Goal: Task Accomplishment & Management: Manage account settings

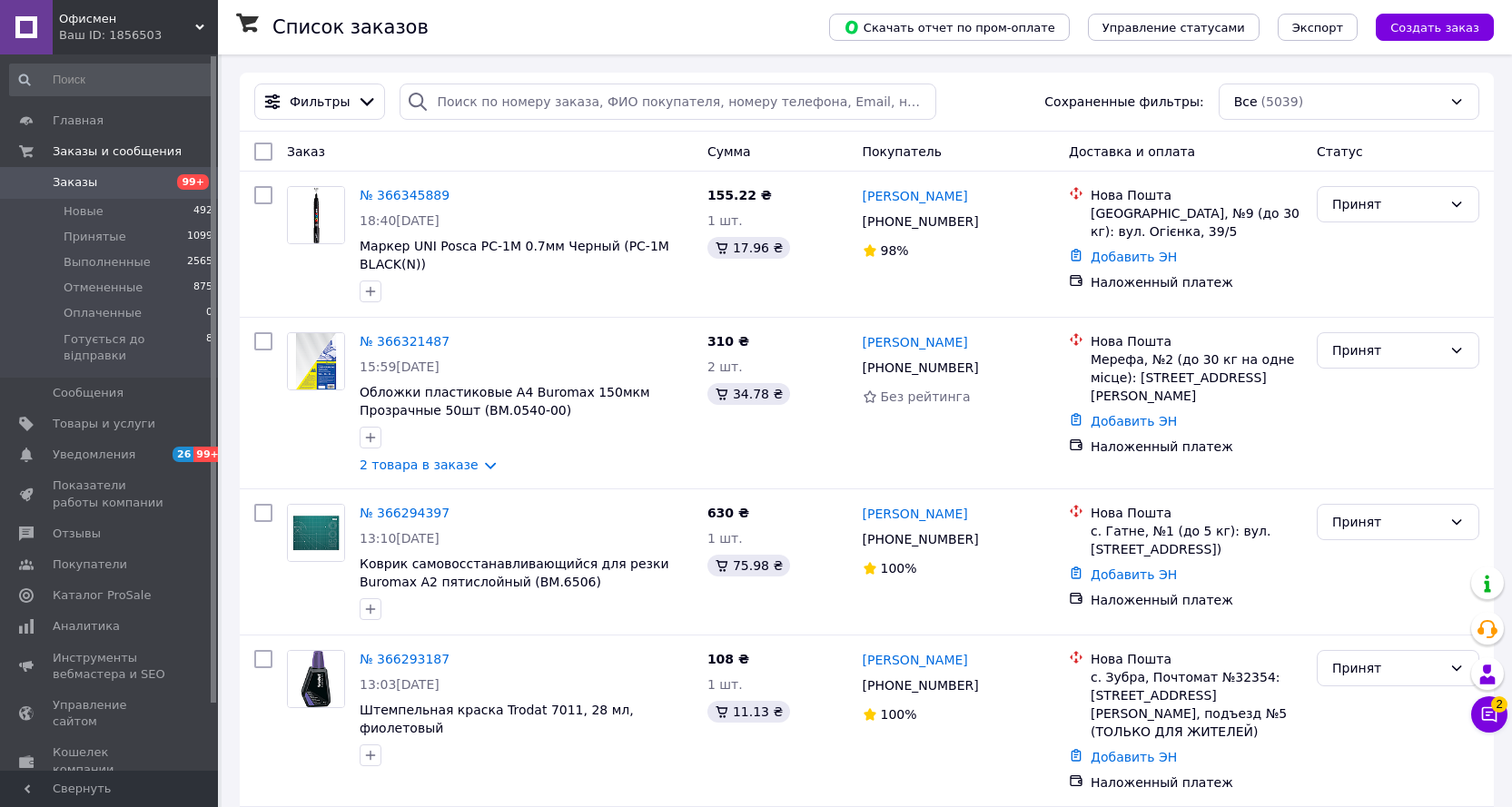
click at [80, 181] on span "Заказы" at bounding box center [75, 182] width 45 height 17
click at [76, 212] on span "Новые" at bounding box center [83, 211] width 40 height 17
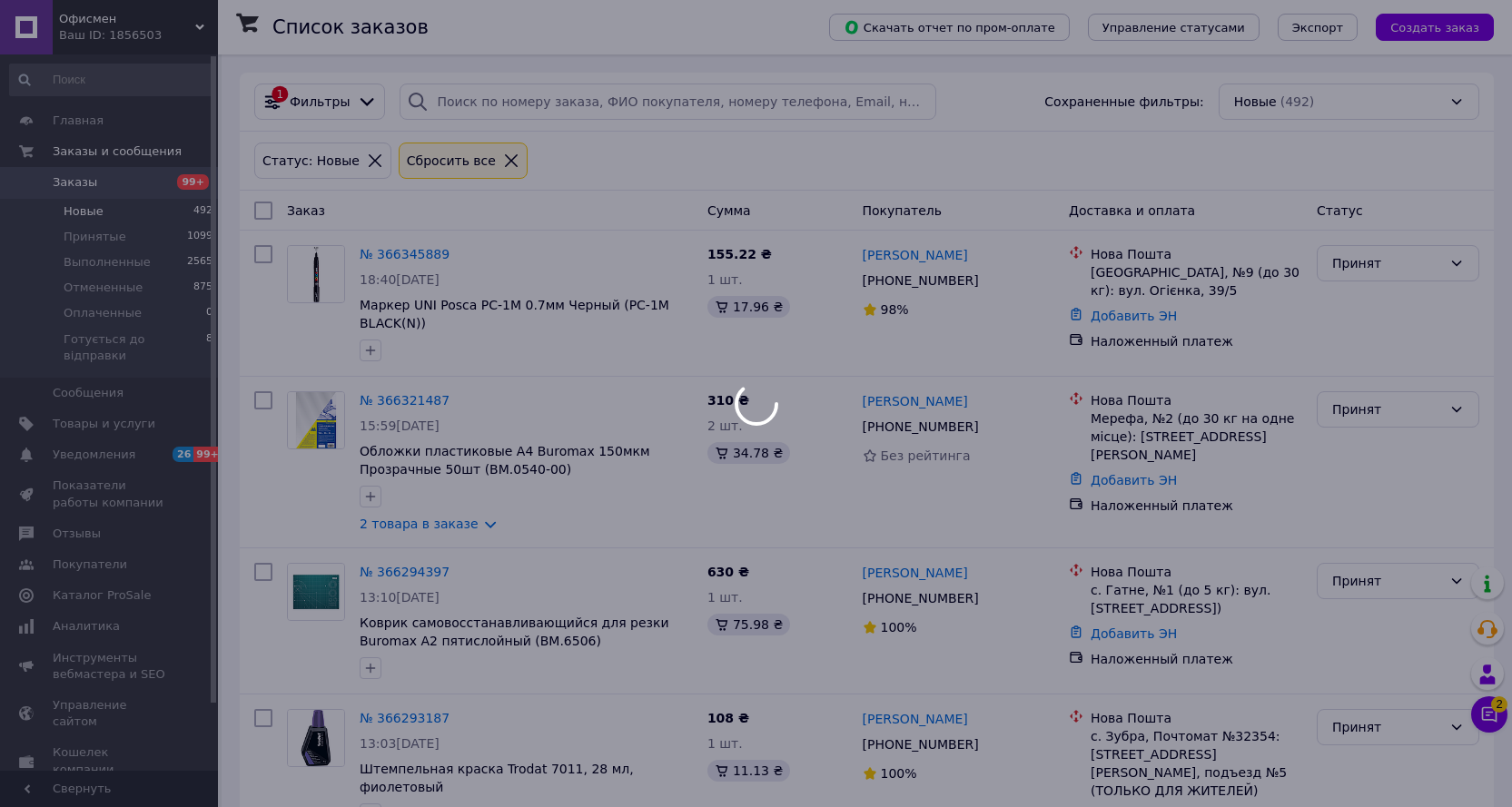
click at [74, 182] on span "Заказы" at bounding box center [75, 182] width 45 height 17
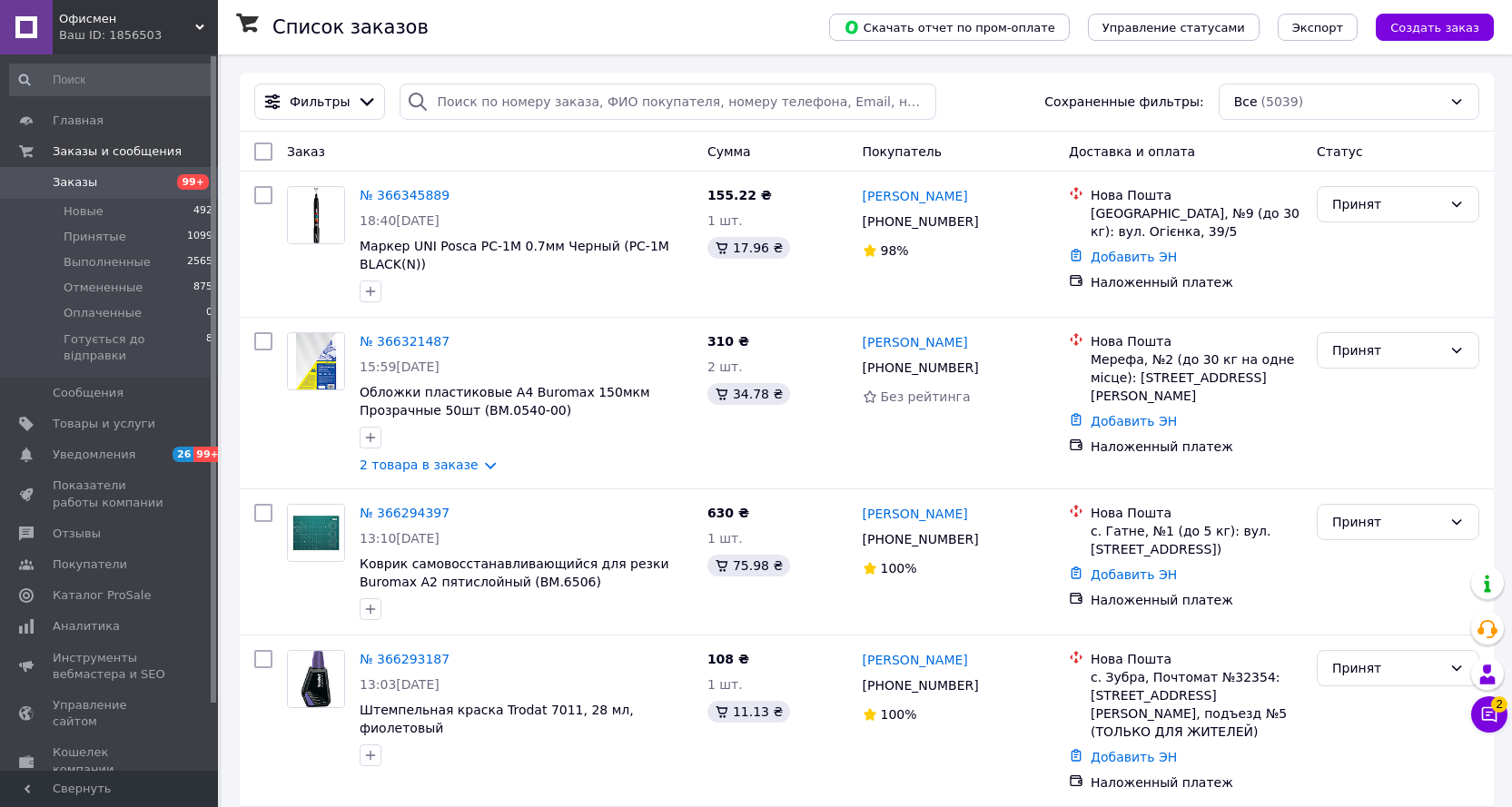
click at [73, 181] on span "Заказы" at bounding box center [75, 182] width 45 height 17
click at [88, 211] on span "Новые" at bounding box center [83, 211] width 40 height 17
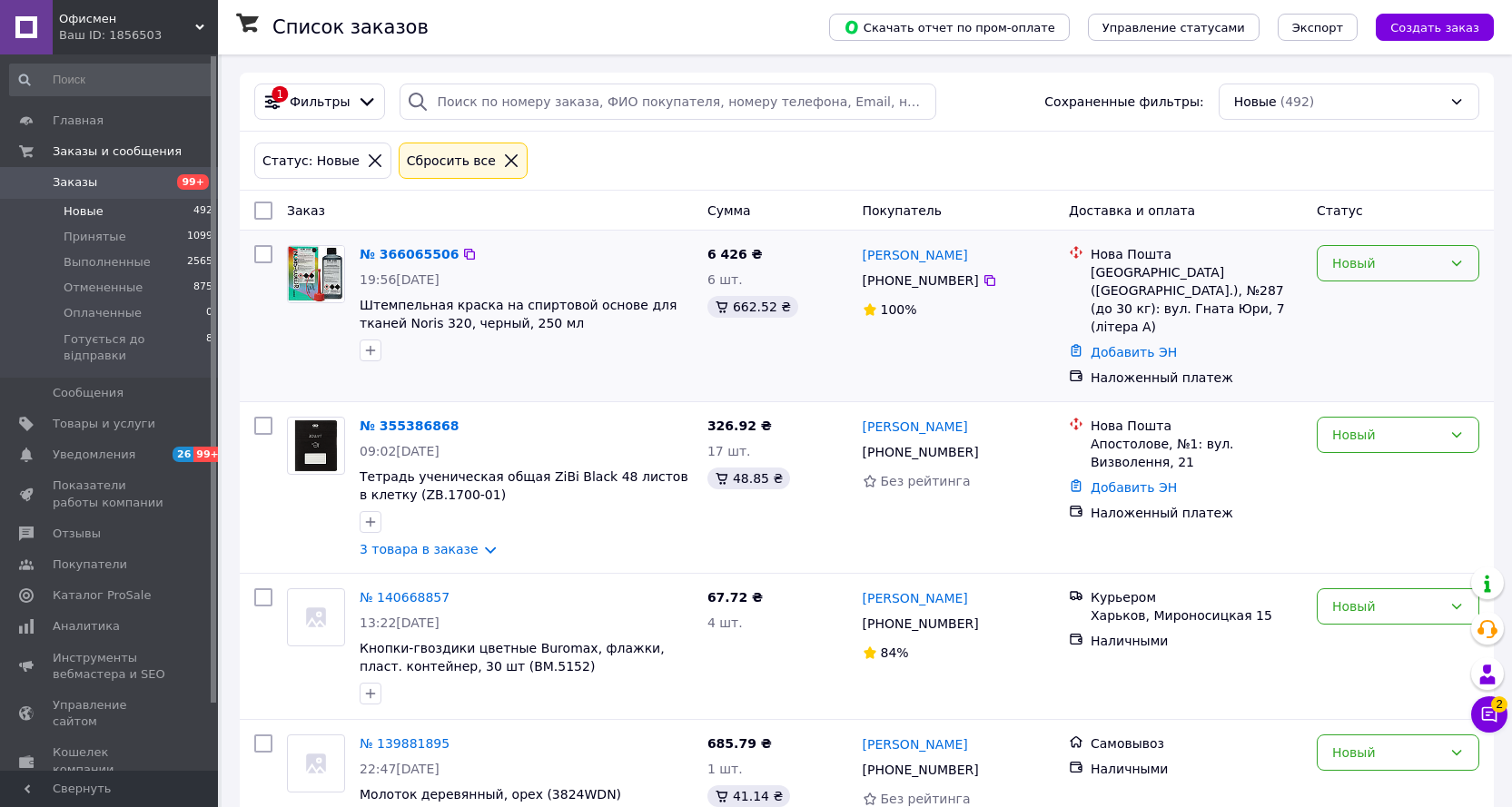
click at [1372, 271] on div "Новый" at bounding box center [1386, 262] width 110 height 20
click at [1365, 307] on li "Принят" at bounding box center [1397, 303] width 161 height 33
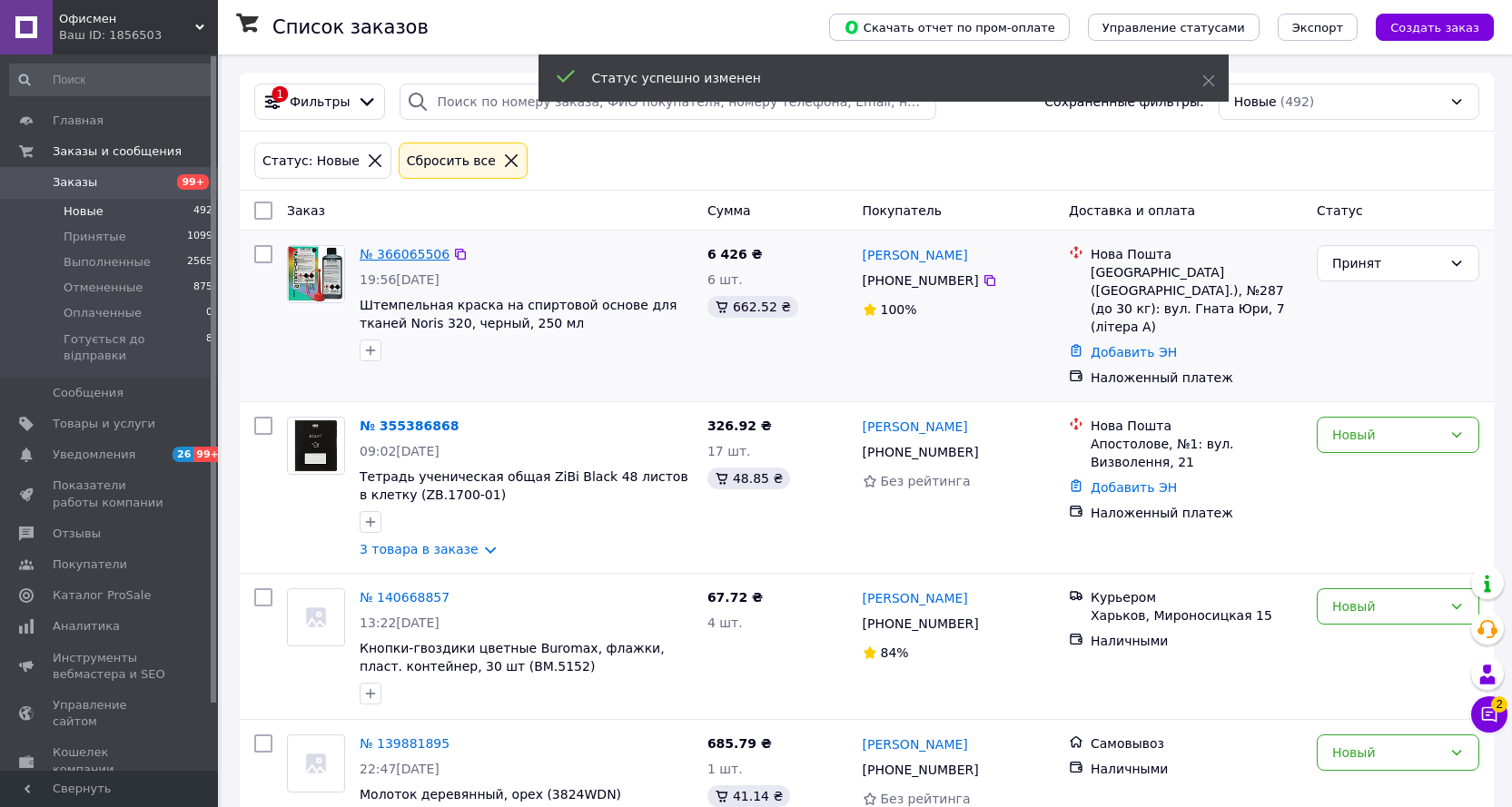
click at [404, 255] on link "№ 366065506" at bounding box center [404, 254] width 90 height 15
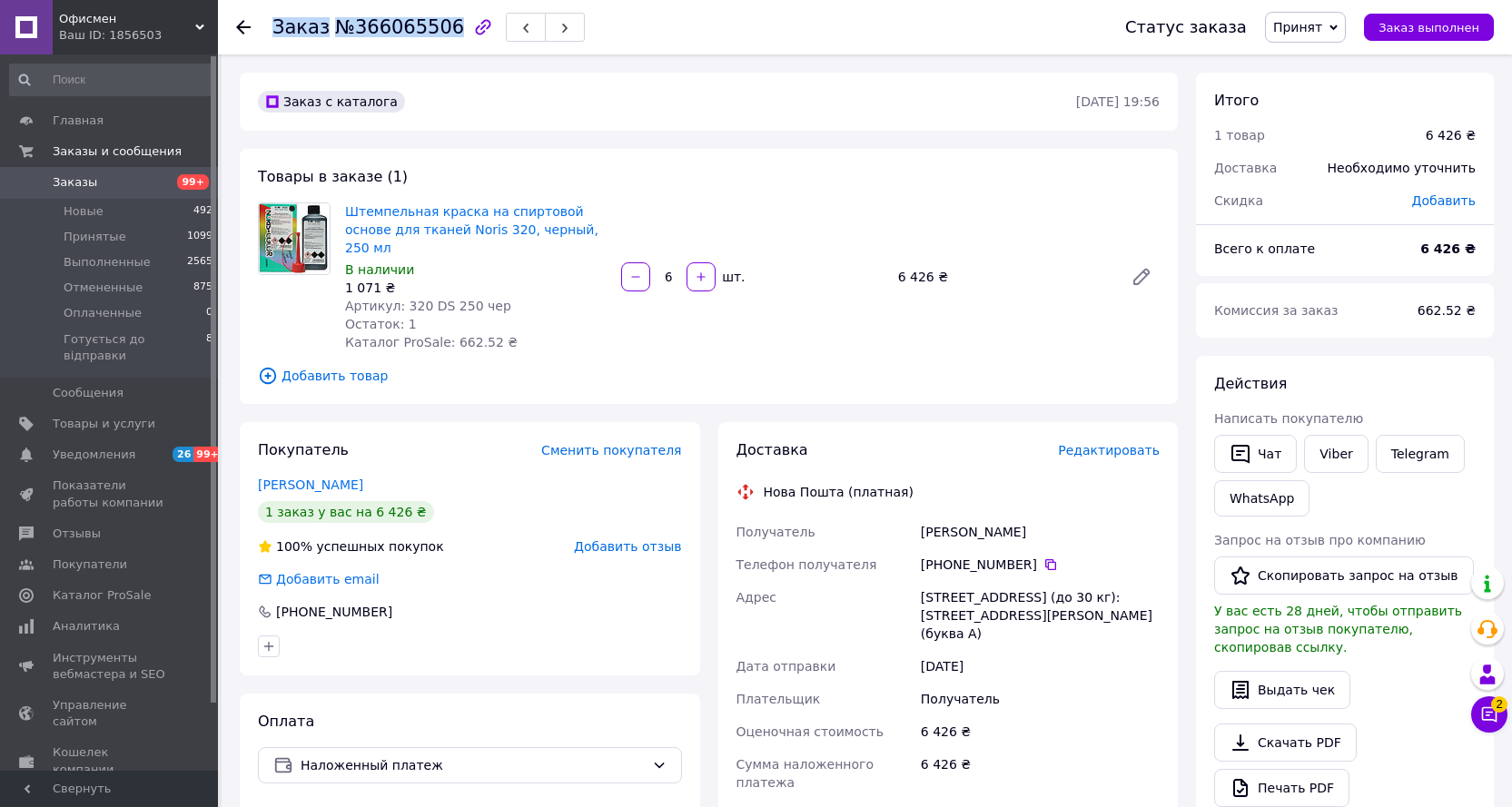
drag, startPoint x: 439, startPoint y: 28, endPoint x: 269, endPoint y: 30, distance: 170.0
click at [269, 30] on div "Заказ №366065506 Статус заказа Принят Выполнен Отменен Оплаченный Готується до …" at bounding box center [865, 27] width 1258 height 55
copy h1 "Заказ №366065506"
drag, startPoint x: 468, startPoint y: 289, endPoint x: 401, endPoint y: 288, distance: 67.0
click at [401, 299] on span "Артикул: 320 DS 250 чер" at bounding box center [428, 306] width 166 height 15
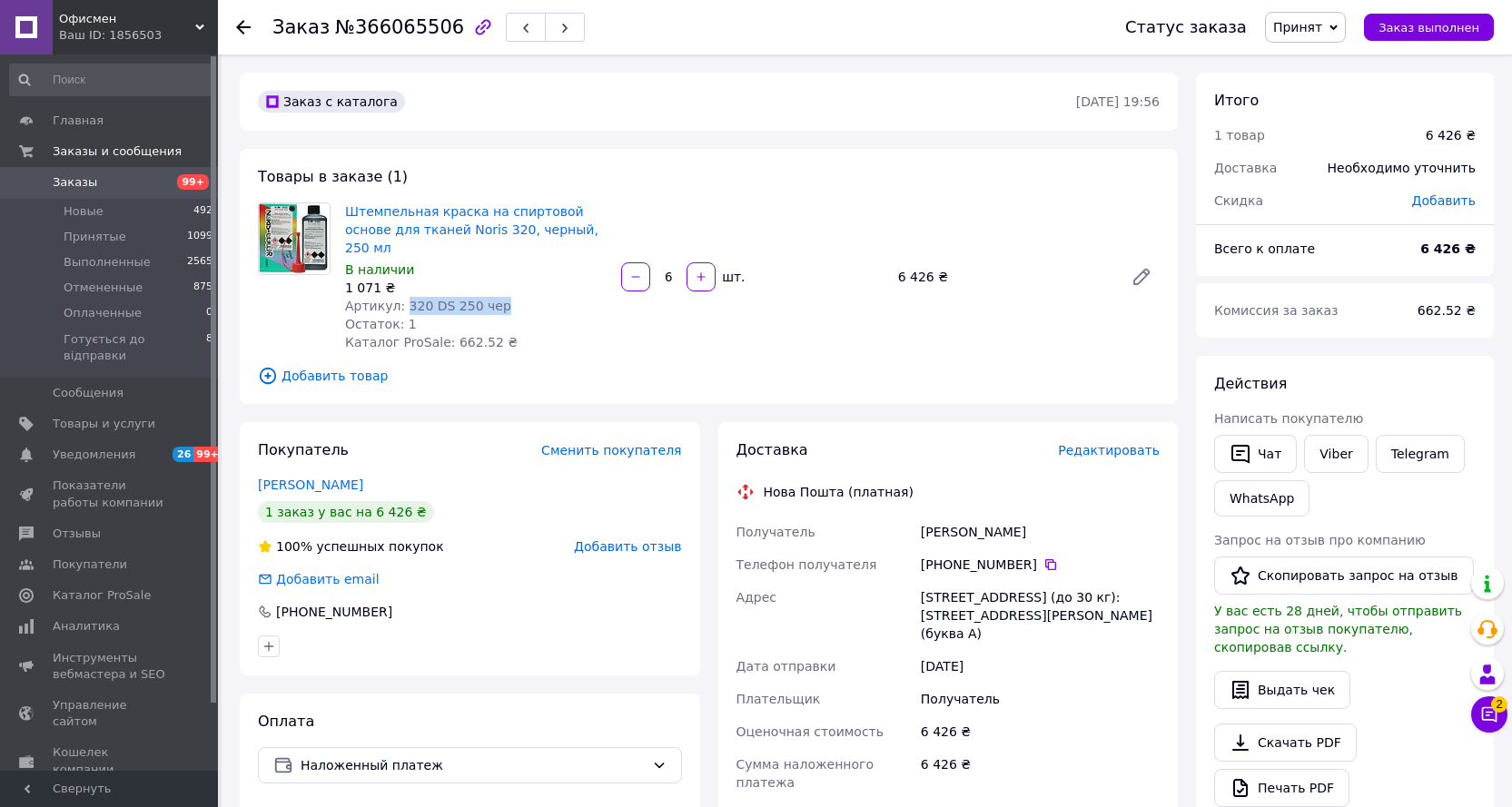
copy span "320 DS 250 чер"
drag, startPoint x: 476, startPoint y: 326, endPoint x: 440, endPoint y: 321, distance: 36.3
click at [440, 335] on span "Каталог ProSale: 662.52 ₴" at bounding box center [431, 343] width 172 height 15
copy span "662.52"
drag, startPoint x: 373, startPoint y: 270, endPoint x: 345, endPoint y: 269, distance: 28.0
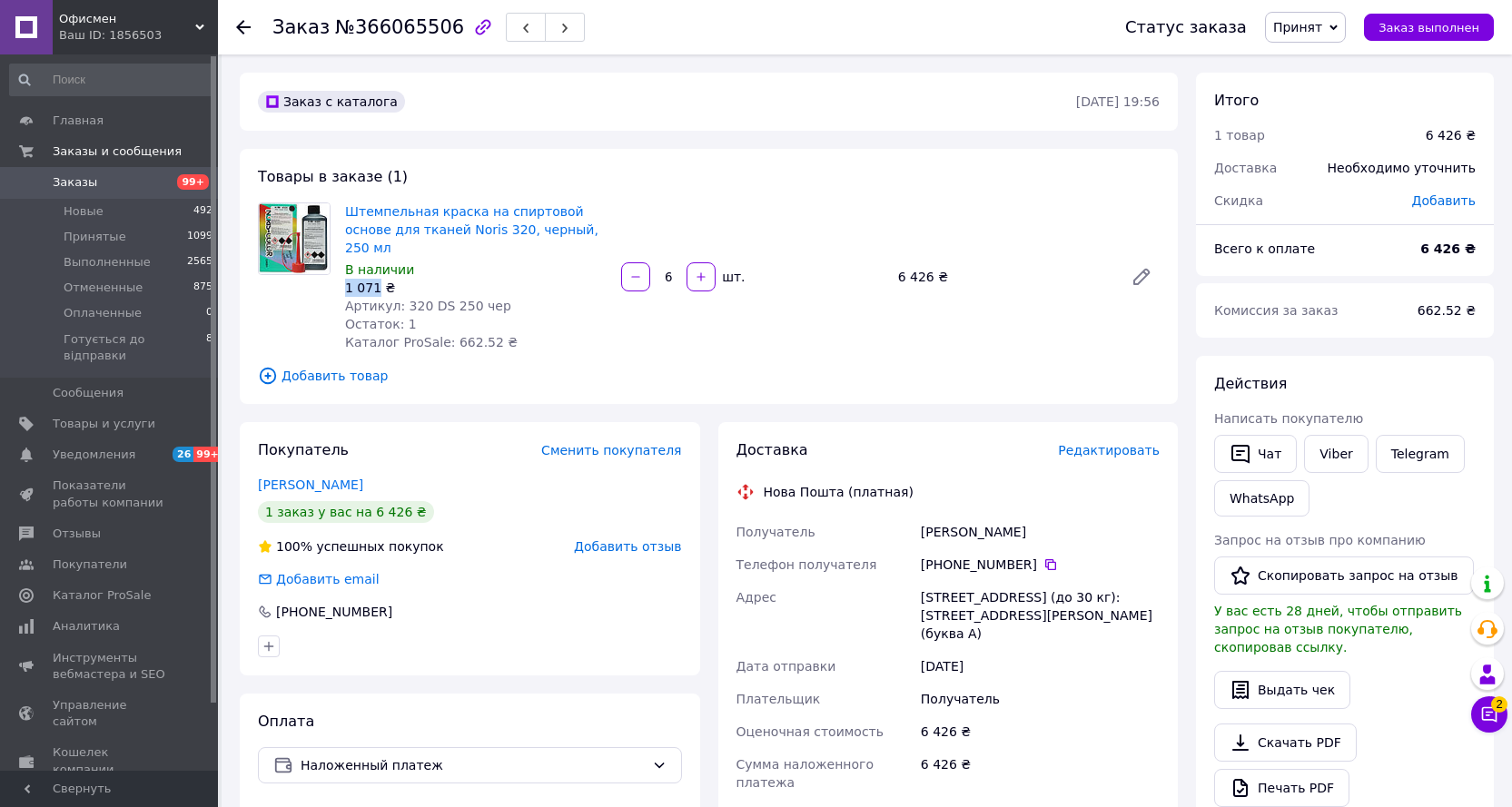
click at [345, 278] on div "1 071 ₴" at bounding box center [476, 288] width 262 height 19
copy div "1 071"
click at [1045, 559] on icon at bounding box center [1050, 565] width 11 height 11
drag, startPoint x: 1092, startPoint y: 581, endPoint x: 1073, endPoint y: 581, distance: 19.0
click at [1073, 581] on div "[STREET_ADDRESS] (до 30 кг): [STREET_ADDRESS][PERSON_NAME] (буква А)" at bounding box center [1040, 615] width 246 height 69
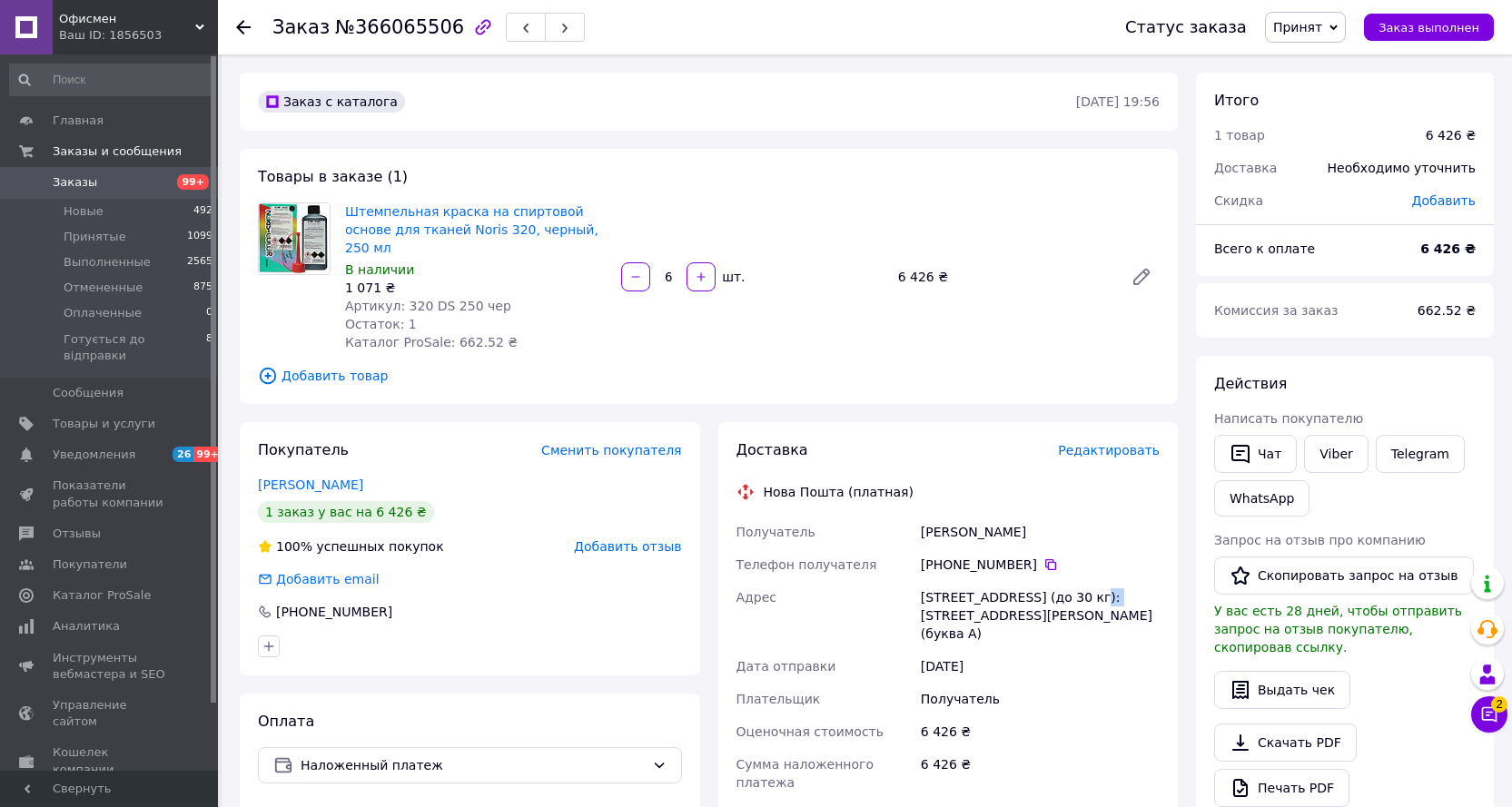
copy div "287"
click at [96, 179] on span "Заказы" at bounding box center [111, 182] width 115 height 17
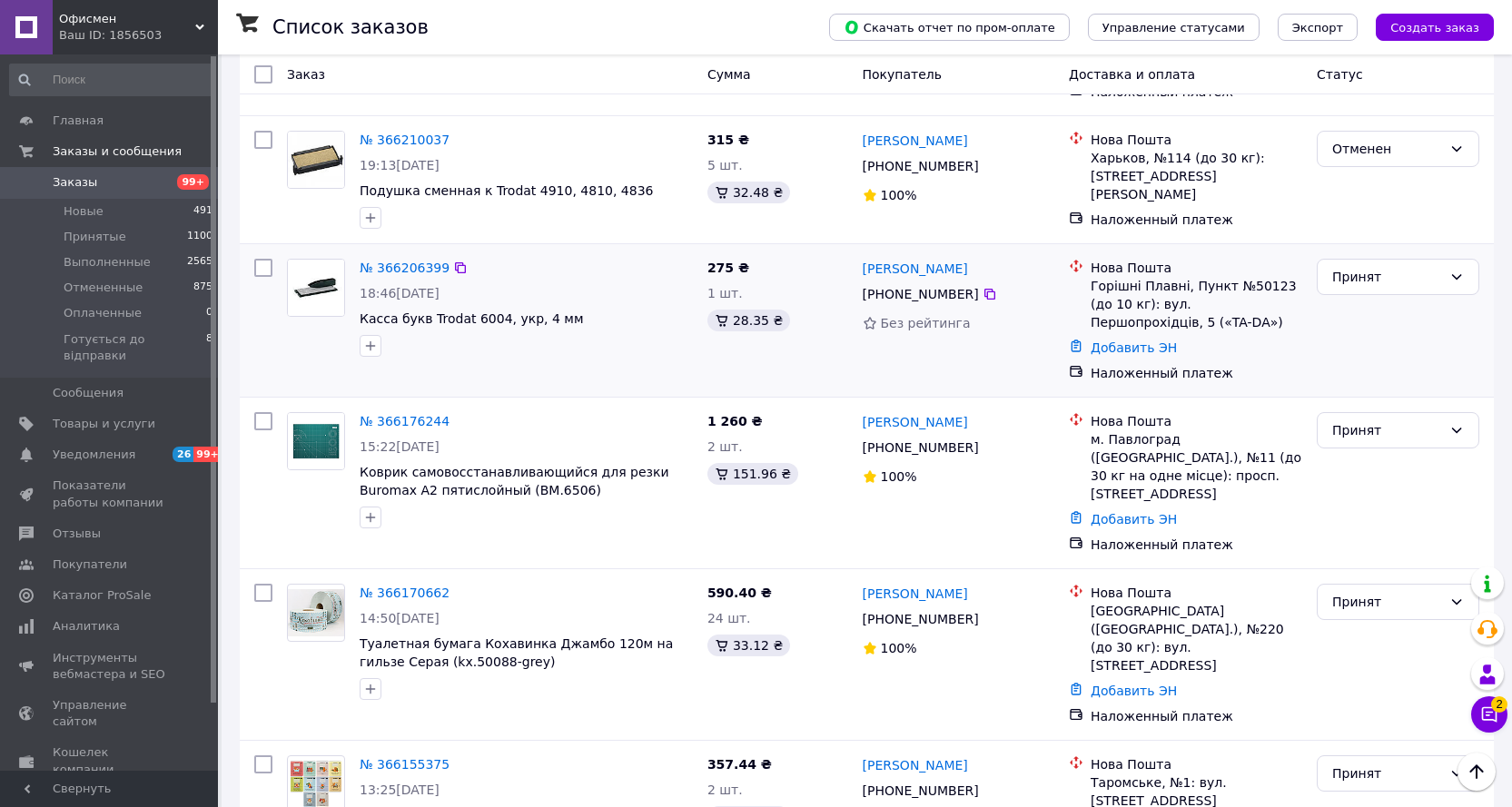
scroll to position [1271, 0]
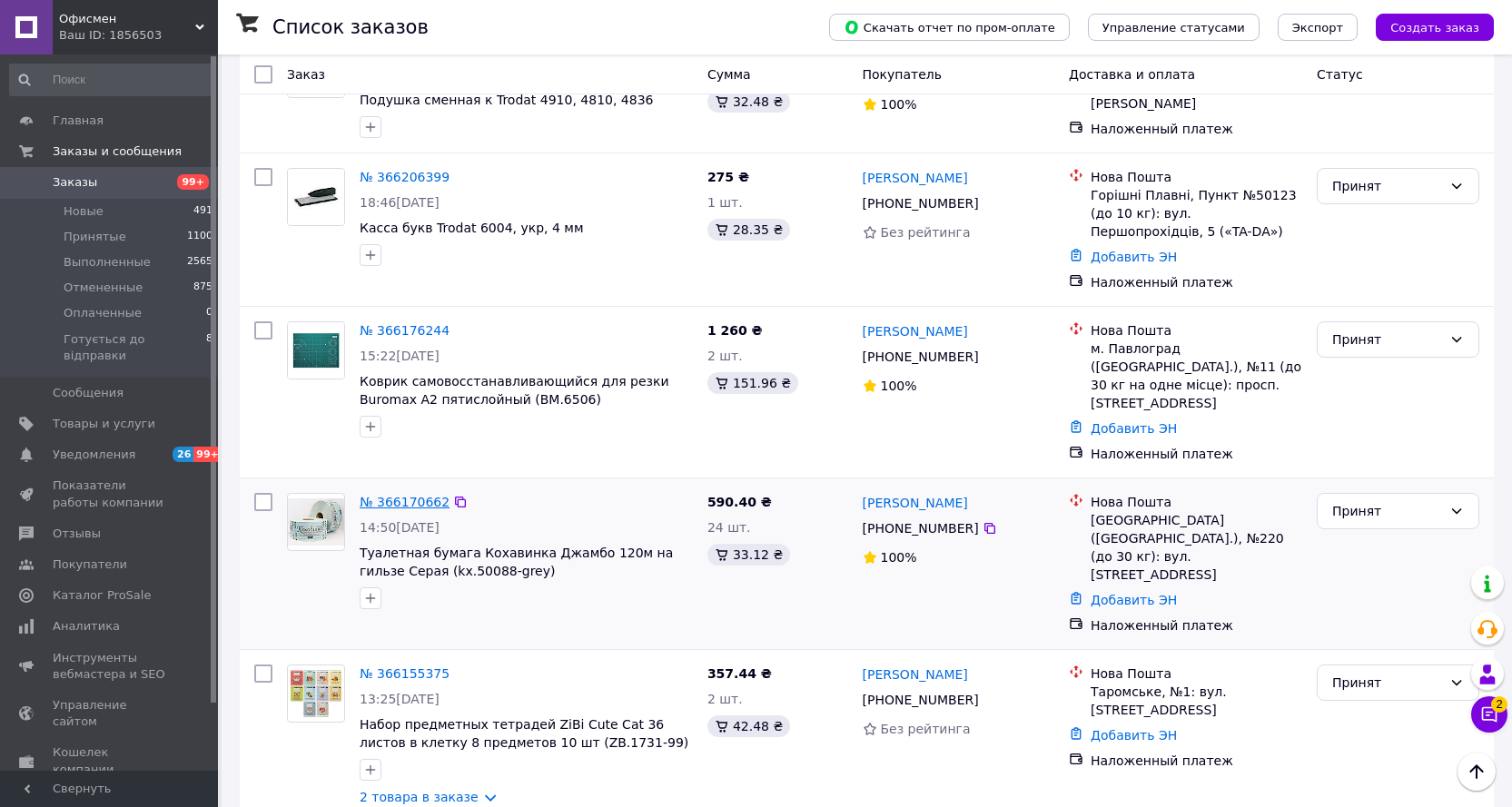
click at [397, 494] on link "№ 366170662" at bounding box center [404, 502] width 90 height 15
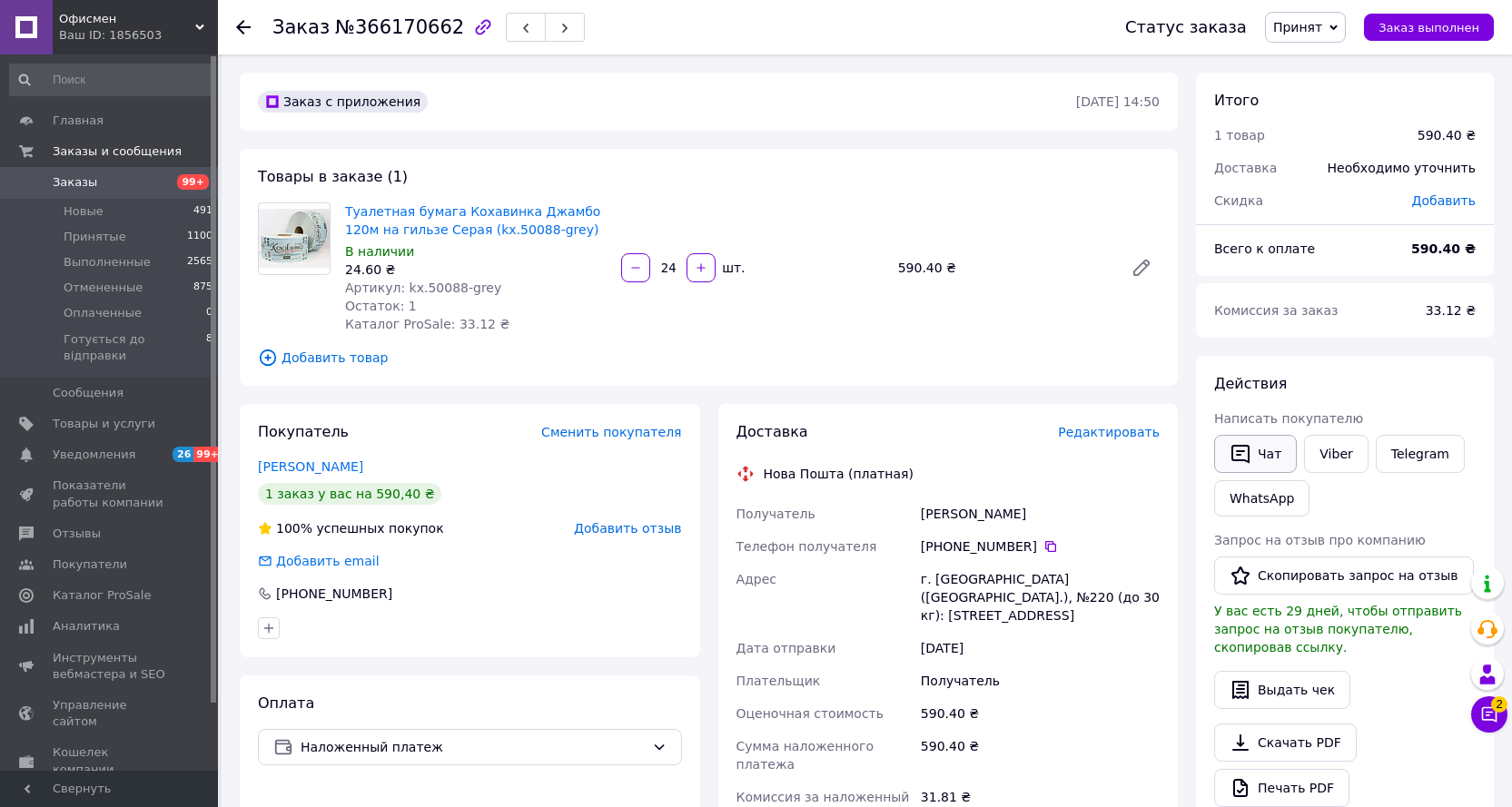
click at [1279, 457] on button "Чат" at bounding box center [1255, 453] width 83 height 38
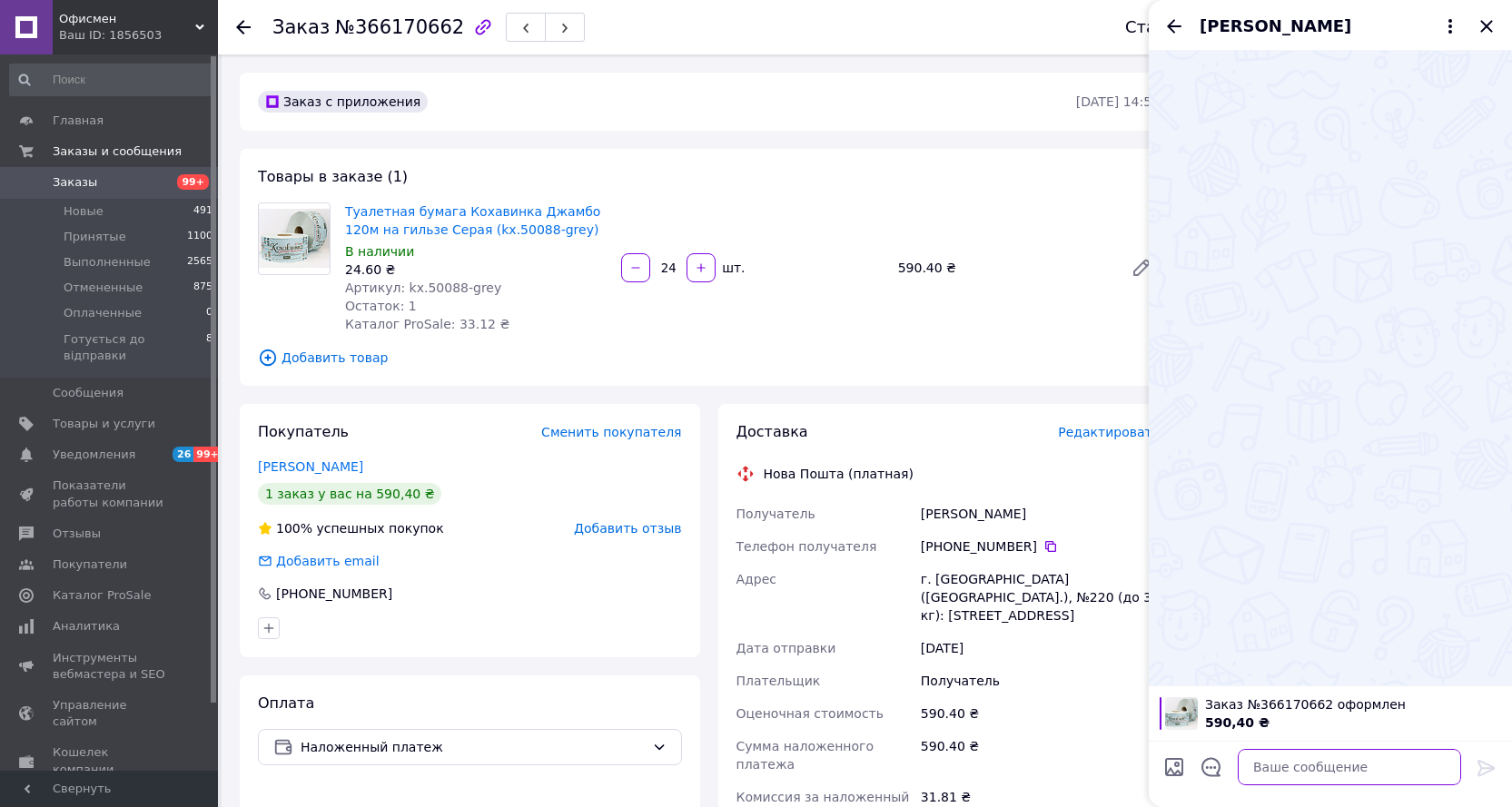
paste textarea "Доброго дня. Ваше замовлення комплектується до відправлення. Очікуйте на смс-по…"
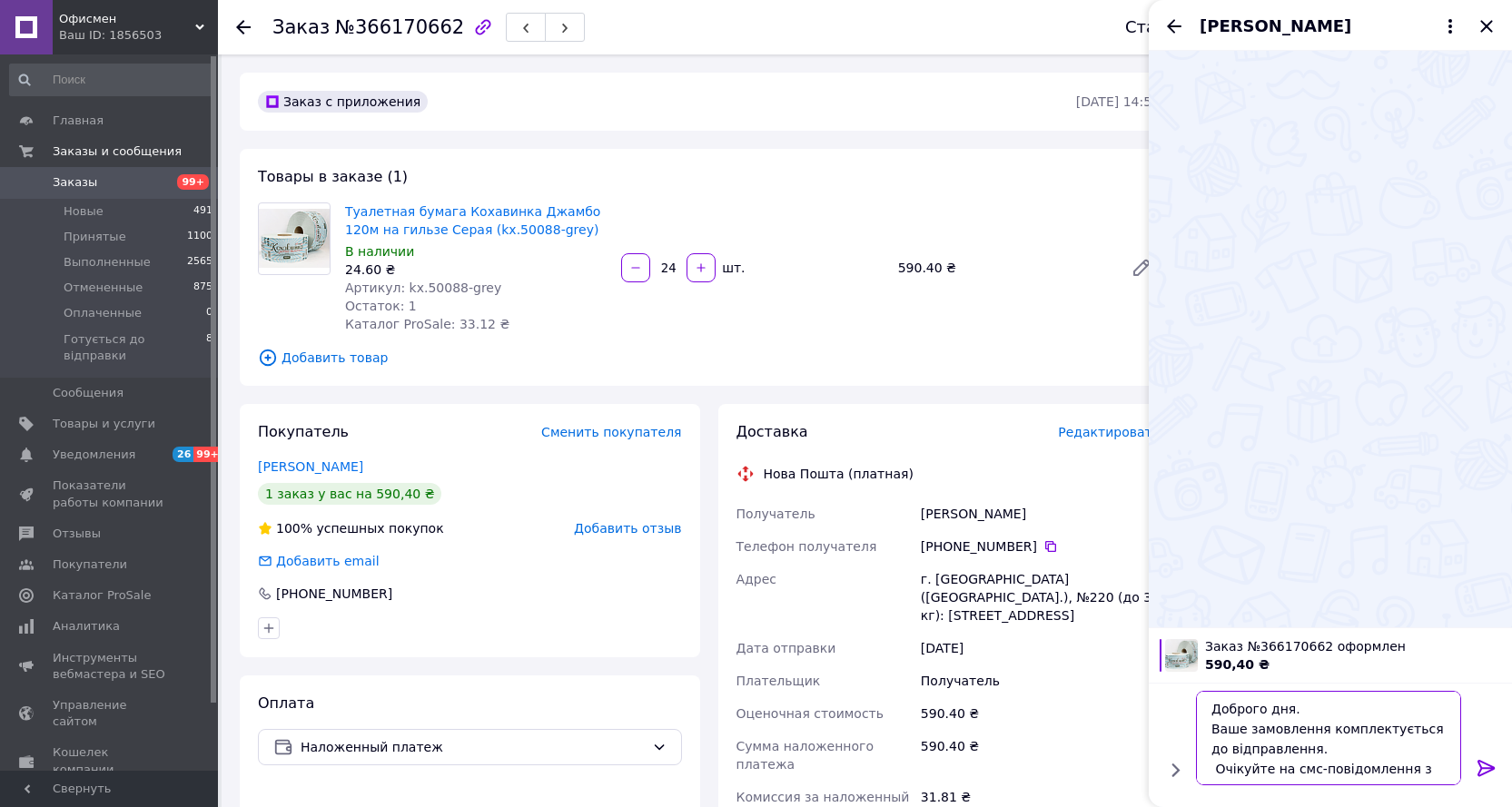
scroll to position [21, 0]
type textarea "Доброго дня. Ваше замовлення комплектується до відправлення. Очікуйте на смс-по…"
click at [1493, 773] on icon at bounding box center [1486, 767] width 21 height 21
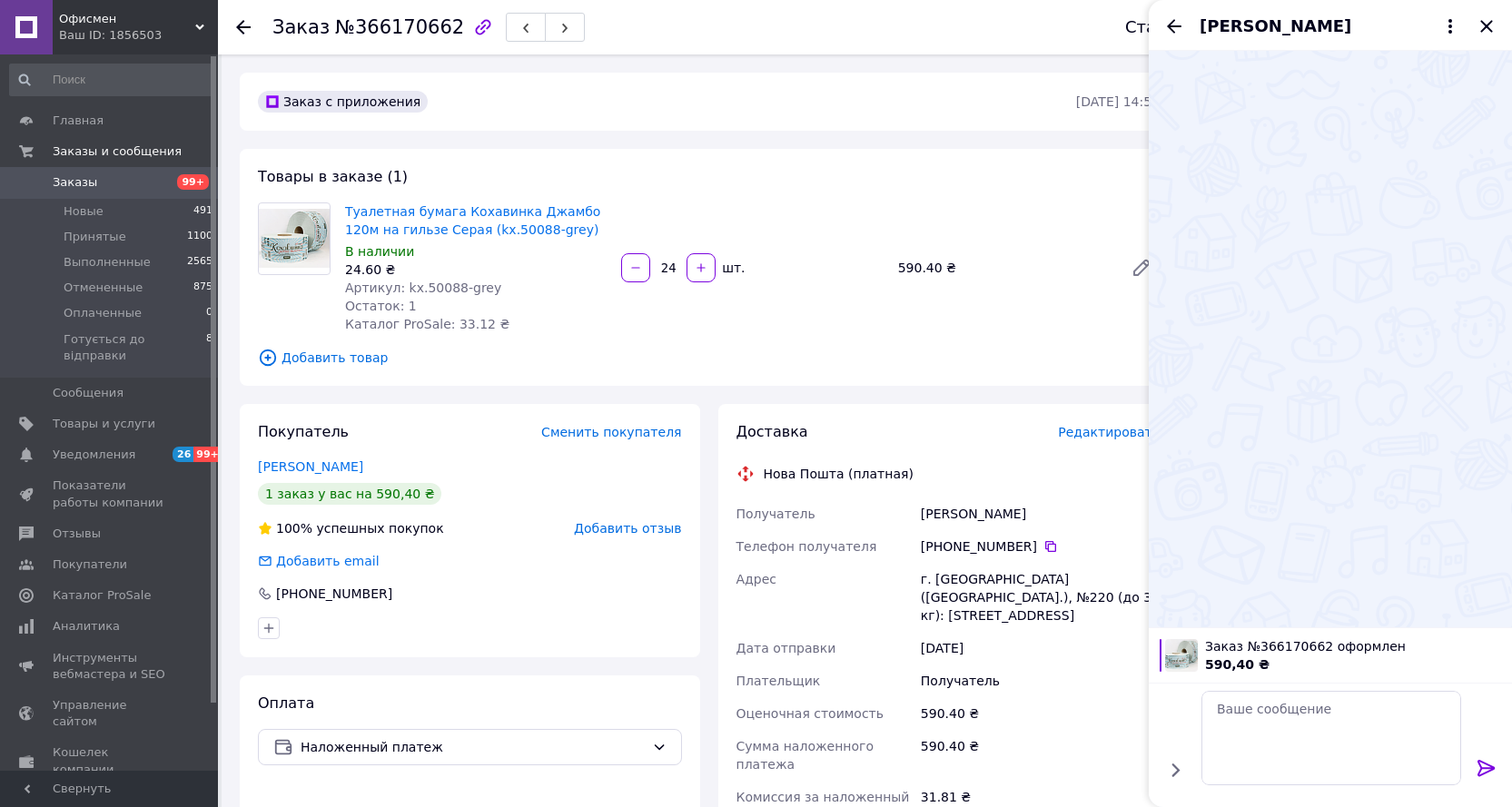
scroll to position [0, 0]
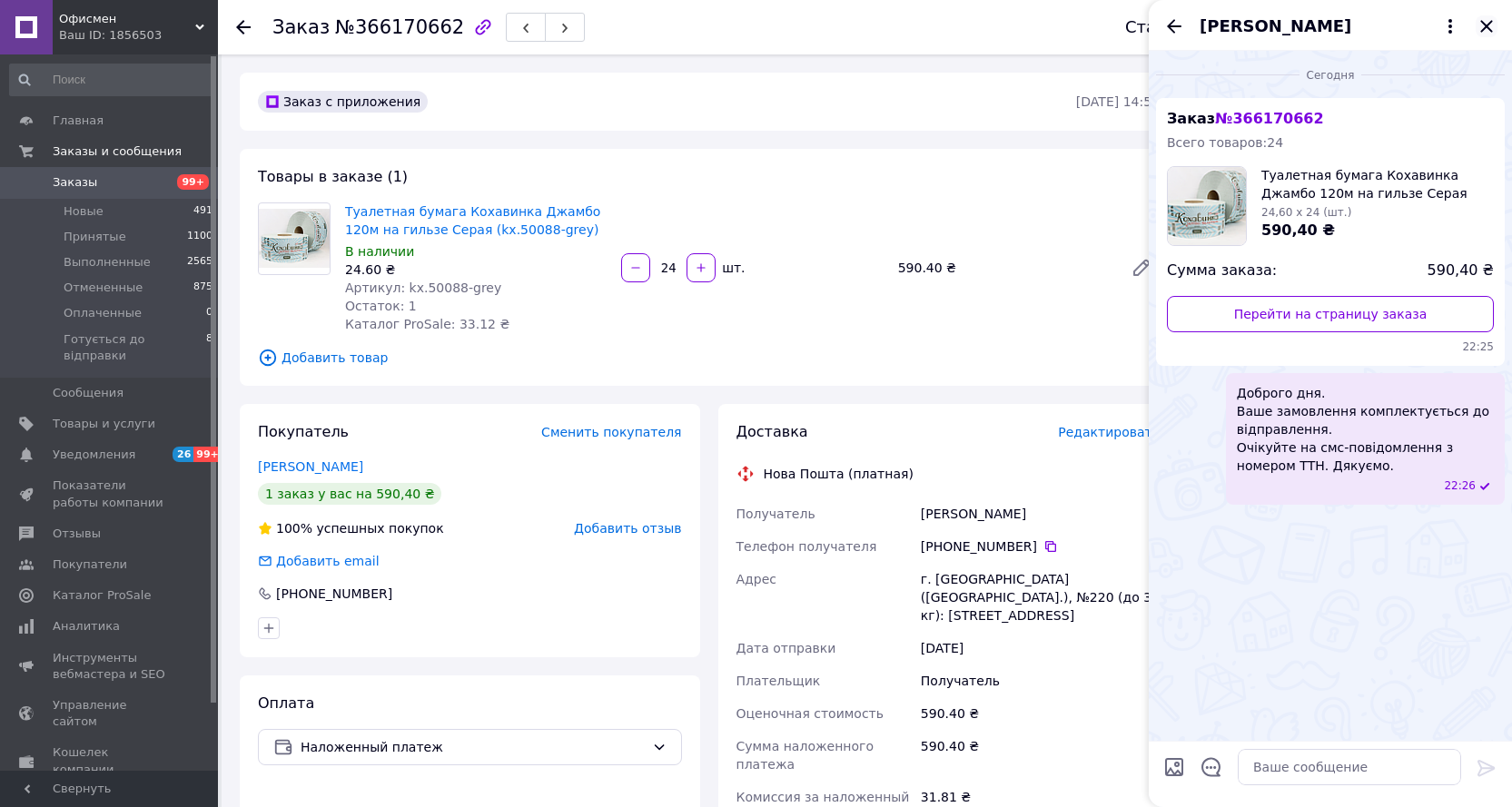
click at [1478, 26] on icon "Закрыть" at bounding box center [1486, 26] width 21 height 21
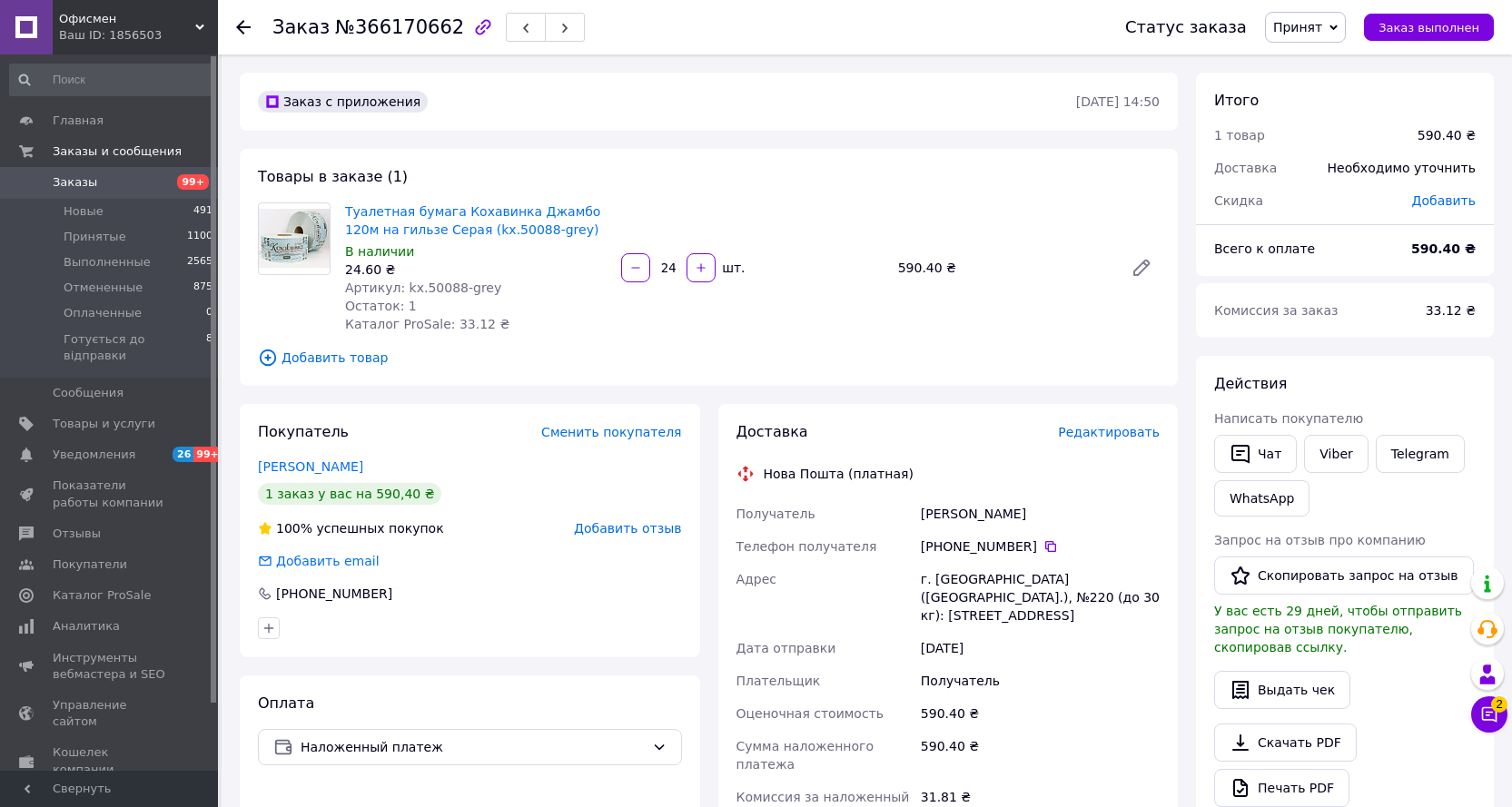
click at [1322, 23] on span "Принят" at bounding box center [1297, 27] width 49 height 15
click at [1317, 141] on li "Готується до відправки" at bounding box center [1348, 144] width 166 height 27
click at [236, 20] on icon at bounding box center [244, 27] width 15 height 15
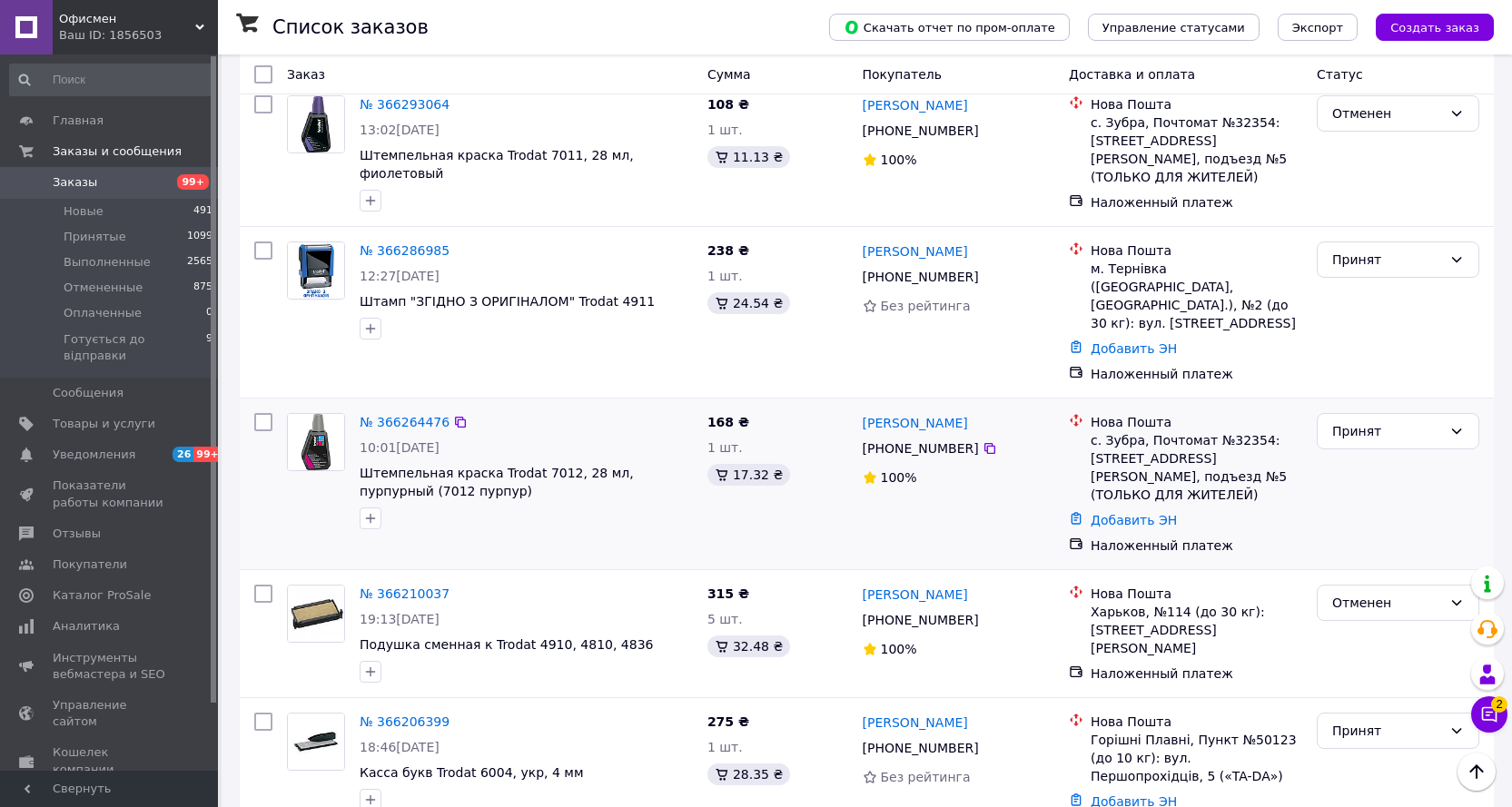
scroll to position [817, 0]
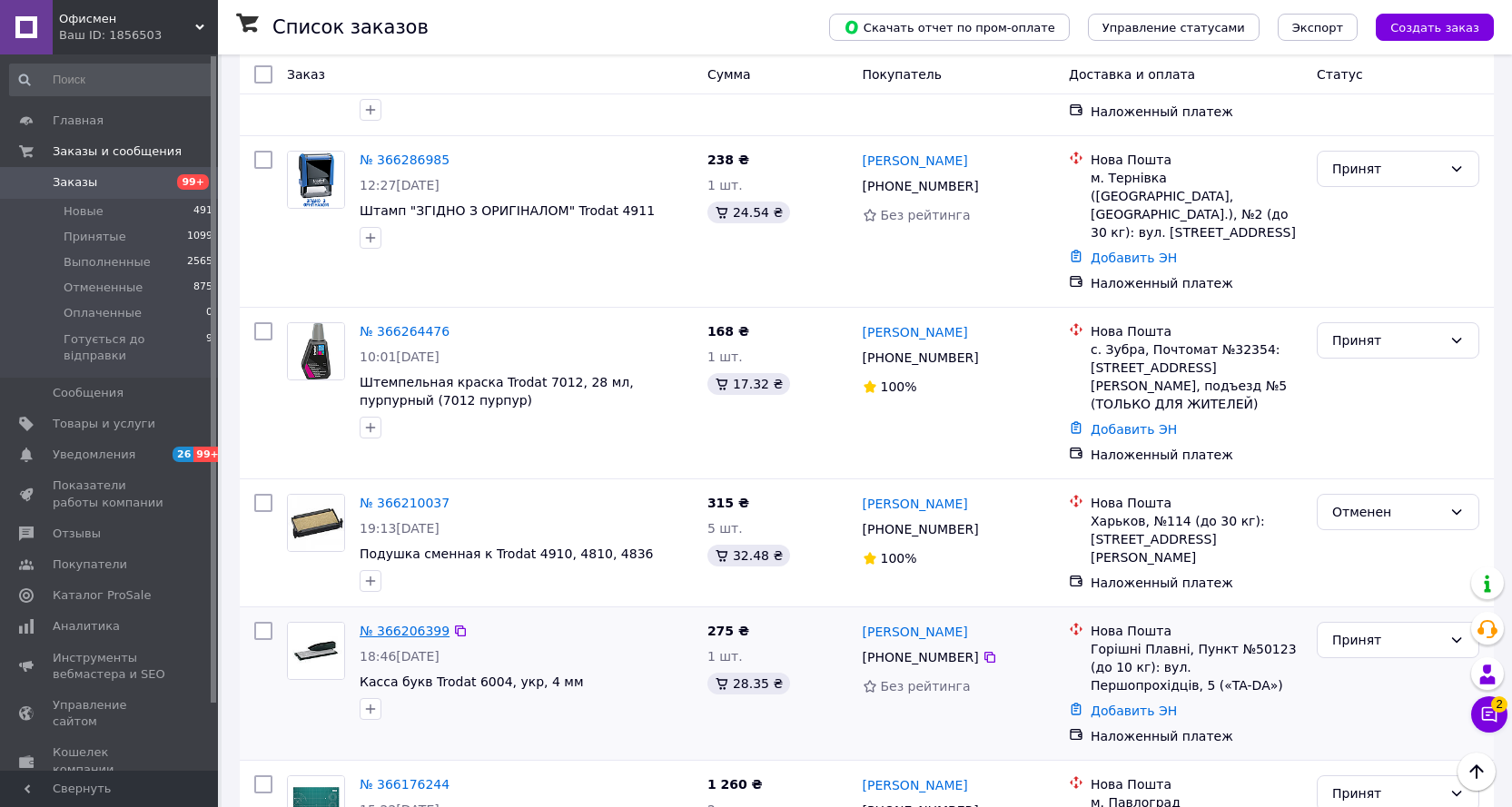
click at [394, 624] on link "№ 366206399" at bounding box center [404, 631] width 90 height 15
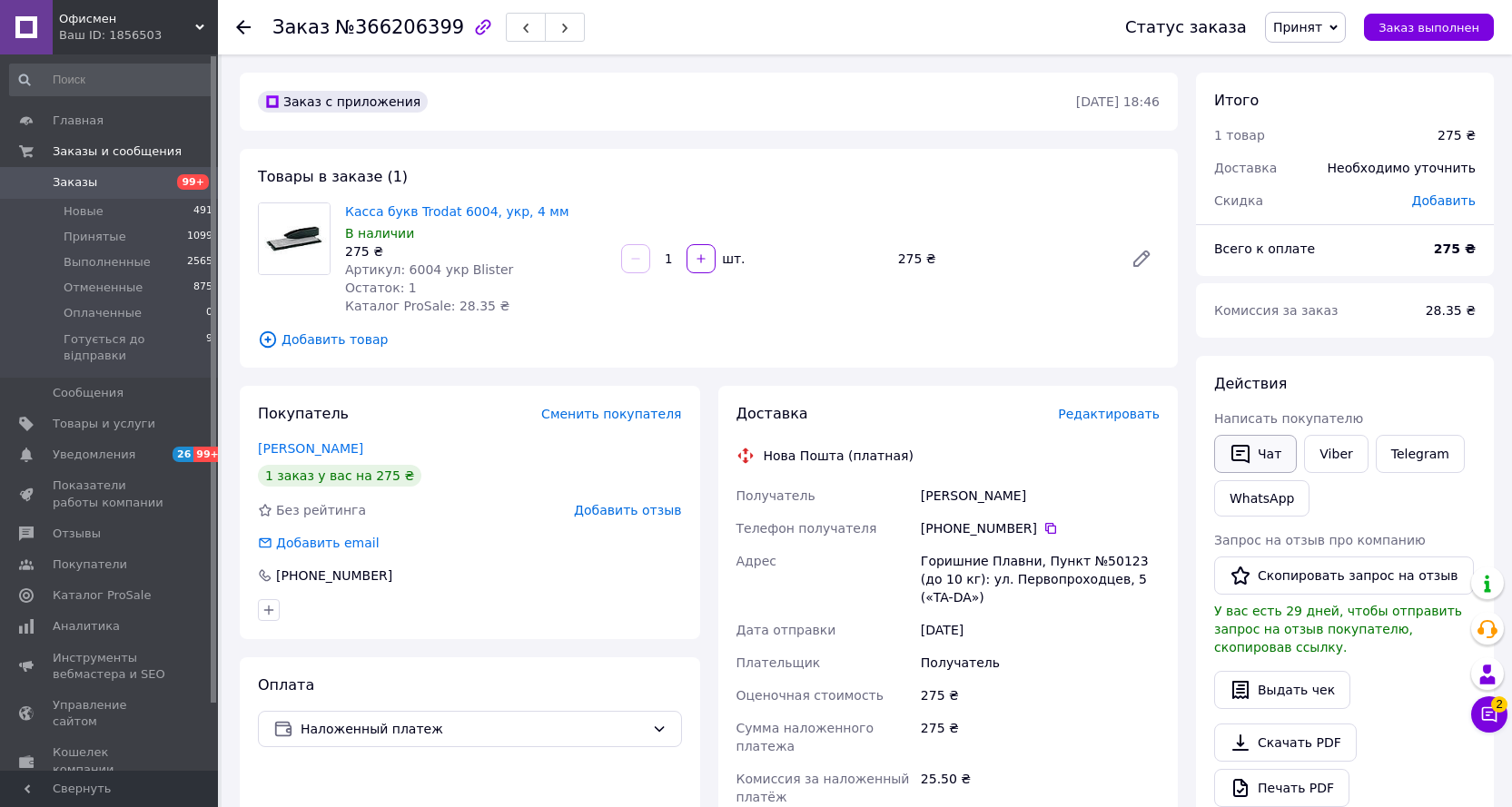
click at [1250, 452] on icon "button" at bounding box center [1239, 453] width 21 height 21
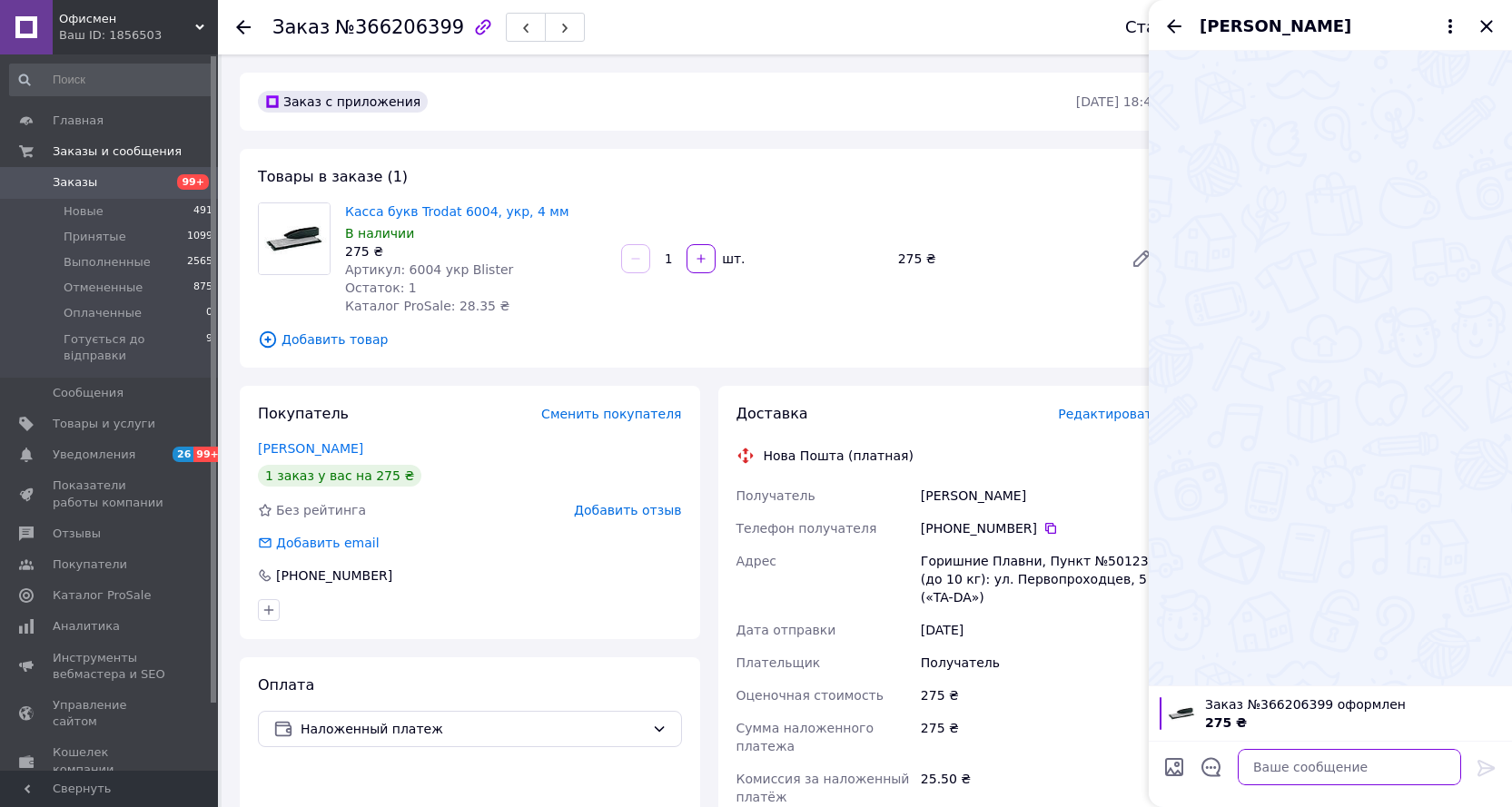
paste textarea "Доброго дня. Ваше замовлення комплектується до відправлення. Очікуйте на смс-по…"
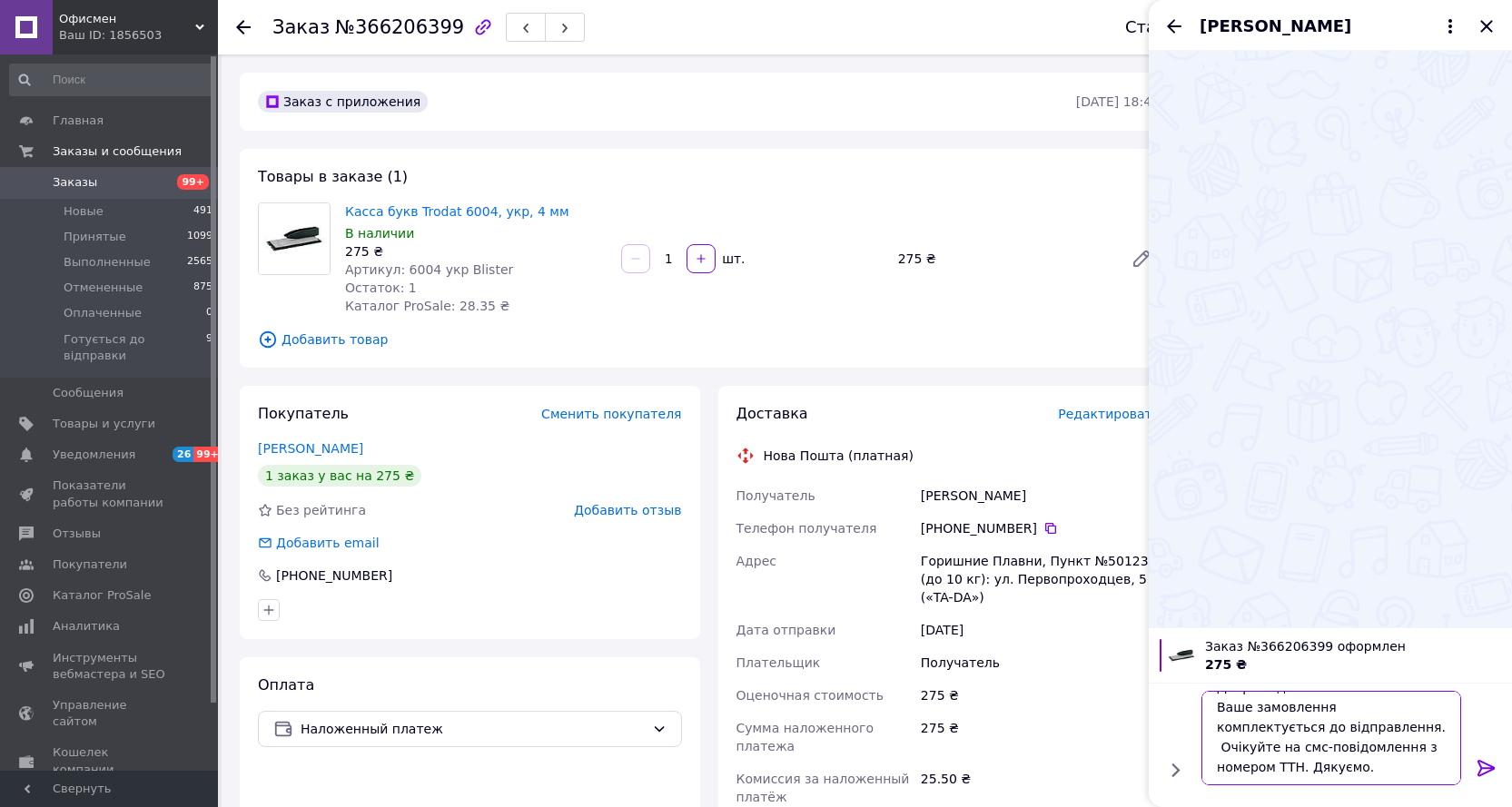
type textarea "Доброго дня. Ваше замовлення комплектується до відправлення. Очікуйте на смс-по…"
click at [1483, 773] on icon at bounding box center [1486, 768] width 18 height 17
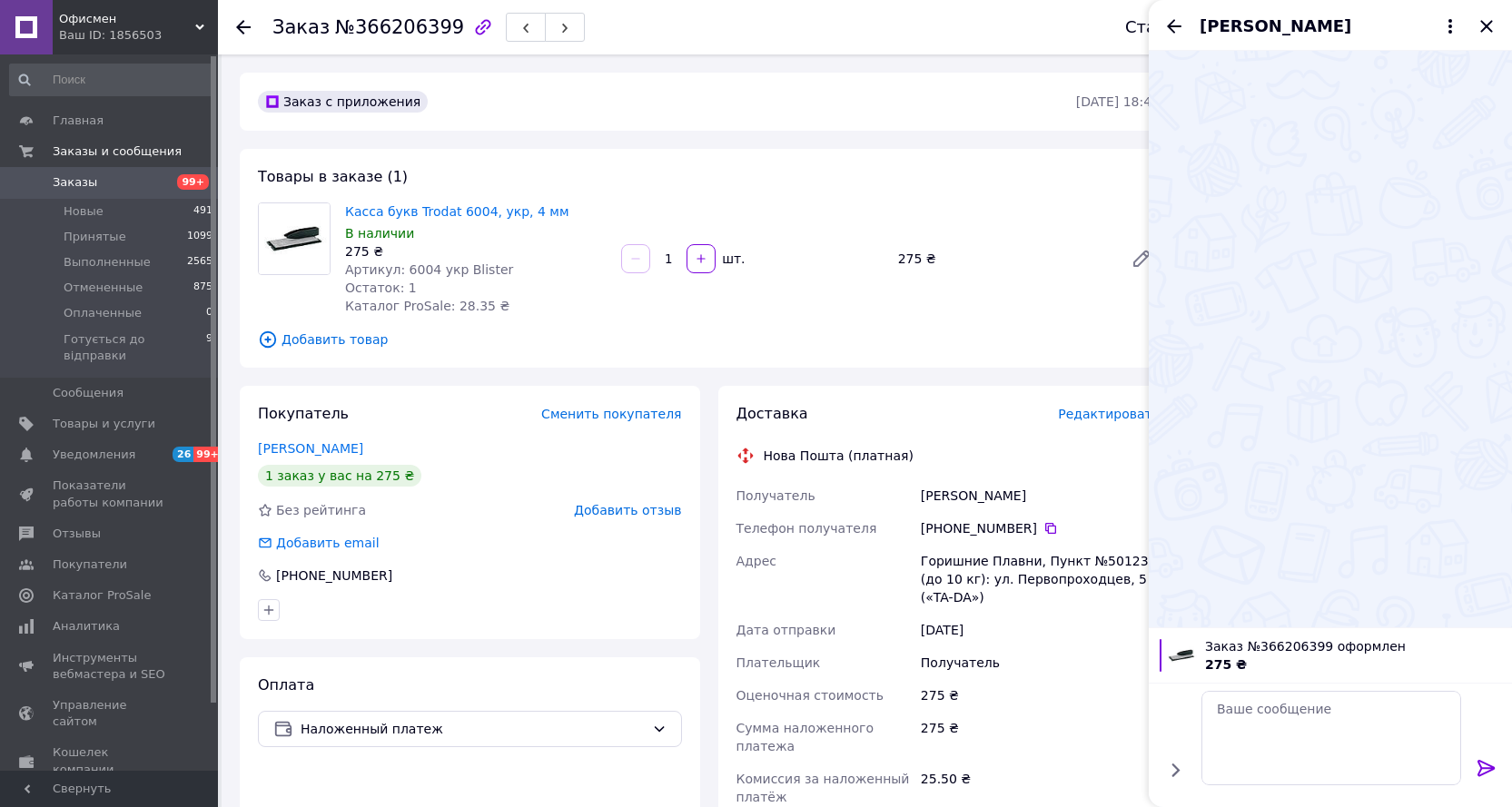
scroll to position [0, 0]
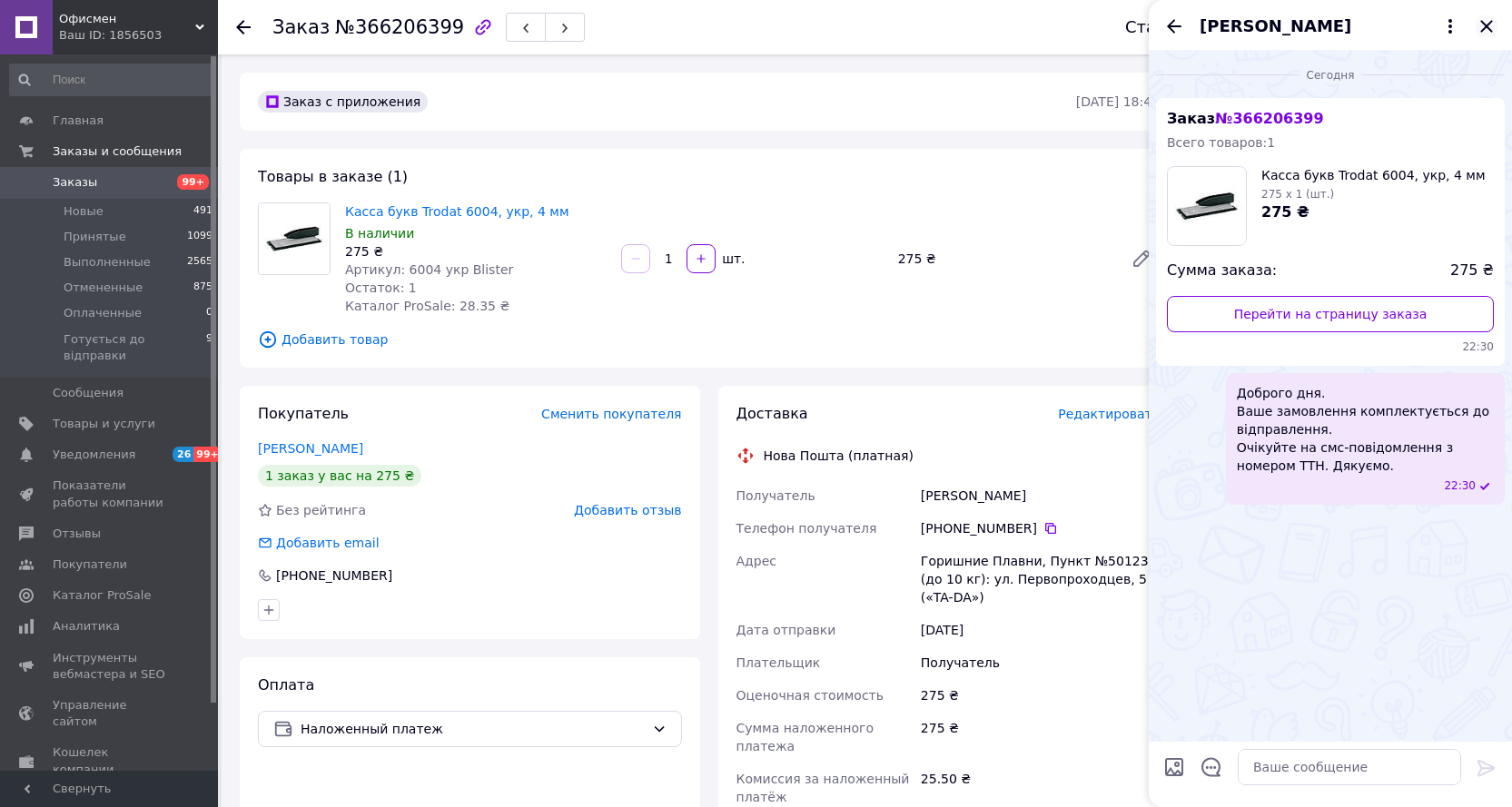
click at [1488, 23] on icon "Закрыть" at bounding box center [1485, 25] width 12 height 12
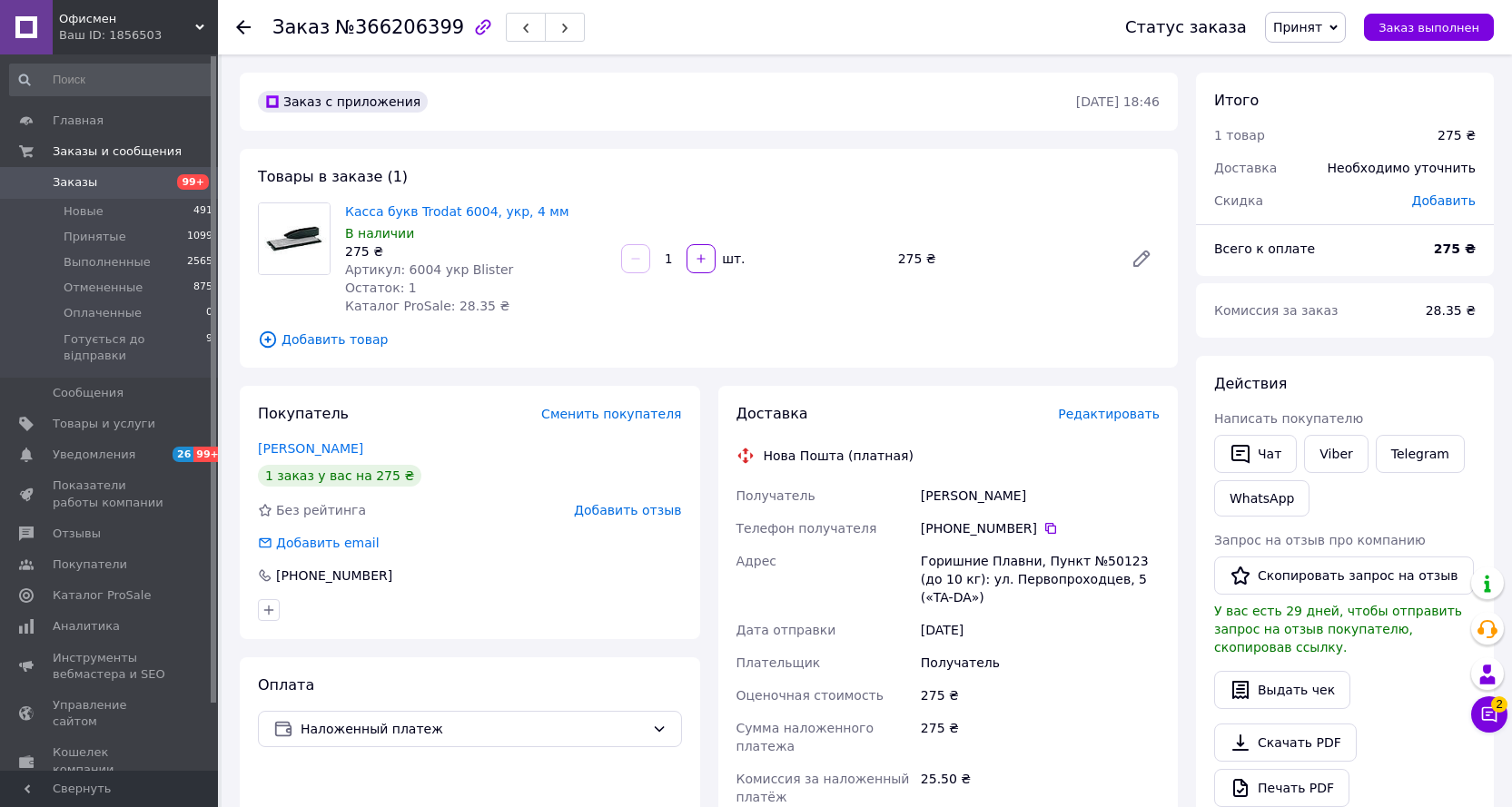
click at [1304, 23] on span "Принят" at bounding box center [1297, 27] width 49 height 15
click at [1295, 143] on li "Готується до відправки" at bounding box center [1348, 144] width 166 height 27
click at [242, 24] on icon at bounding box center [244, 27] width 15 height 15
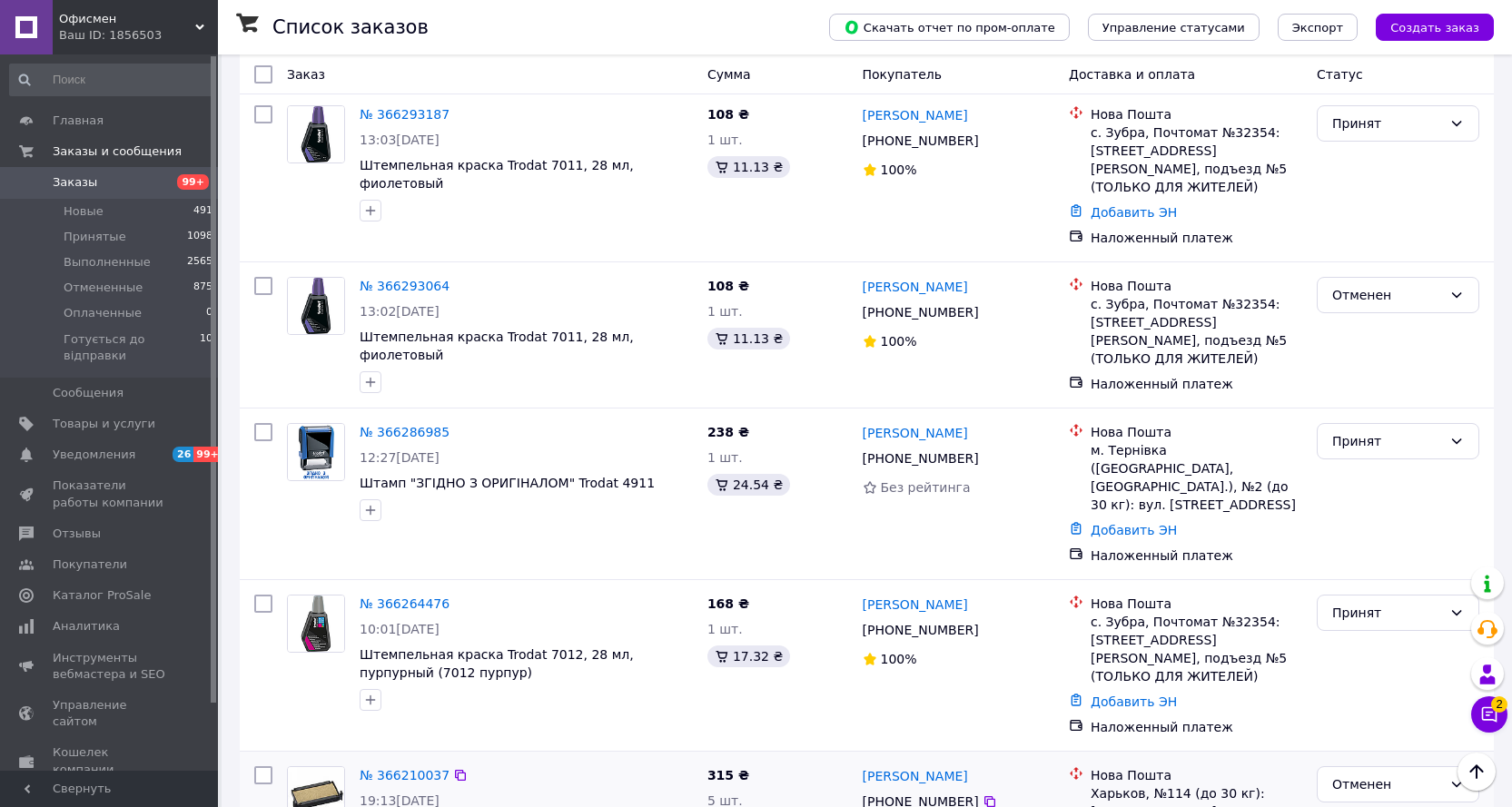
scroll to position [636, 0]
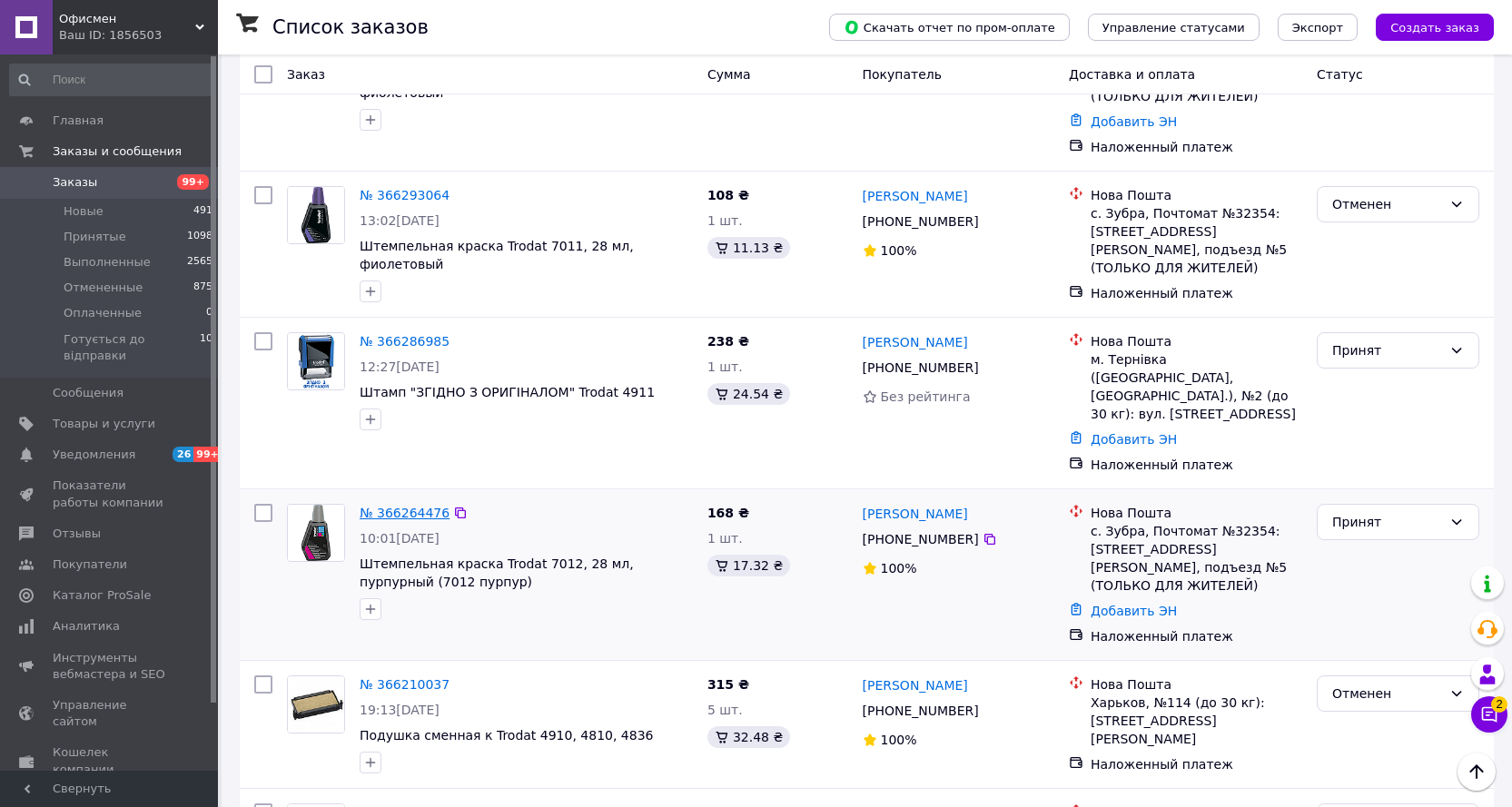
click at [380, 505] on link "№ 366264476" at bounding box center [404, 513] width 90 height 15
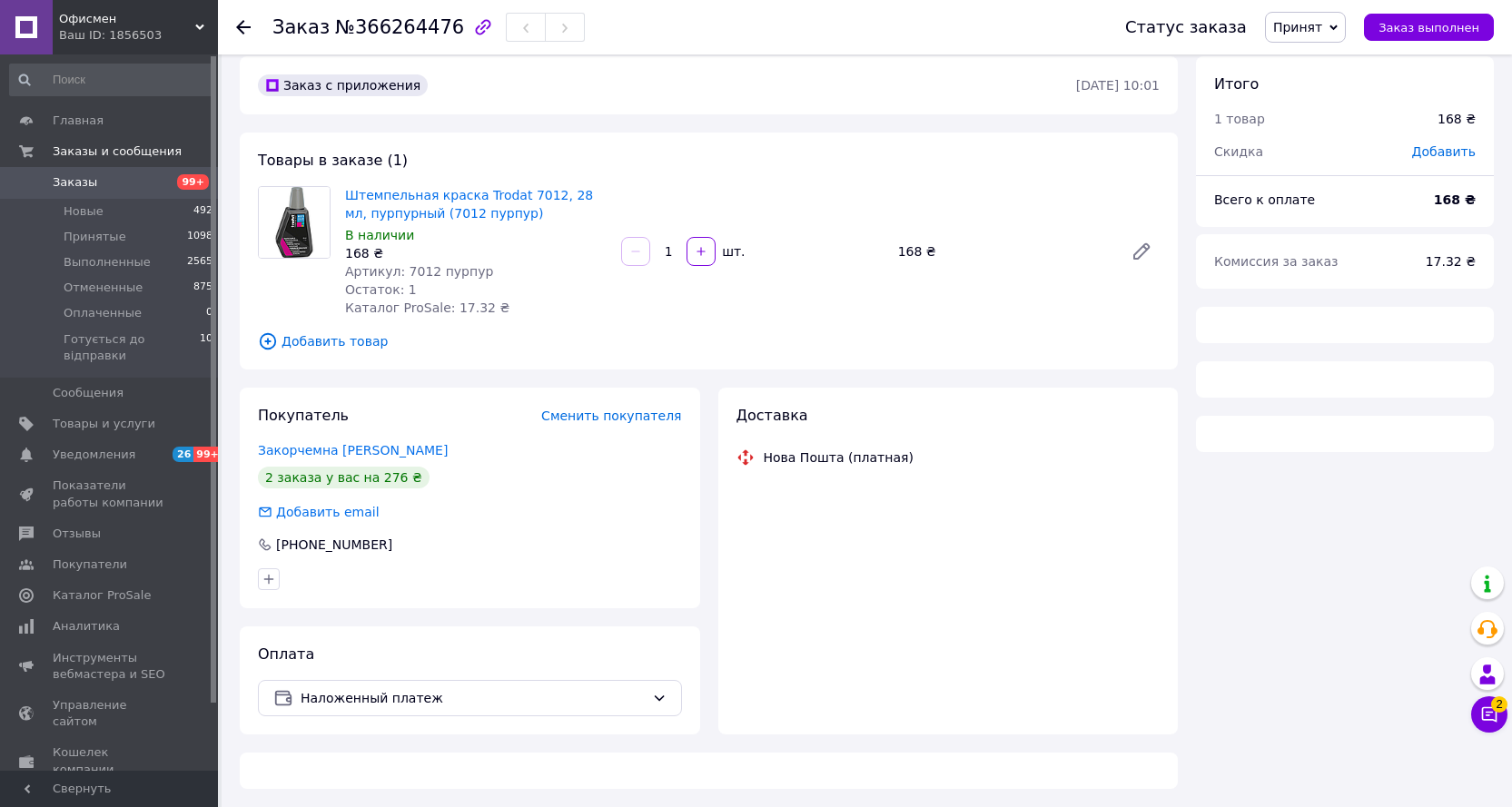
scroll to position [477, 0]
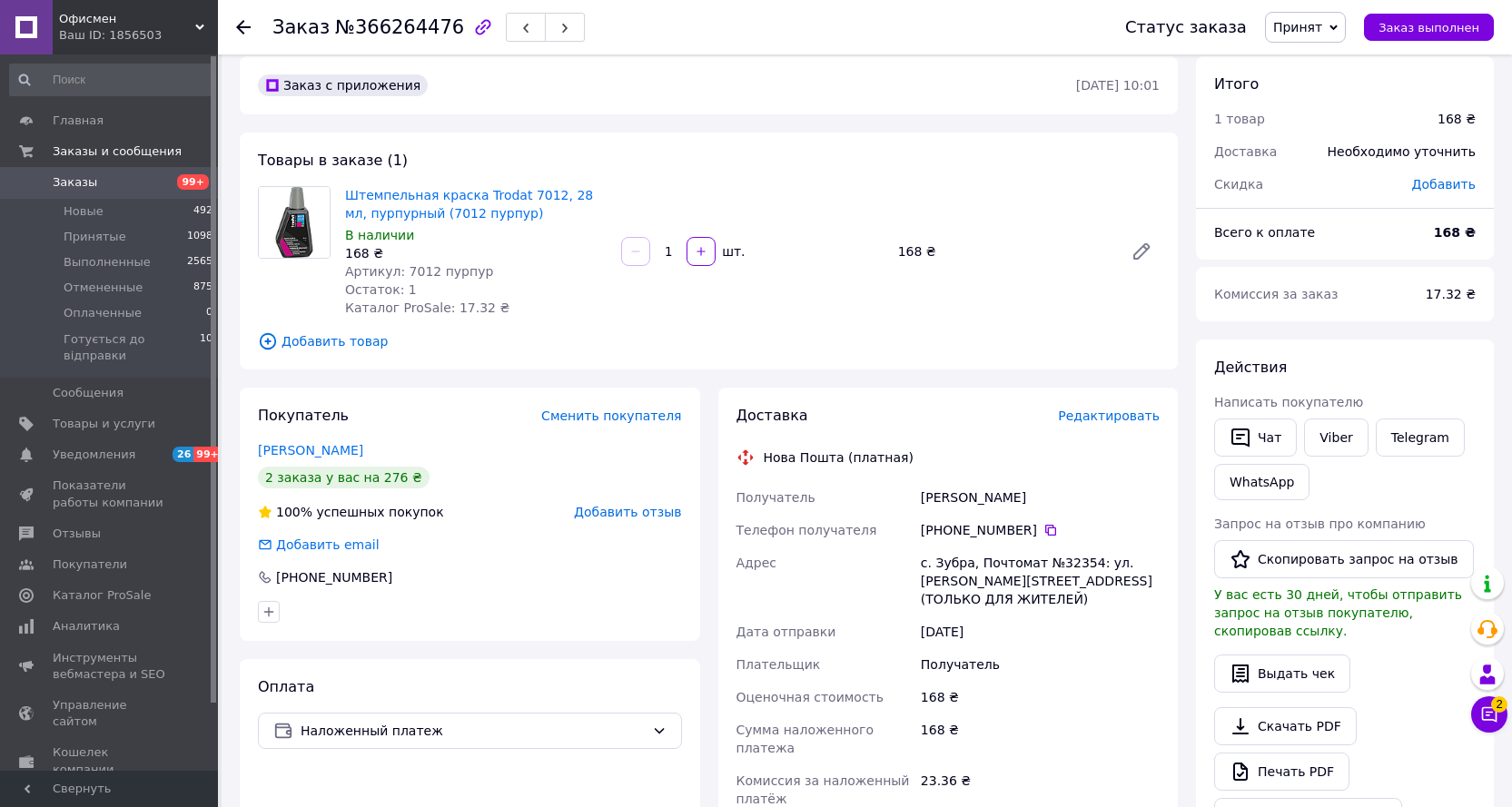
scroll to position [22, 0]
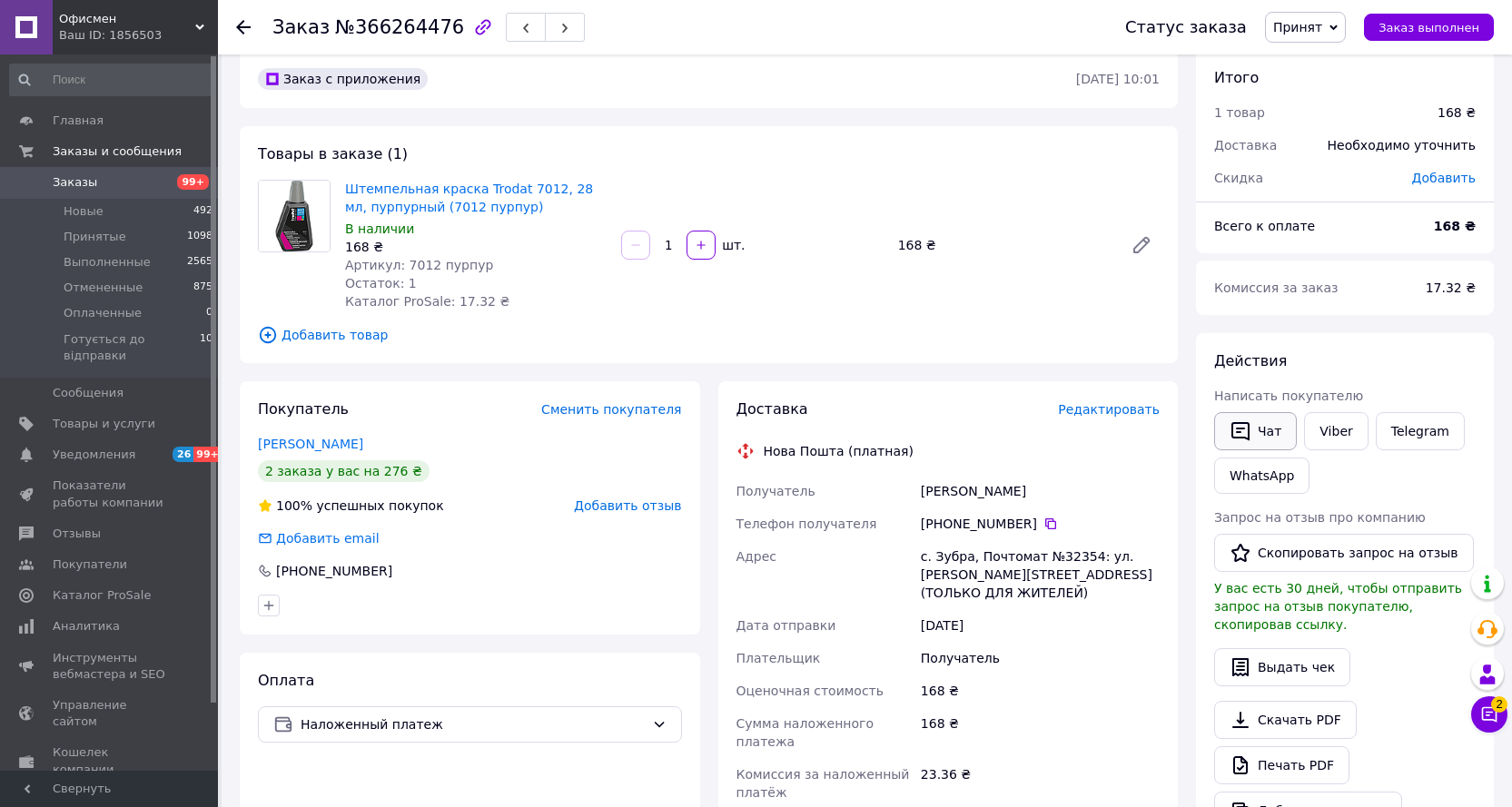
click at [1276, 443] on button "Чат" at bounding box center [1255, 431] width 83 height 38
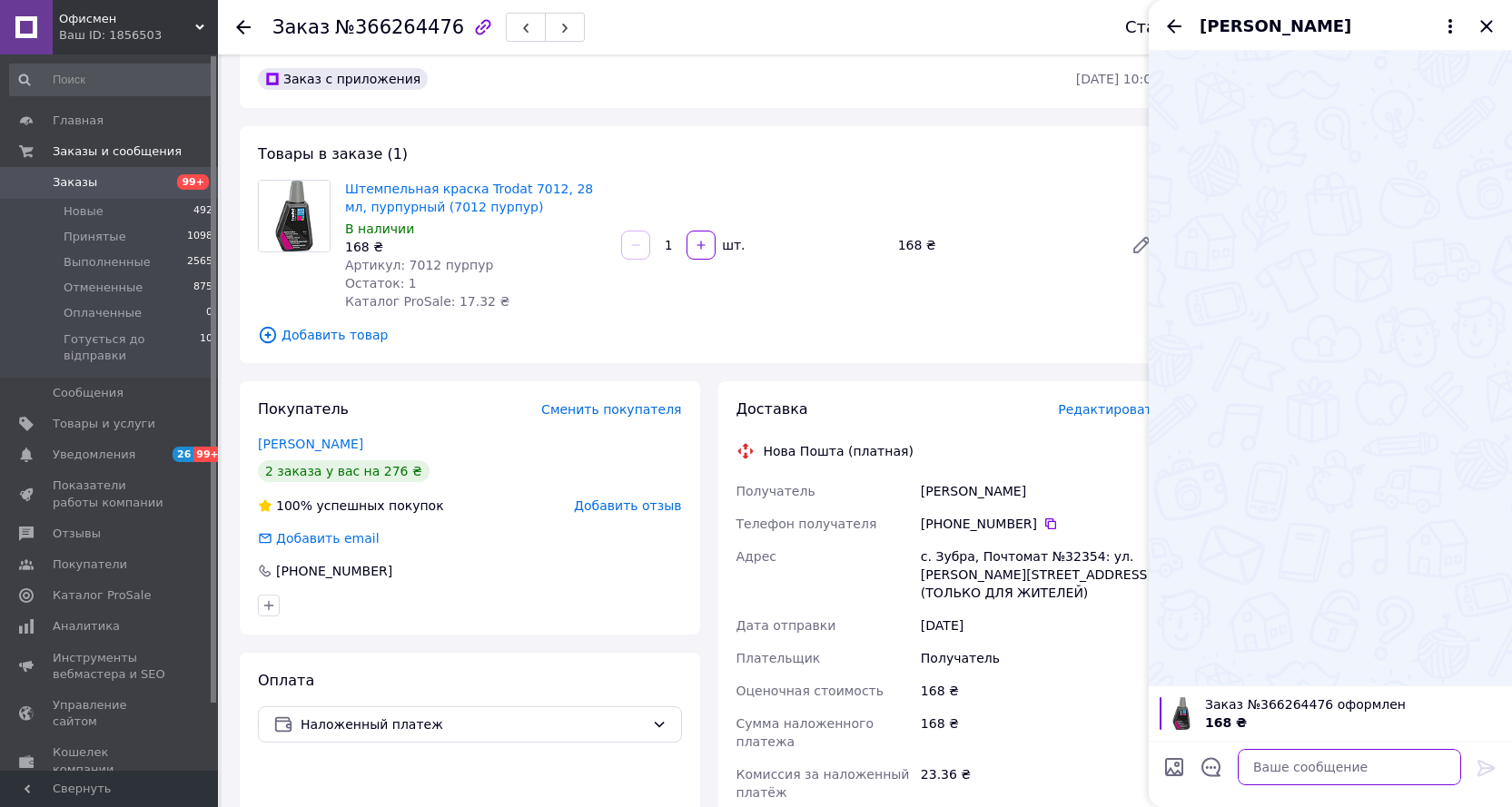
paste textarea "Доброго дня. Ваше замовлення комплектується до відправлення. Очікуйте на смс-по…"
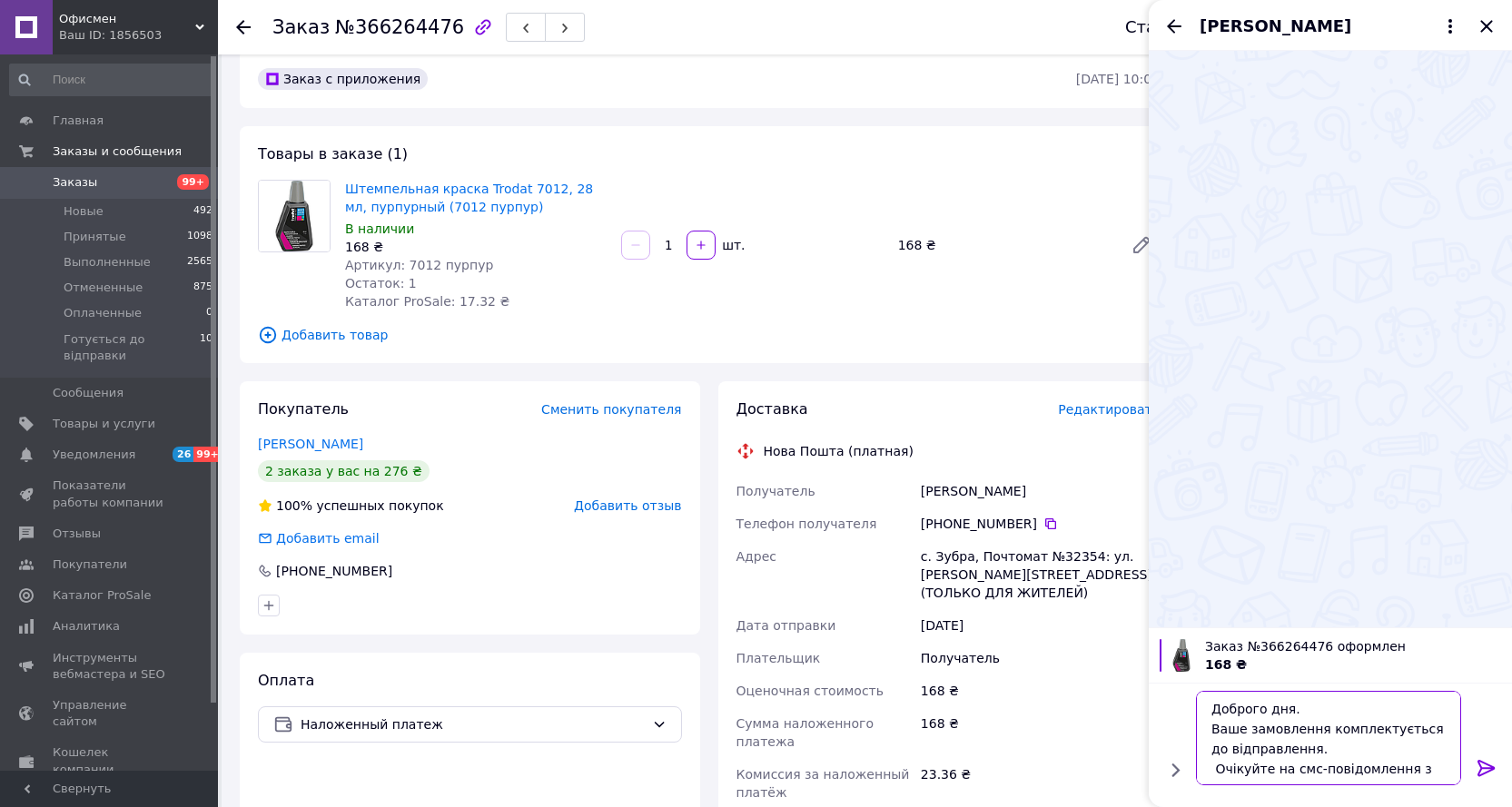
scroll to position [42, 0]
type textarea "Доброго дня. Ваше замовлення комплектується до відправлення. Очікуйте на смс-по…"
click at [1491, 765] on icon at bounding box center [1486, 768] width 18 height 17
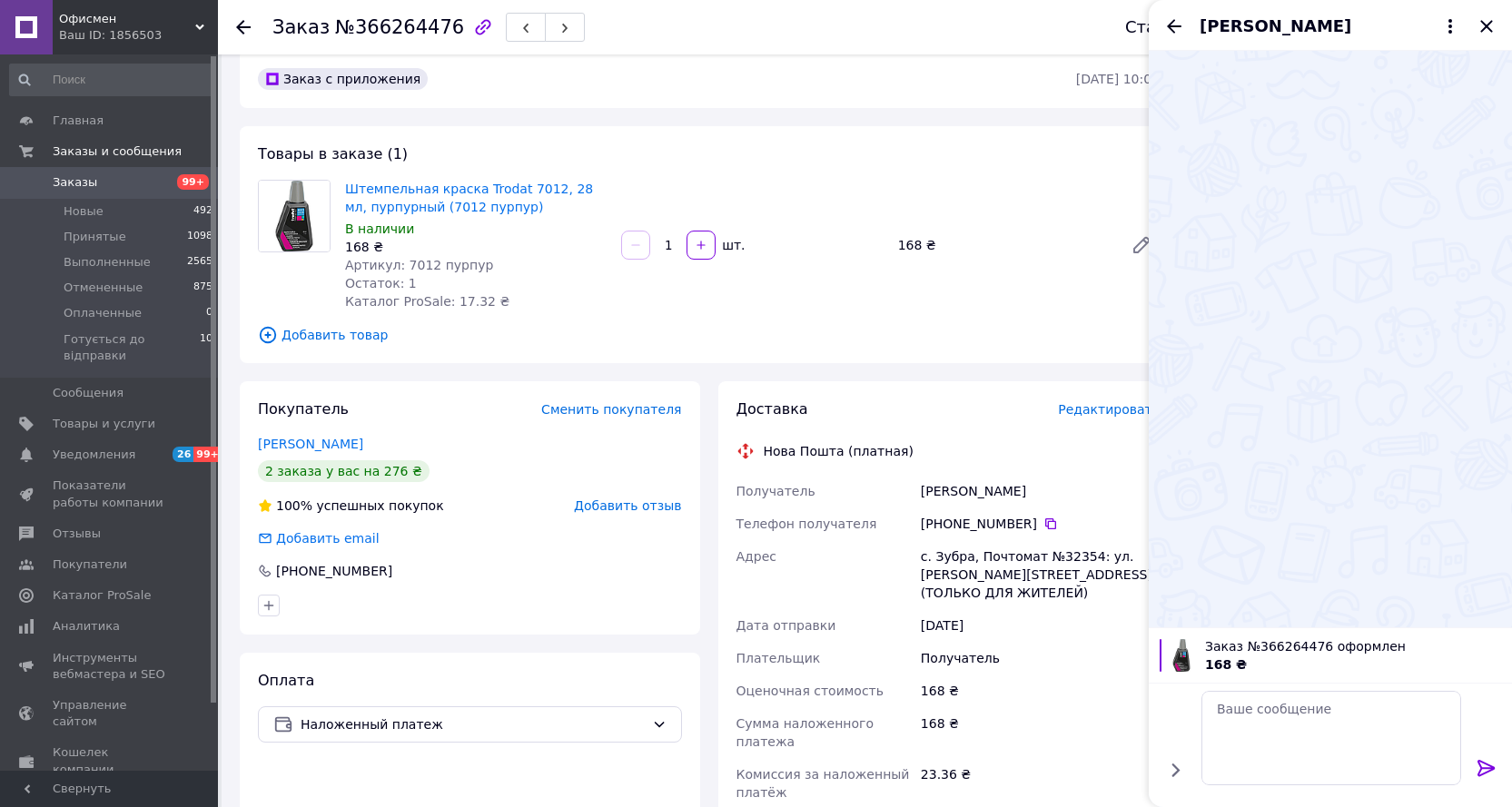
scroll to position [0, 0]
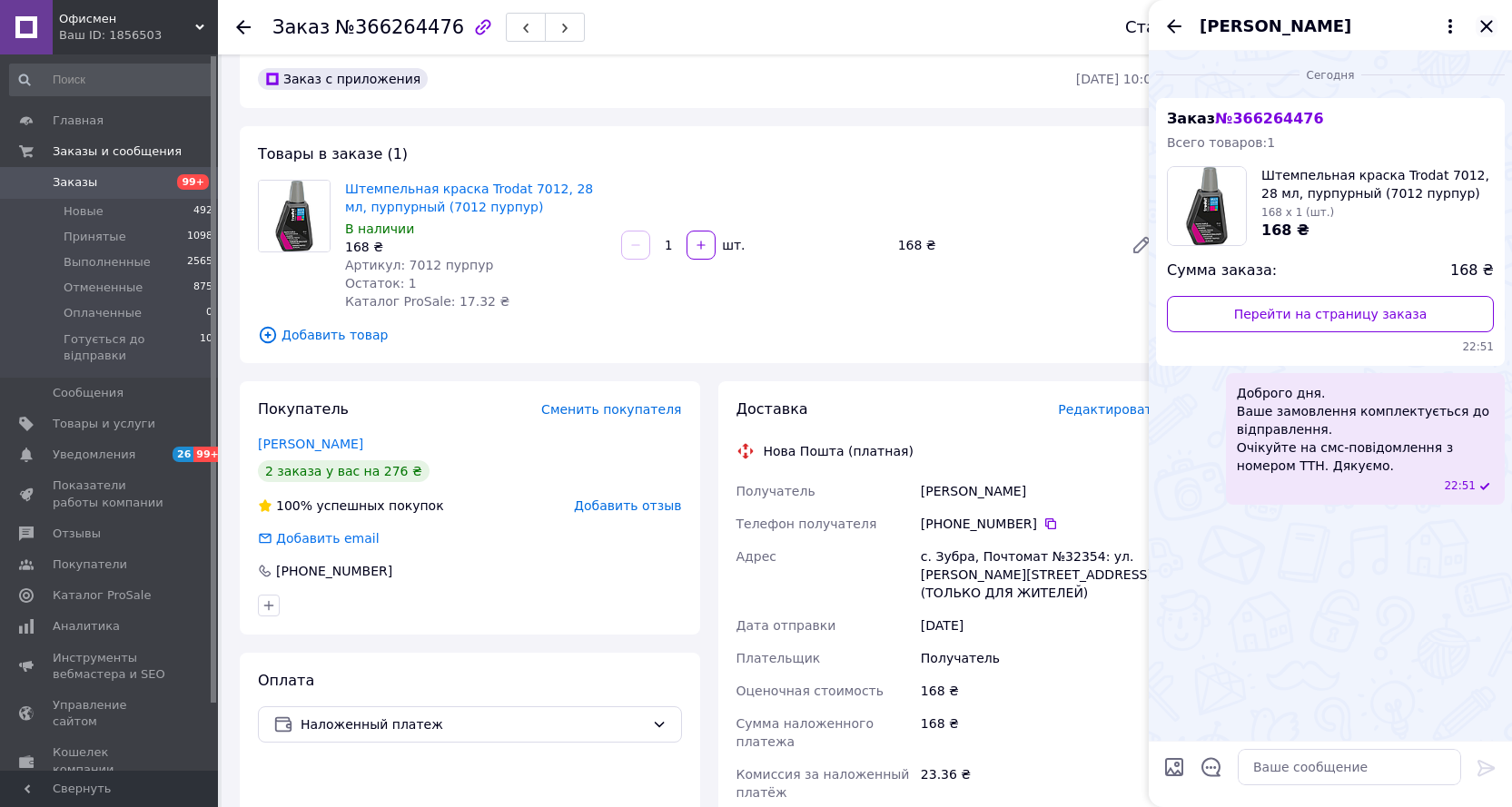
click at [1487, 24] on icon "Закрыть" at bounding box center [1485, 25] width 12 height 12
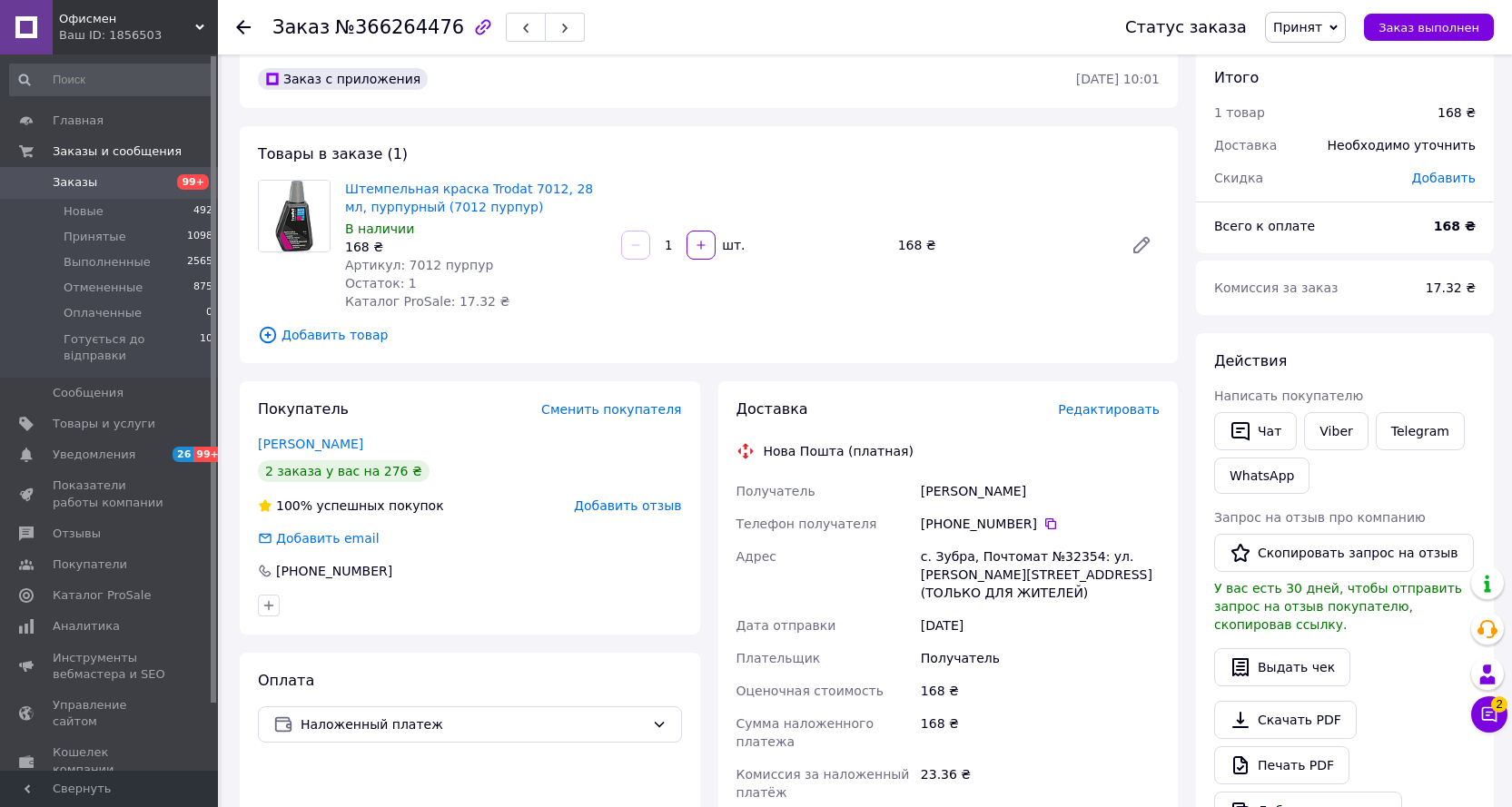
click at [1322, 33] on span "Принят" at bounding box center [1297, 27] width 49 height 15
click at [1306, 145] on li "Готується до відправки" at bounding box center [1348, 144] width 166 height 27
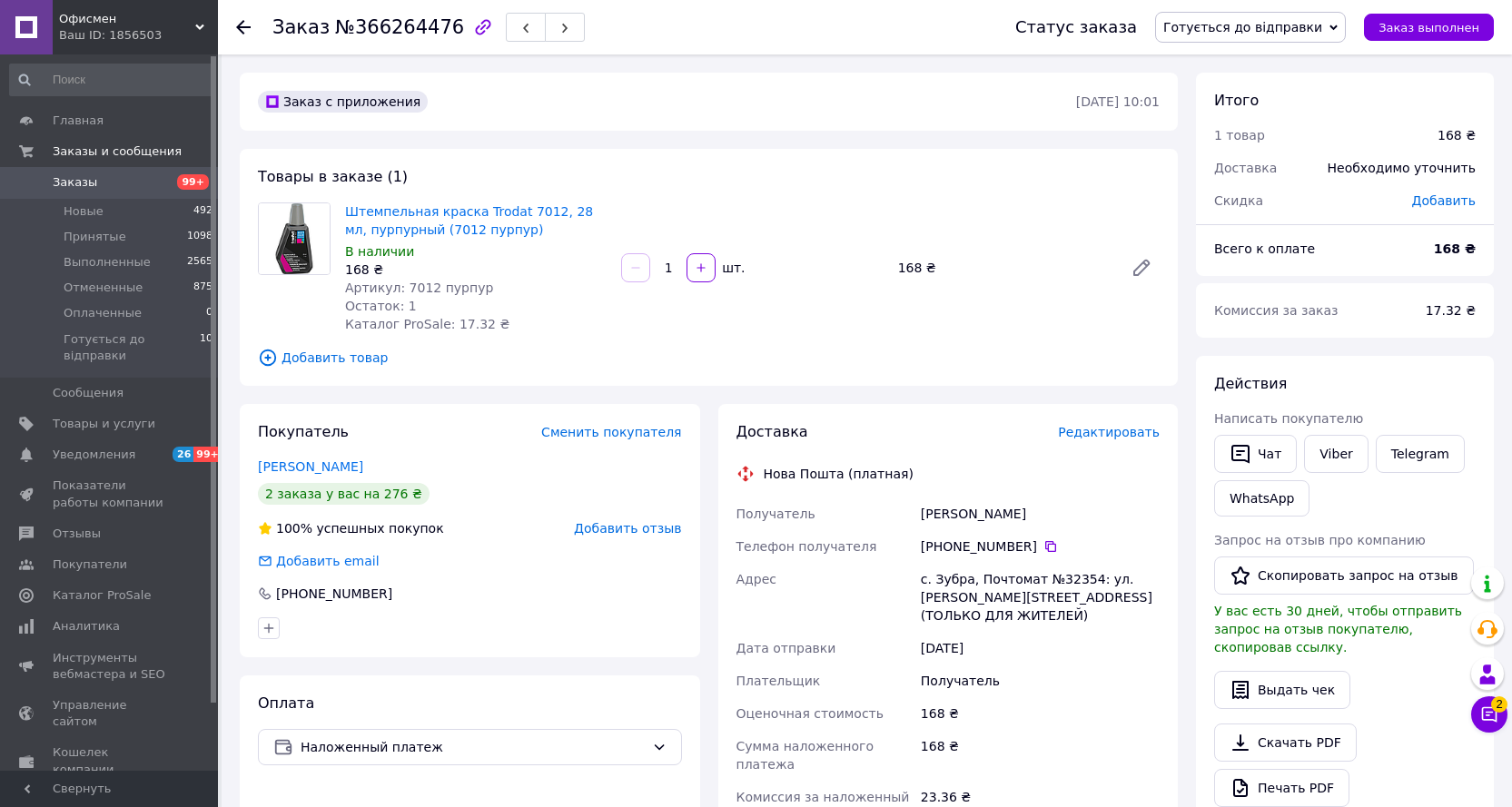
click at [242, 27] on use at bounding box center [244, 27] width 15 height 15
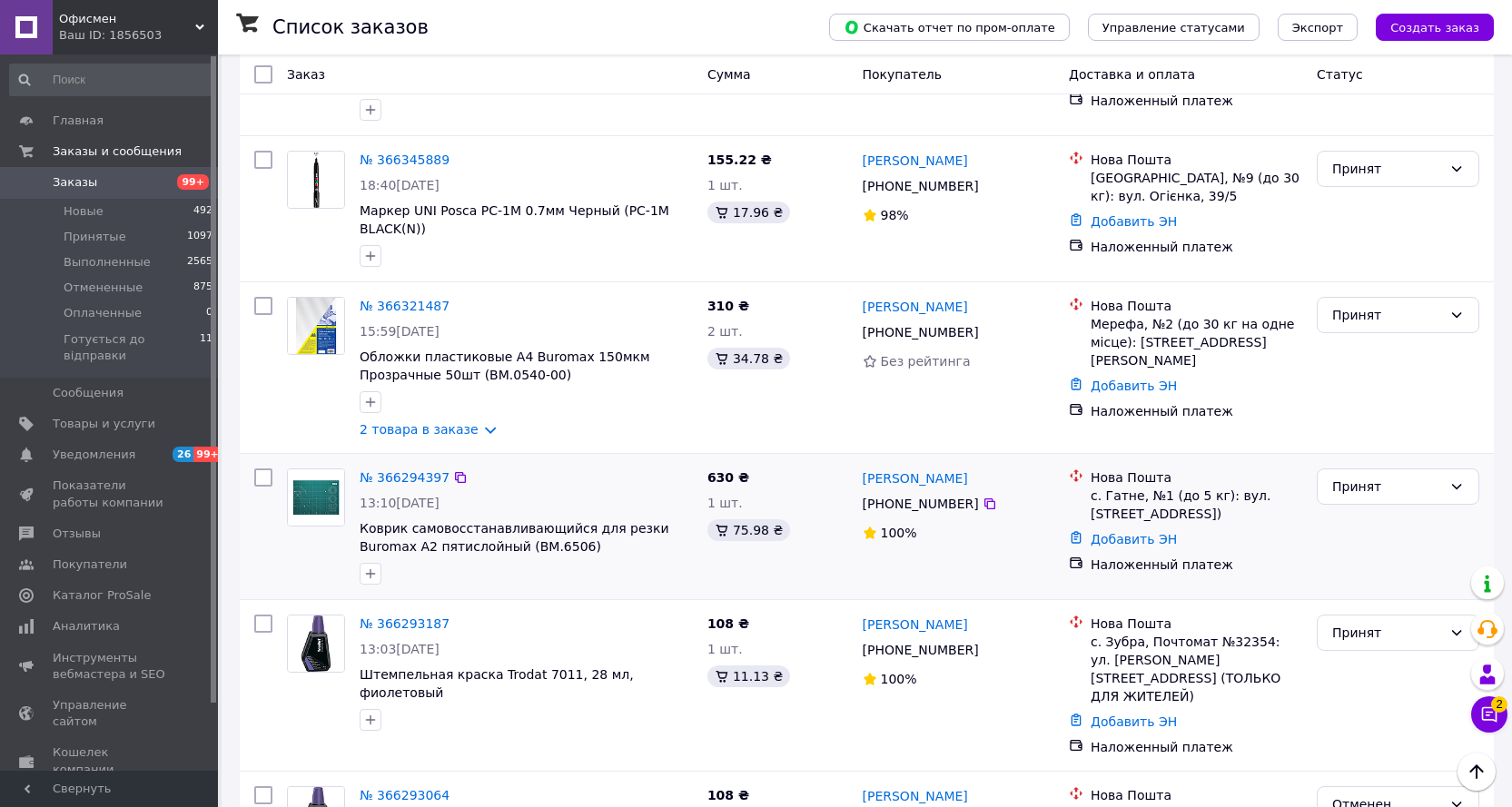
scroll to position [273, 0]
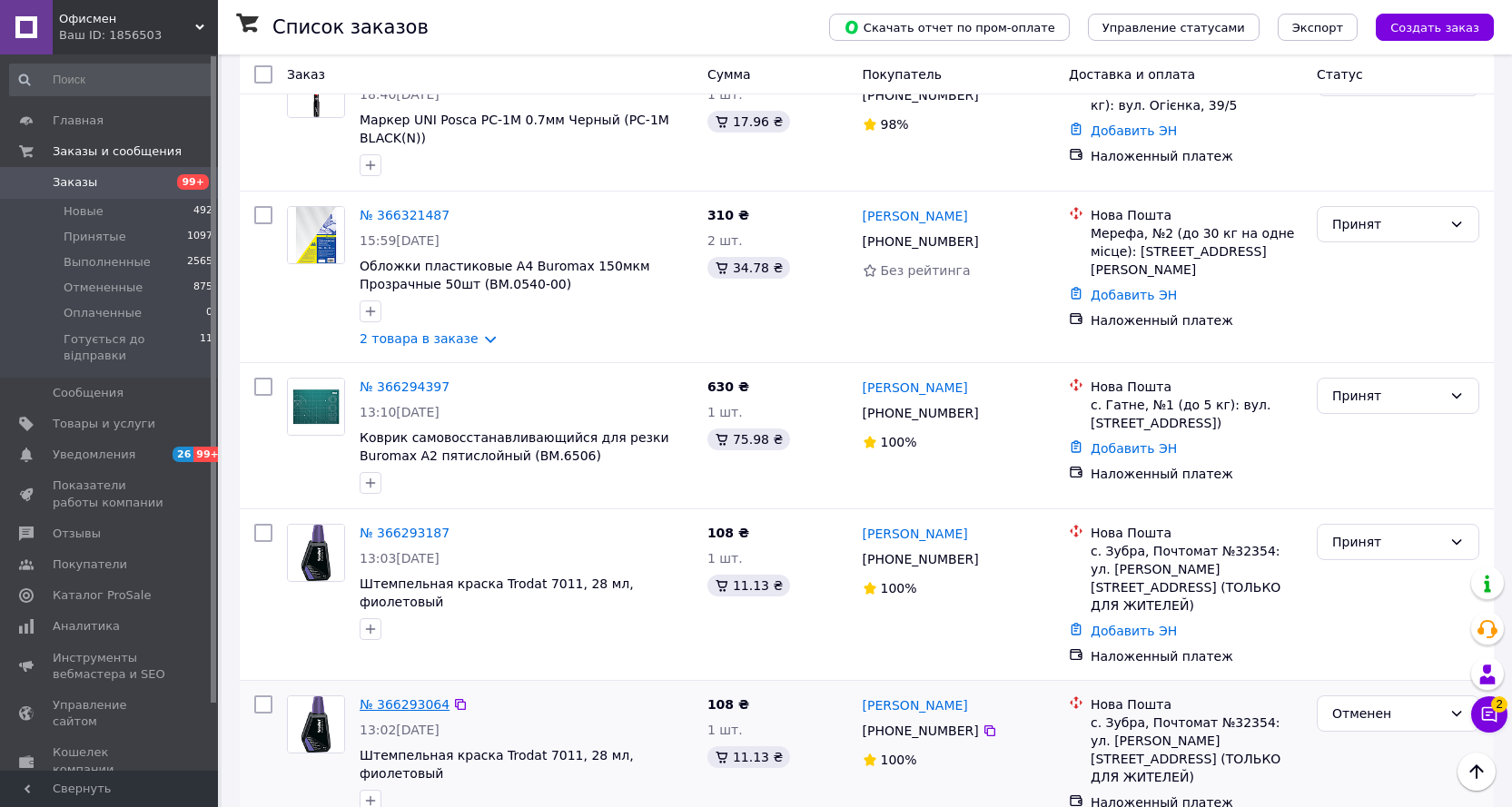
click at [409, 709] on link "№ 366293064" at bounding box center [404, 705] width 90 height 15
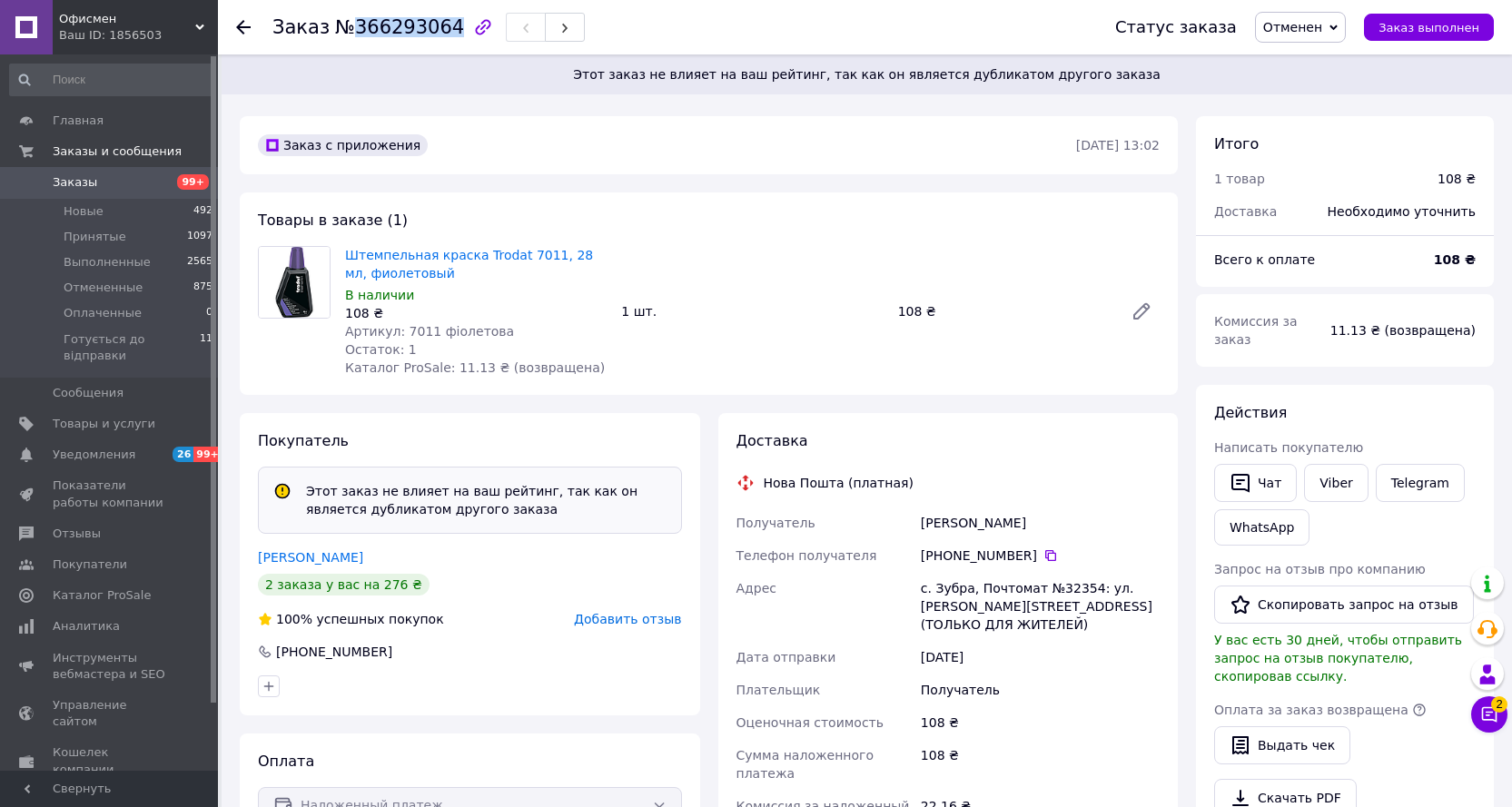
drag, startPoint x: 436, startPoint y: 29, endPoint x: 352, endPoint y: 28, distance: 84.0
click at [348, 28] on span "№366293064" at bounding box center [399, 27] width 128 height 21
copy span "366293064"
drag, startPoint x: 481, startPoint y: 335, endPoint x: 399, endPoint y: 330, distance: 82.2
click at [399, 330] on span "Артикул: 7011 фіолетова" at bounding box center [429, 331] width 169 height 15
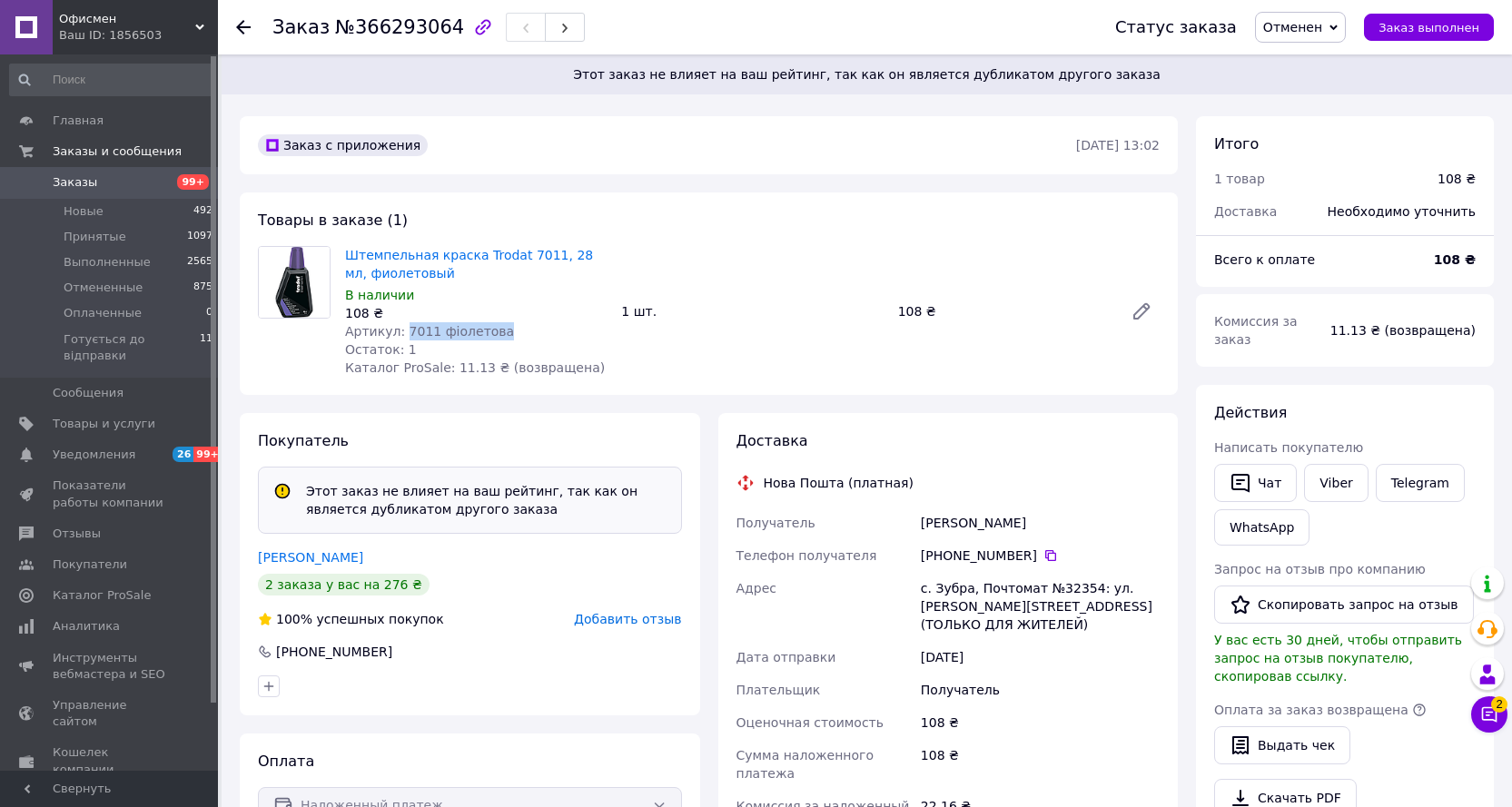
copy span "7011 фіолетова"
drag, startPoint x: 966, startPoint y: 588, endPoint x: 929, endPoint y: 586, distance: 37.1
click at [933, 585] on div "с. Зубра, Почтомат №32354: [STREET_ADDRESS][PERSON_NAME], подъезд №5 (ТОЛЬКО ДЛ…" at bounding box center [1040, 606] width 246 height 69
copy div "Зубра"
click at [1045, 558] on icon at bounding box center [1050, 556] width 11 height 11
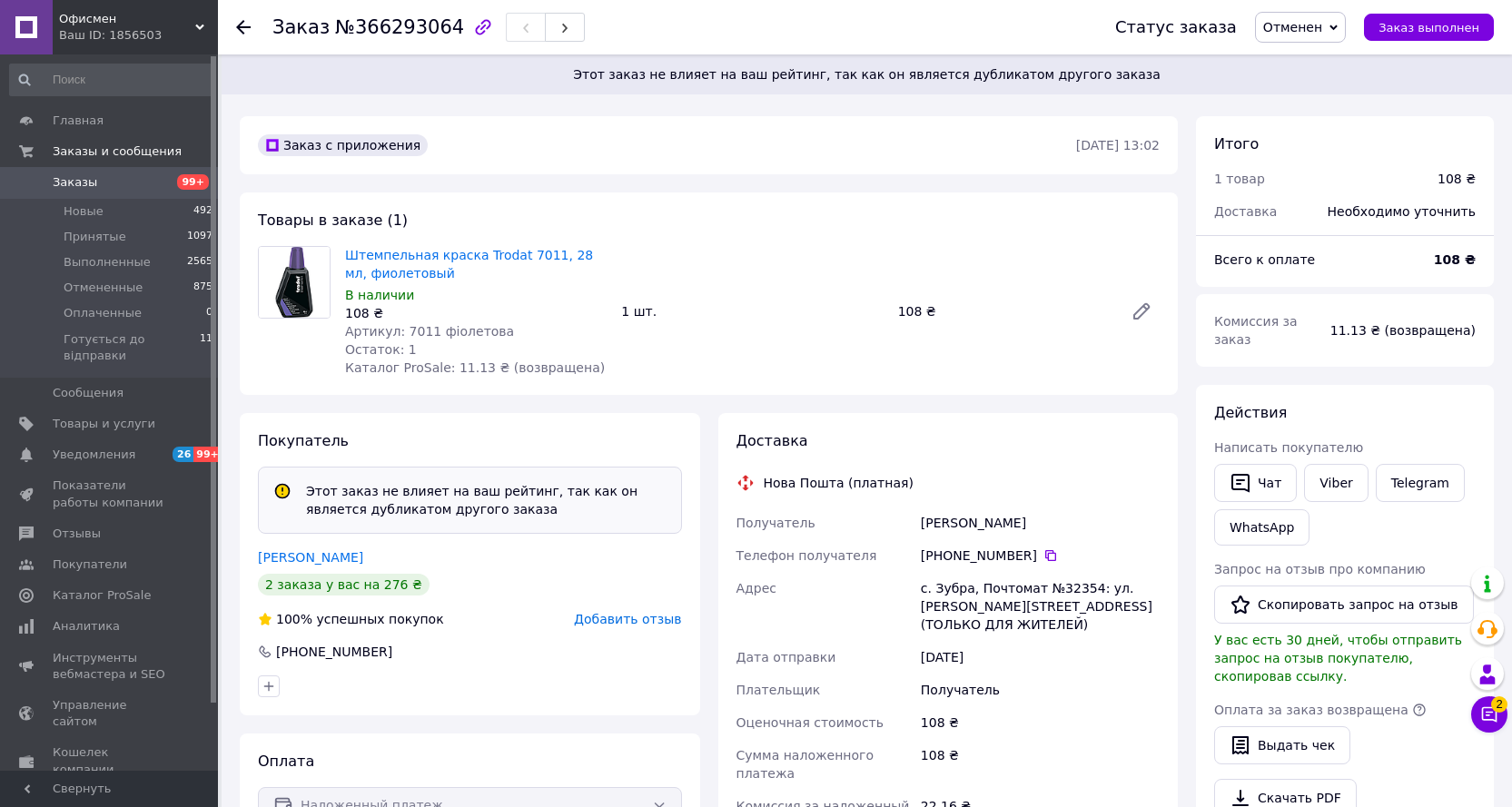
click at [1039, 563] on div "[PHONE_NUMBER]" at bounding box center [1040, 556] width 238 height 19
click at [1045, 560] on icon at bounding box center [1050, 556] width 11 height 11
drag, startPoint x: 1048, startPoint y: 526, endPoint x: 912, endPoint y: 523, distance: 136.0
click at [912, 523] on div "Получатель Закорчемна Богдана Телефон получателя +380 97 260 32 54   Адрес с. З…" at bounding box center [948, 698] width 431 height 384
copy div "Получатель Закорчемна Богдана"
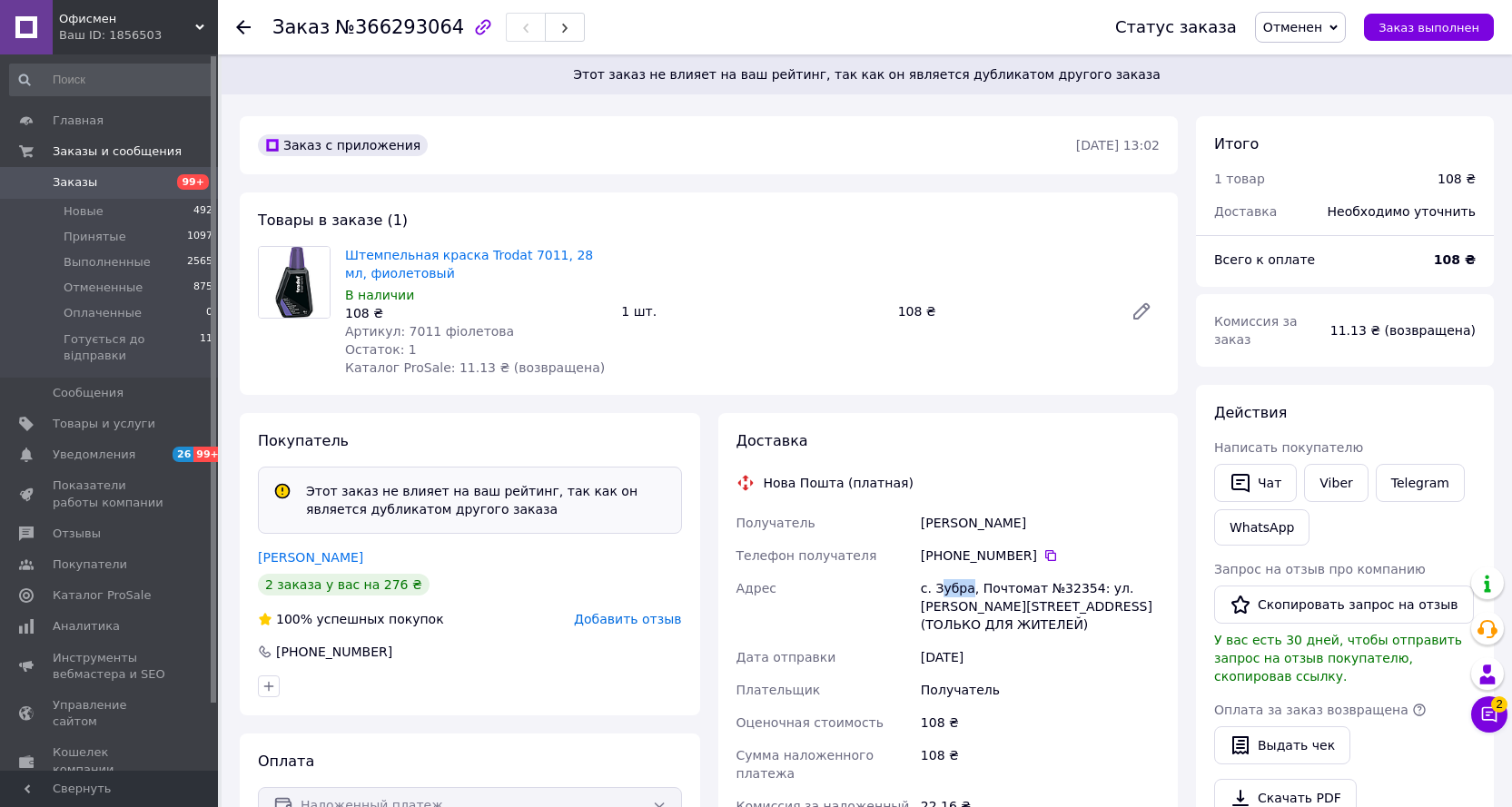
drag, startPoint x: 966, startPoint y: 589, endPoint x: 936, endPoint y: 585, distance: 30.3
click at [936, 585] on div "с. Зубра, Почтомат №32354: [STREET_ADDRESS][PERSON_NAME], подъезд №5 (ТОЛЬКО ДЛ…" at bounding box center [1040, 606] width 246 height 69
drag, startPoint x: 936, startPoint y: 587, endPoint x: 966, endPoint y: 586, distance: 30.0
click at [966, 586] on div "с. Зубра, Почтомат №32354: [STREET_ADDRESS][PERSON_NAME], подъезд №5 (ТОЛЬКО ДЛ…" at bounding box center [1040, 606] width 246 height 69
copy div "Зубра"
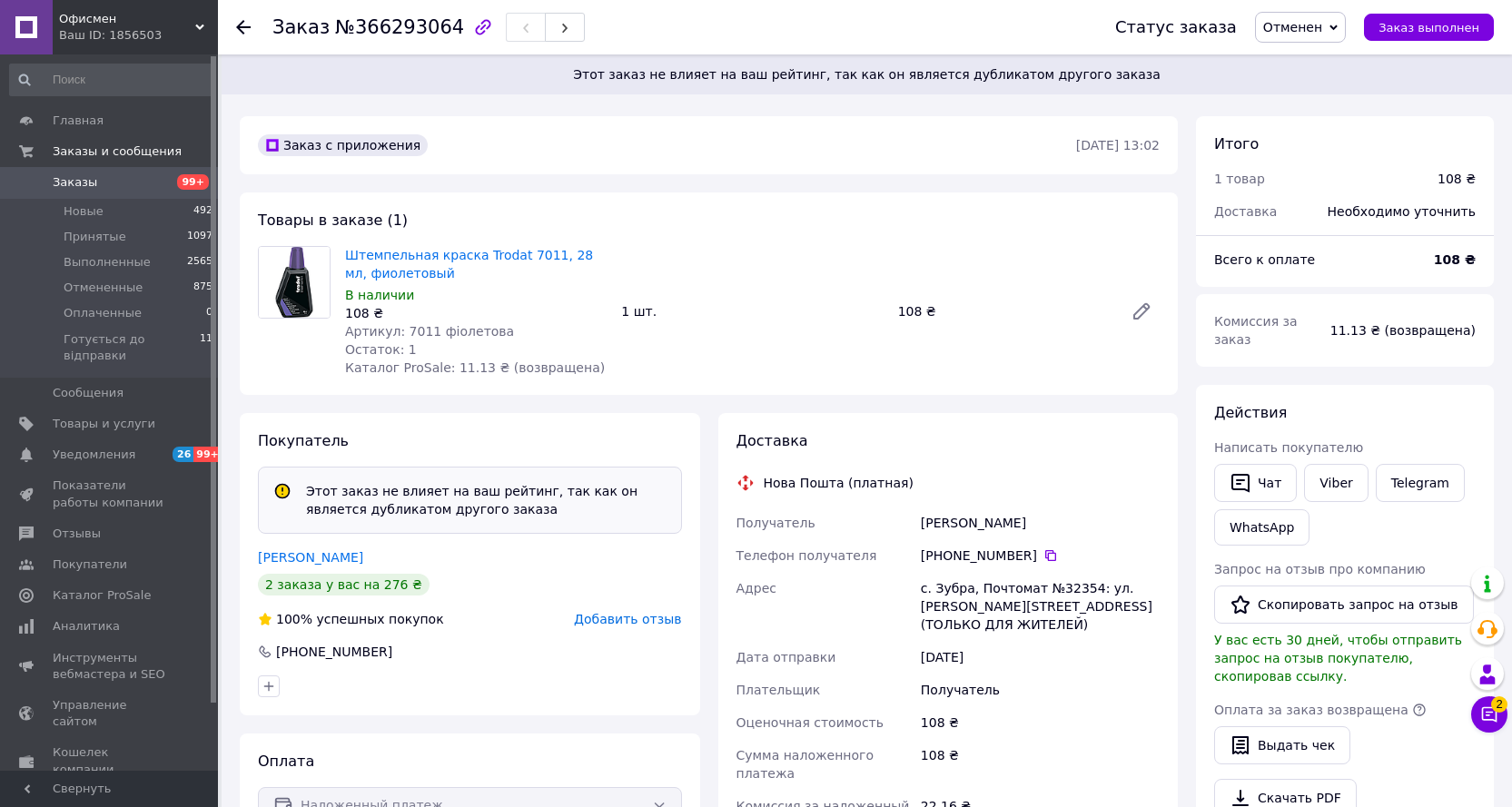
click at [243, 28] on use at bounding box center [244, 27] width 15 height 15
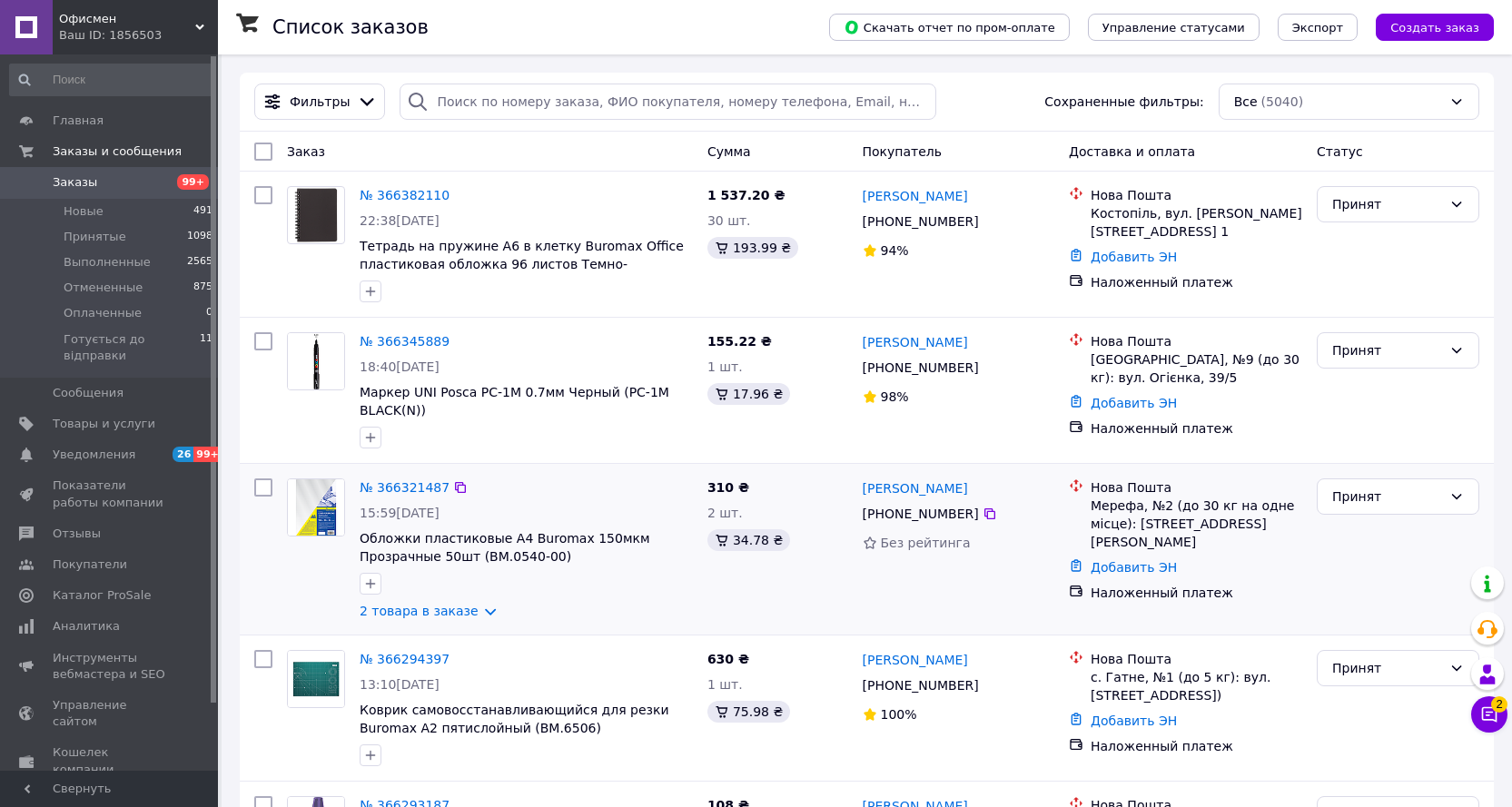
scroll to position [91, 0]
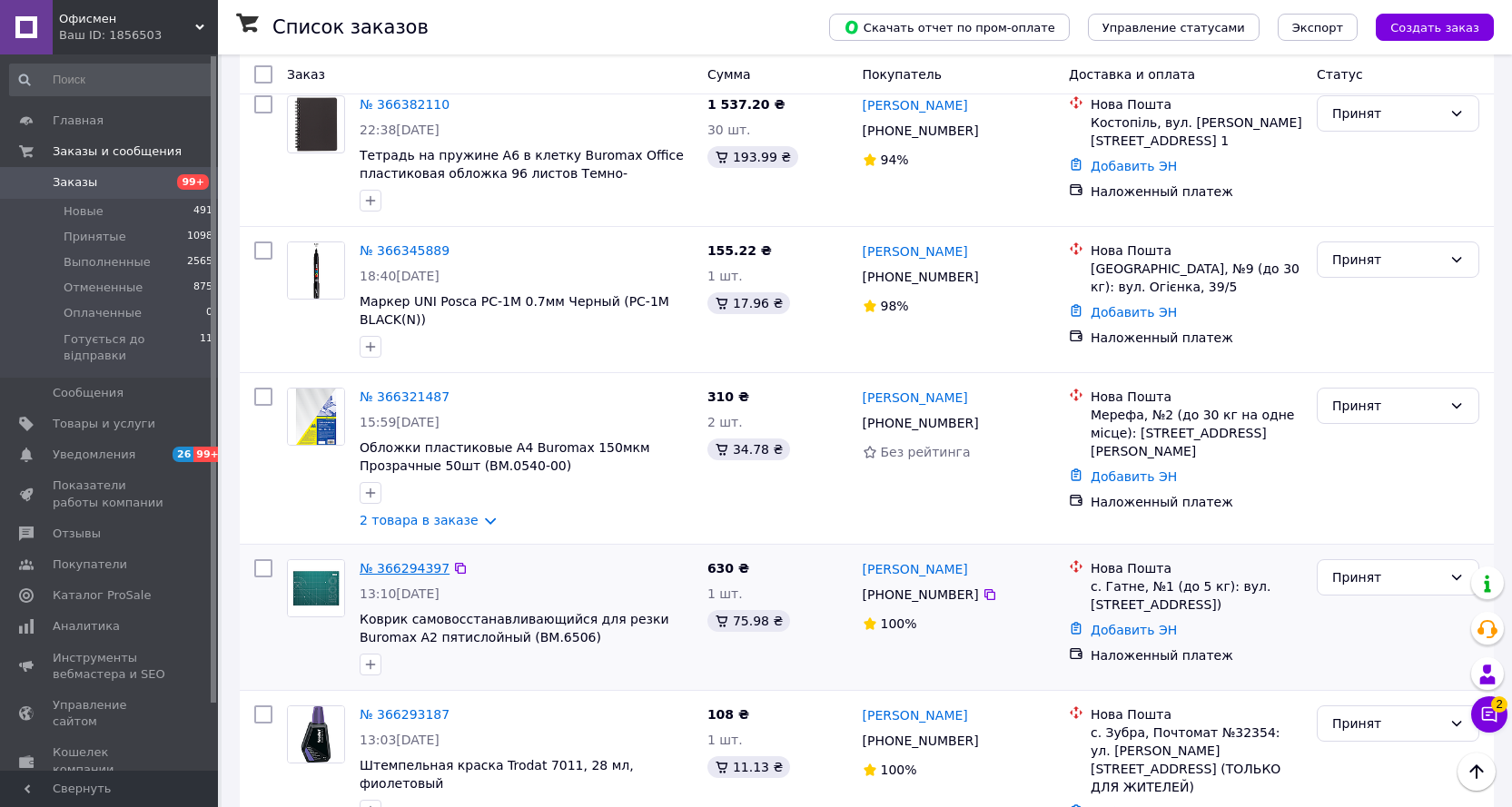
click at [379, 567] on link "№ 366294397" at bounding box center [404, 569] width 90 height 15
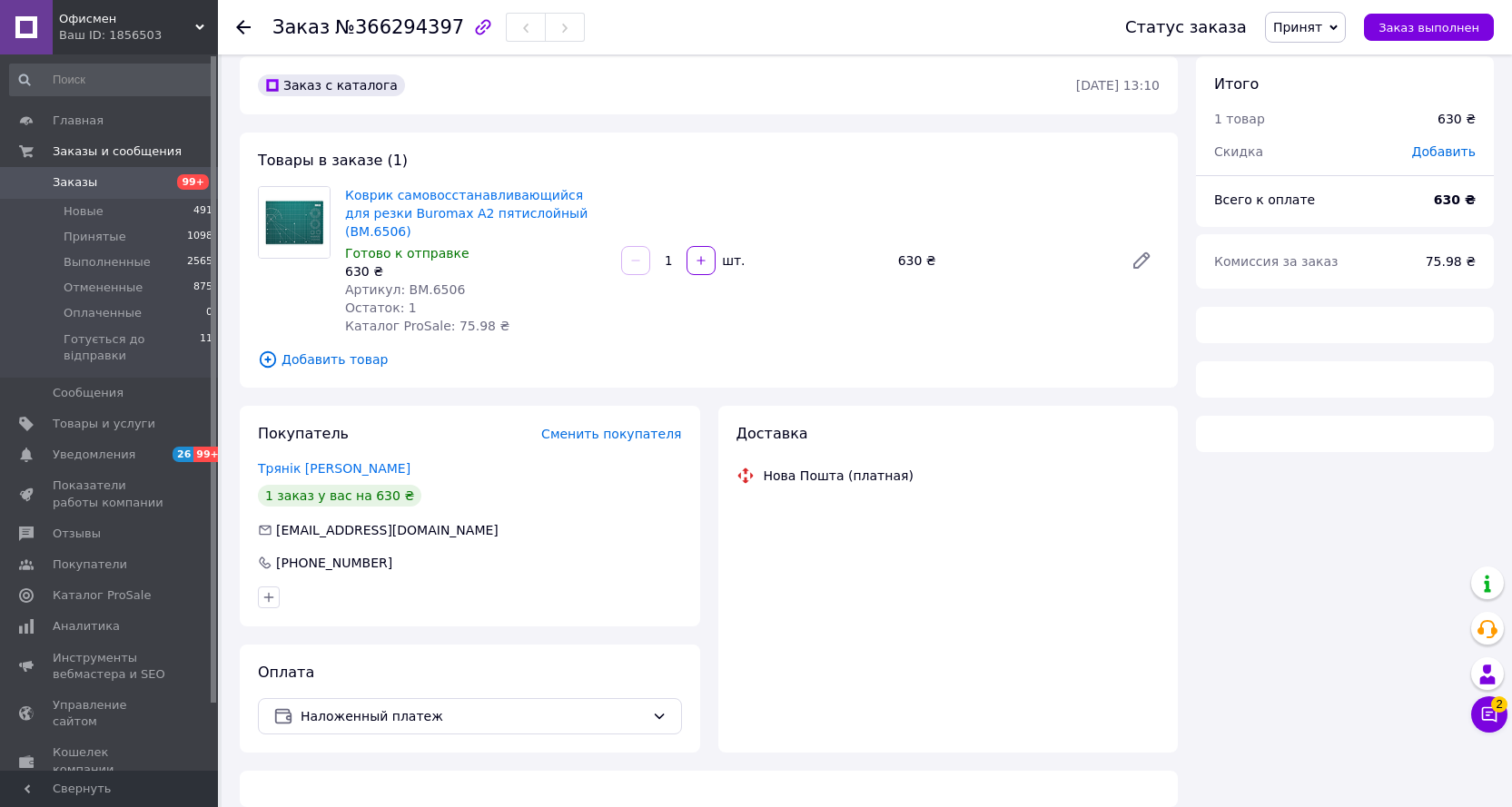
scroll to position [91, 0]
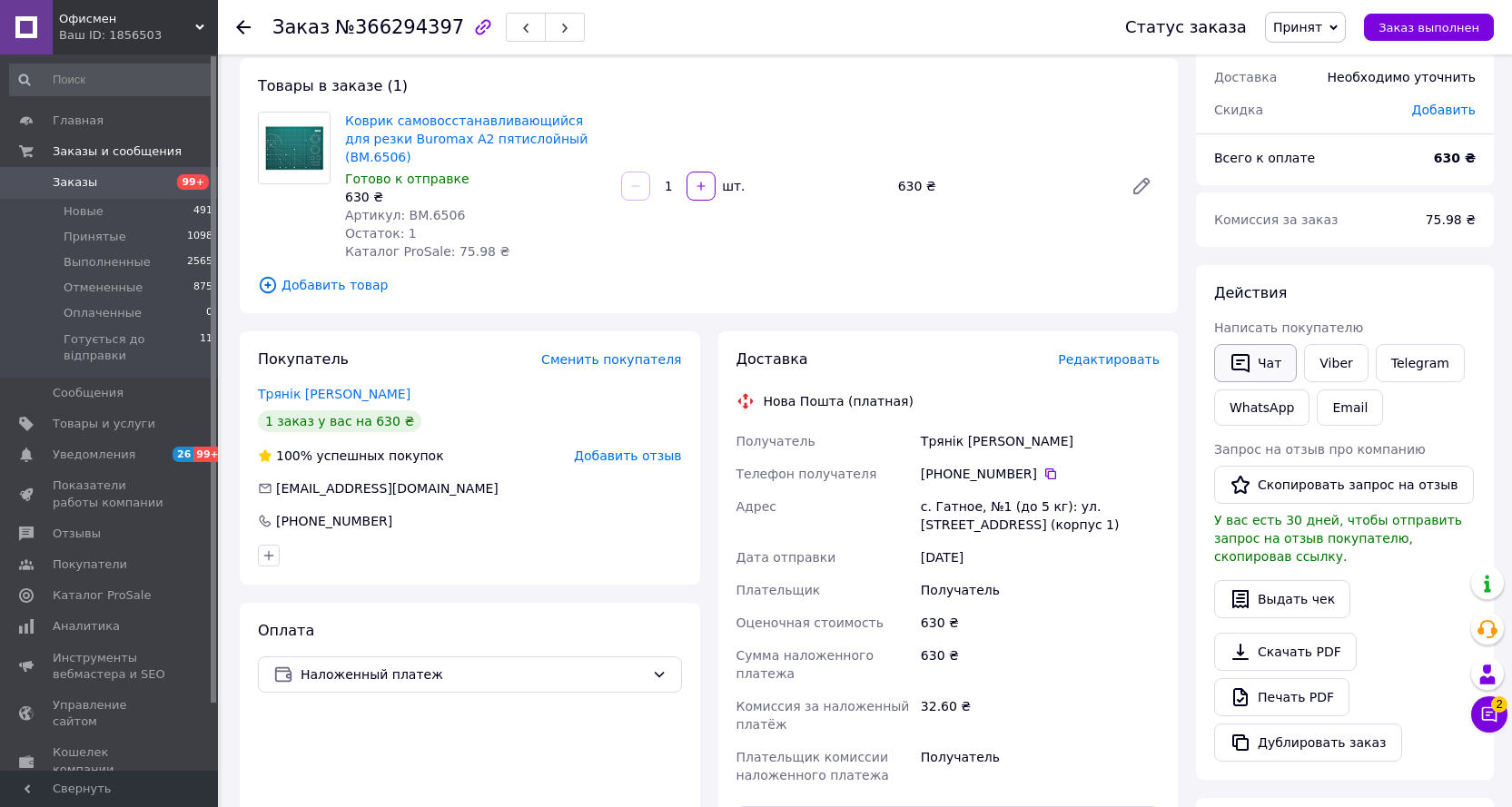
click at [1255, 365] on button "Чат" at bounding box center [1255, 363] width 83 height 38
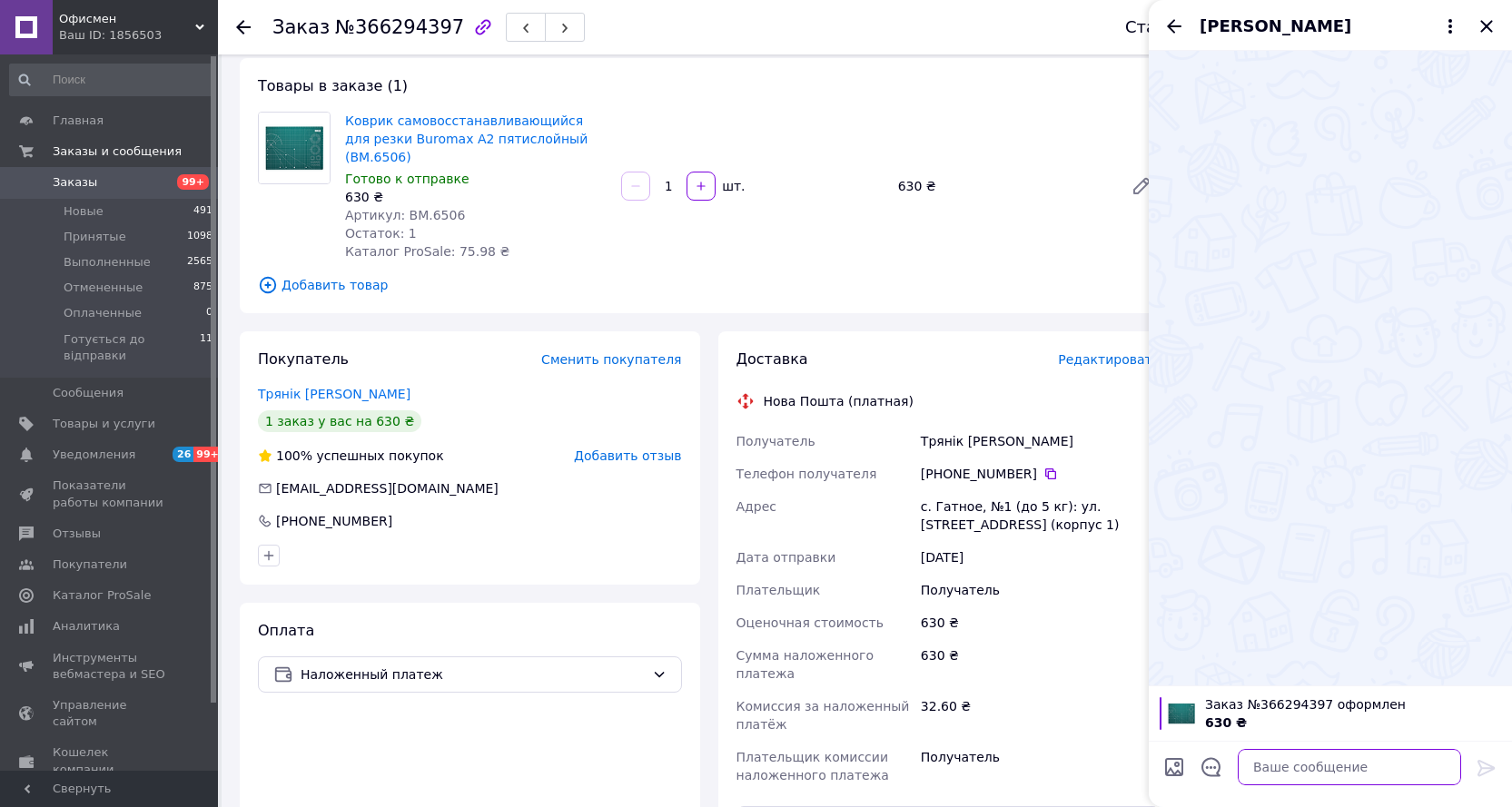
paste textarea "Доброго дня. Ваше замовлення комплектується до відправлення. Очікуйте на смс-по…"
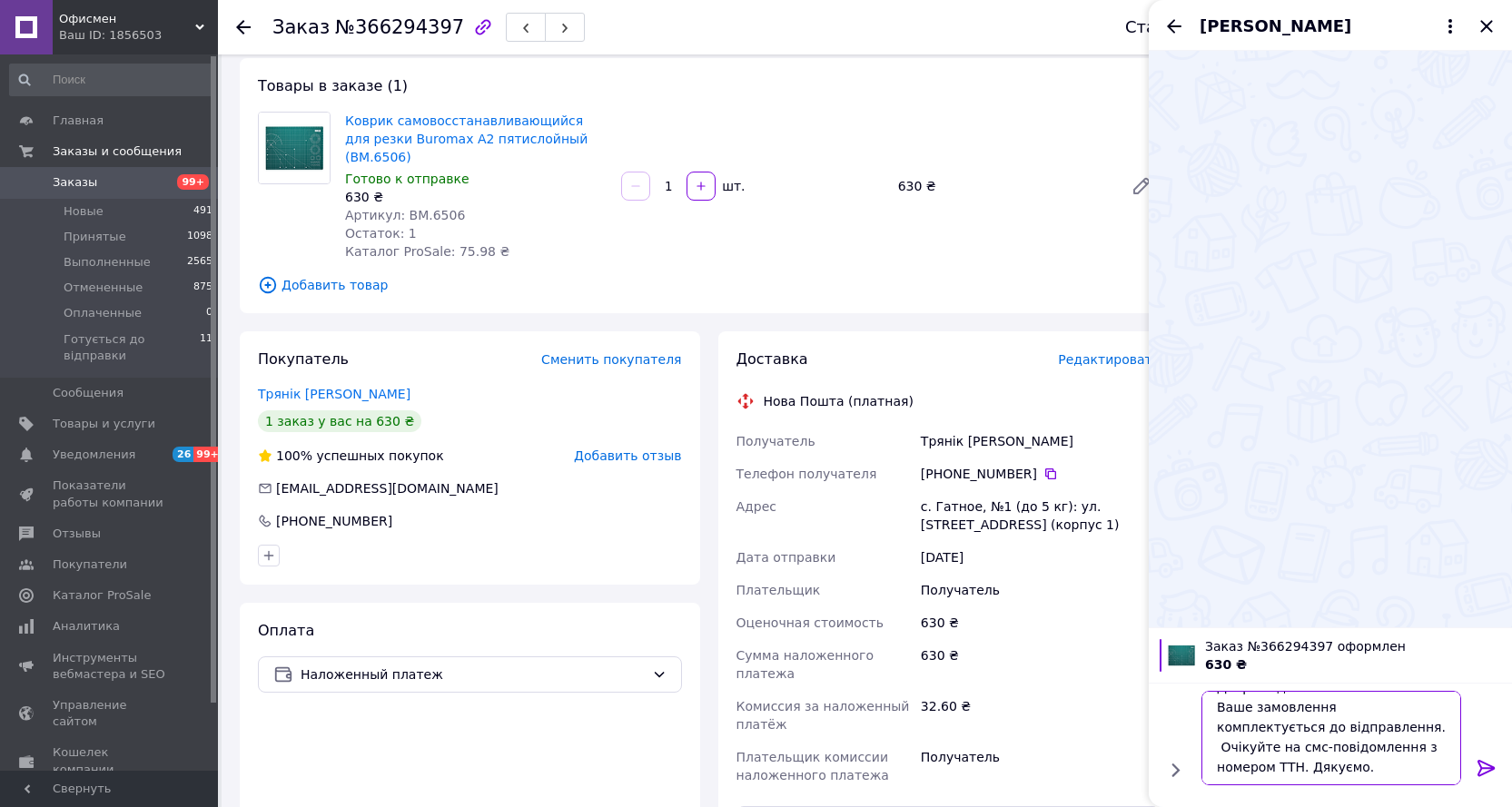
type textarea "Доброго дня. Ваше замовлення комплектується до відправлення. Очікуйте на смс-по…"
click at [1488, 769] on icon at bounding box center [1486, 767] width 21 height 21
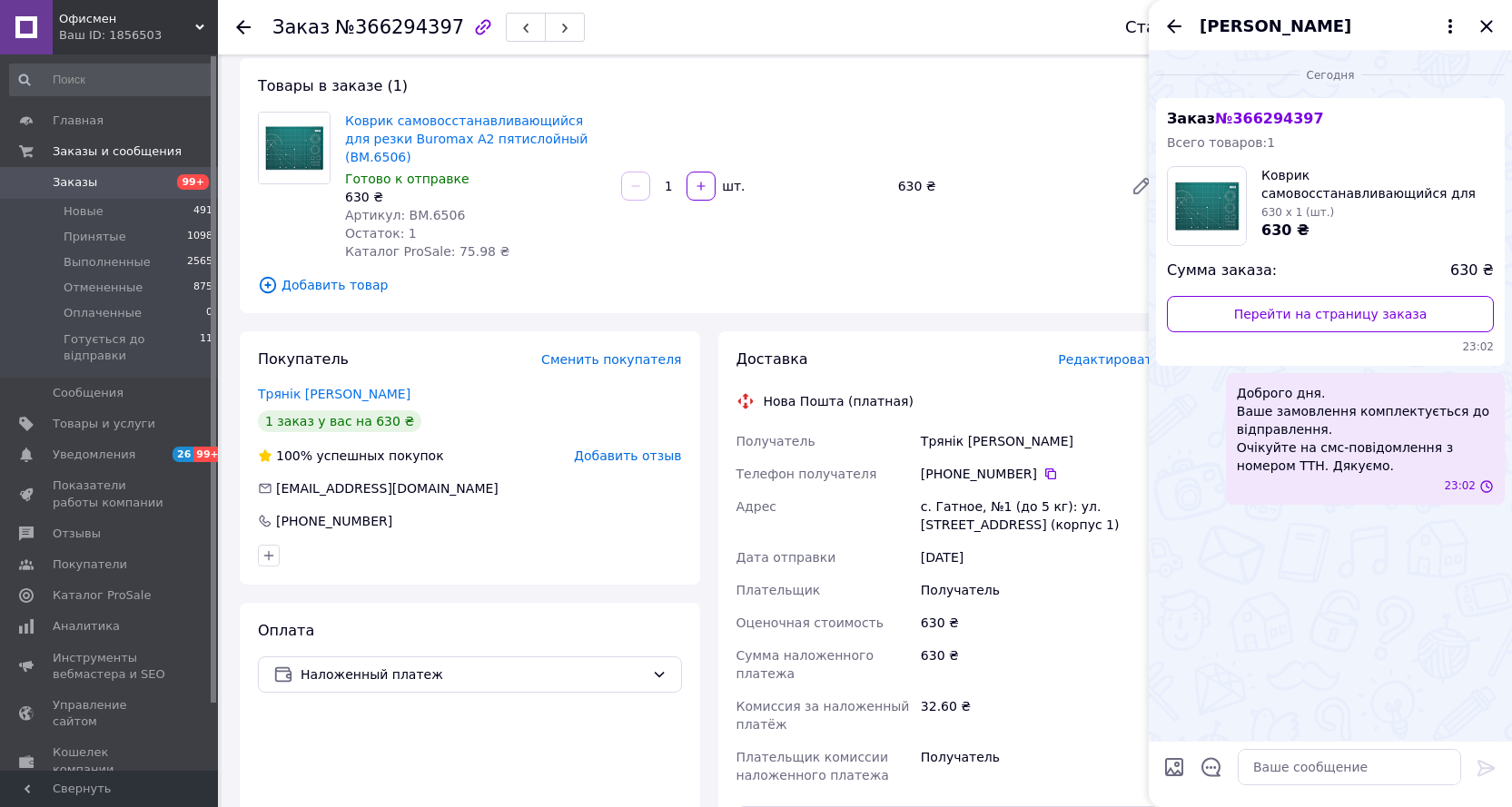
scroll to position [0, 0]
click at [1482, 22] on icon "Закрыть" at bounding box center [1485, 25] width 12 height 12
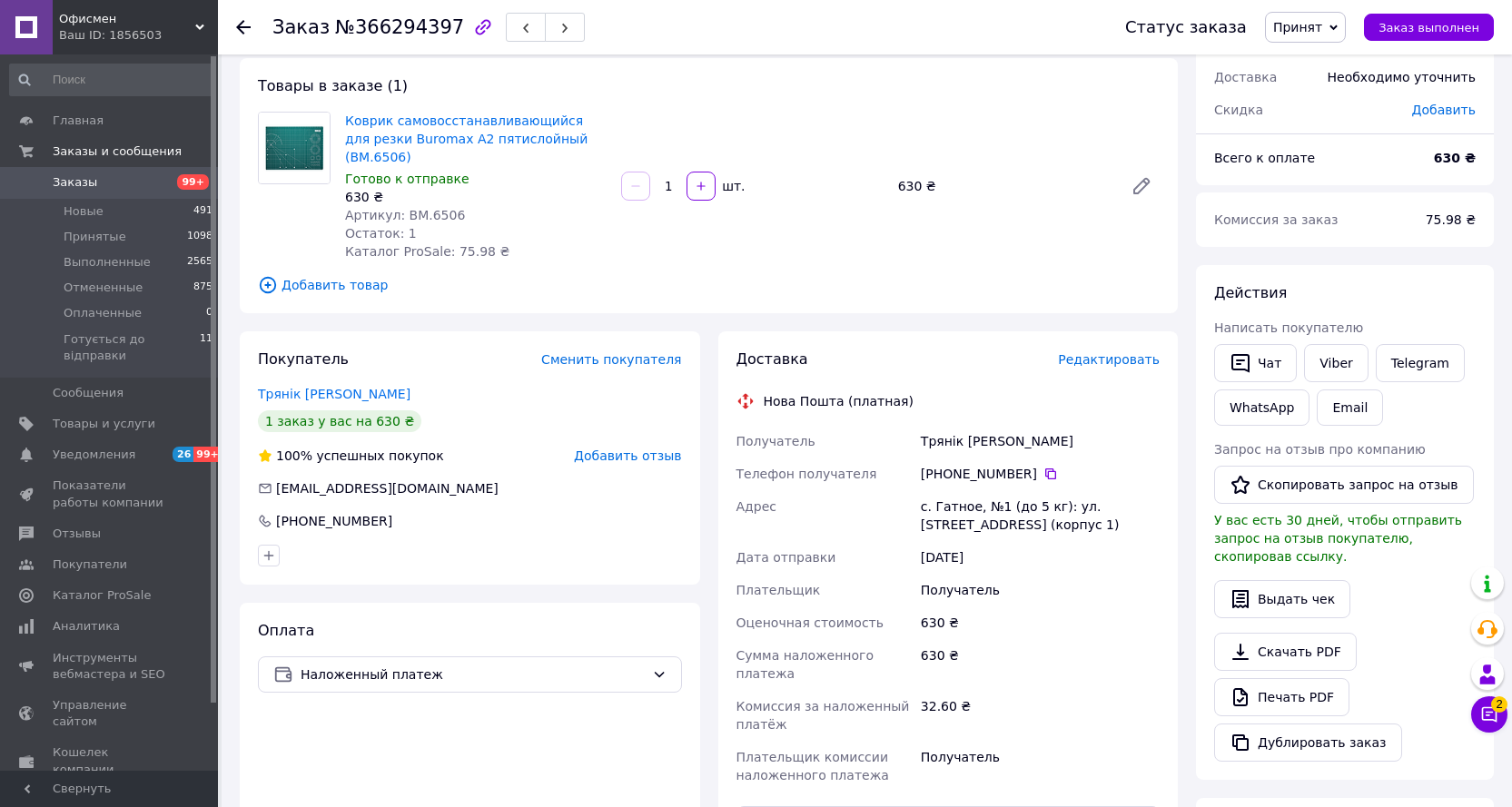
click at [1322, 21] on span "Принят" at bounding box center [1297, 27] width 49 height 15
click at [1308, 148] on li "Готується до відправки" at bounding box center [1348, 144] width 166 height 27
click at [237, 25] on icon at bounding box center [244, 27] width 15 height 15
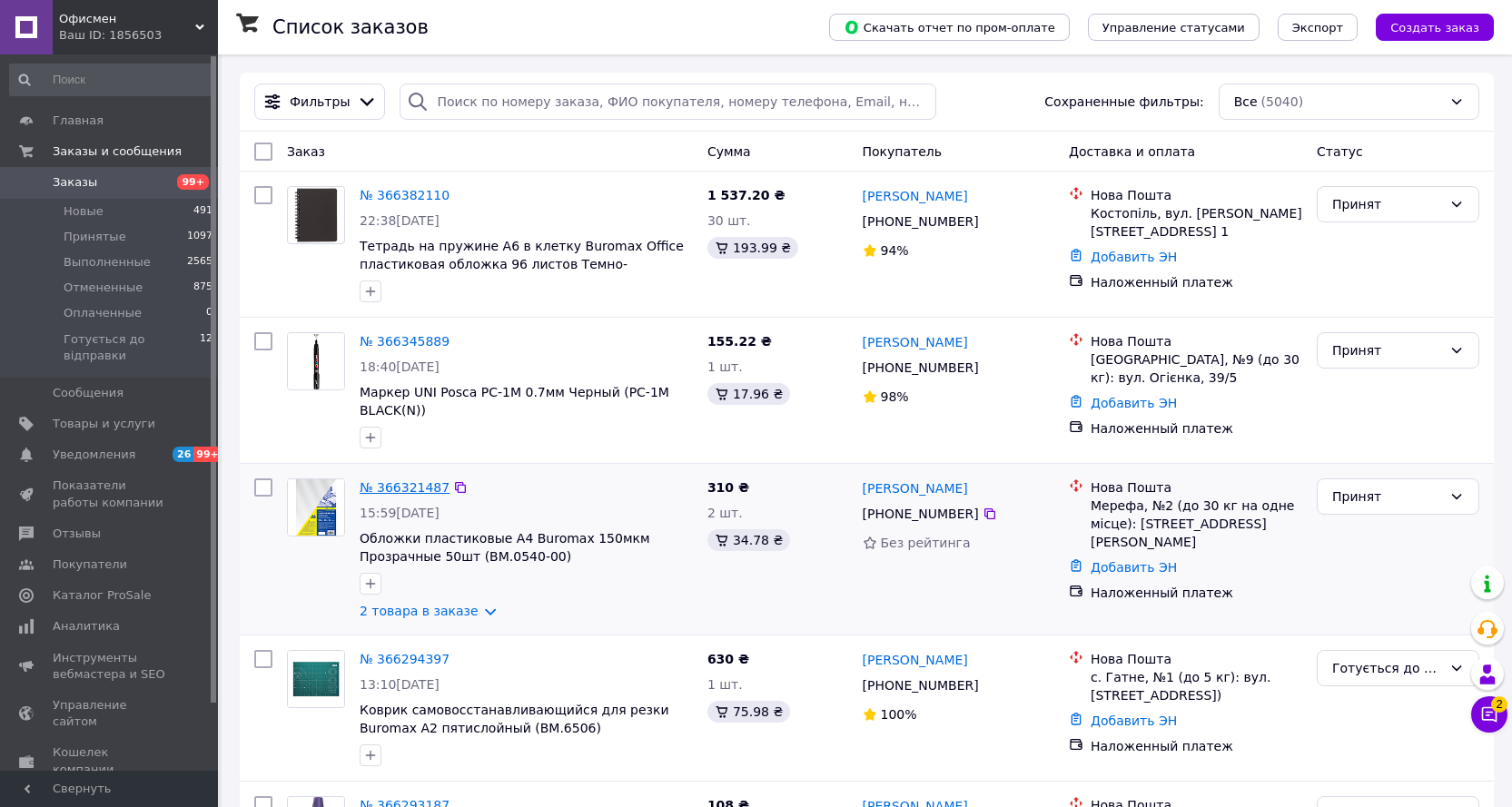
click at [419, 486] on link "№ 366321487" at bounding box center [404, 488] width 90 height 15
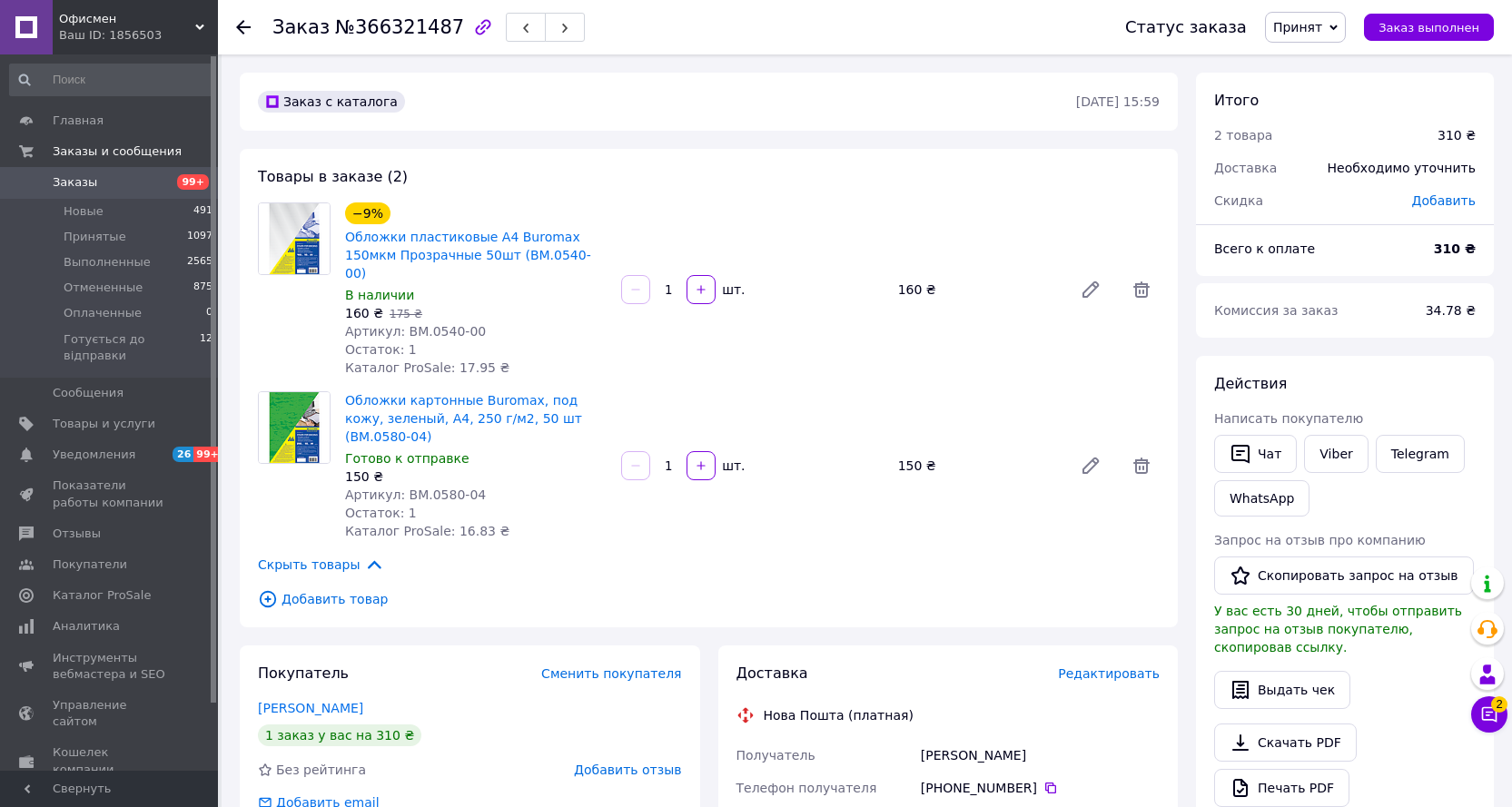
scroll to position [182, 0]
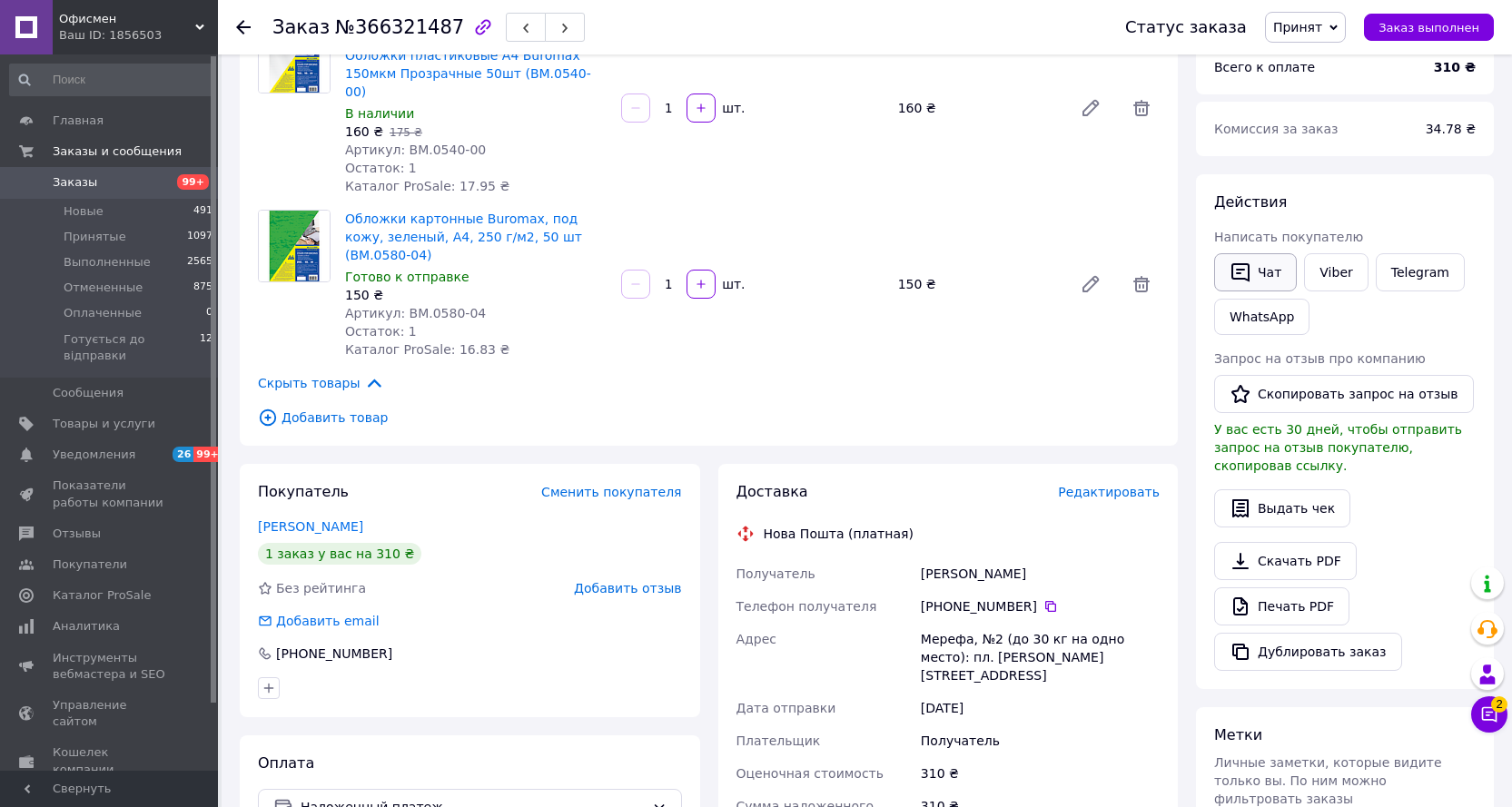
click at [1264, 275] on button "Чат" at bounding box center [1255, 272] width 83 height 38
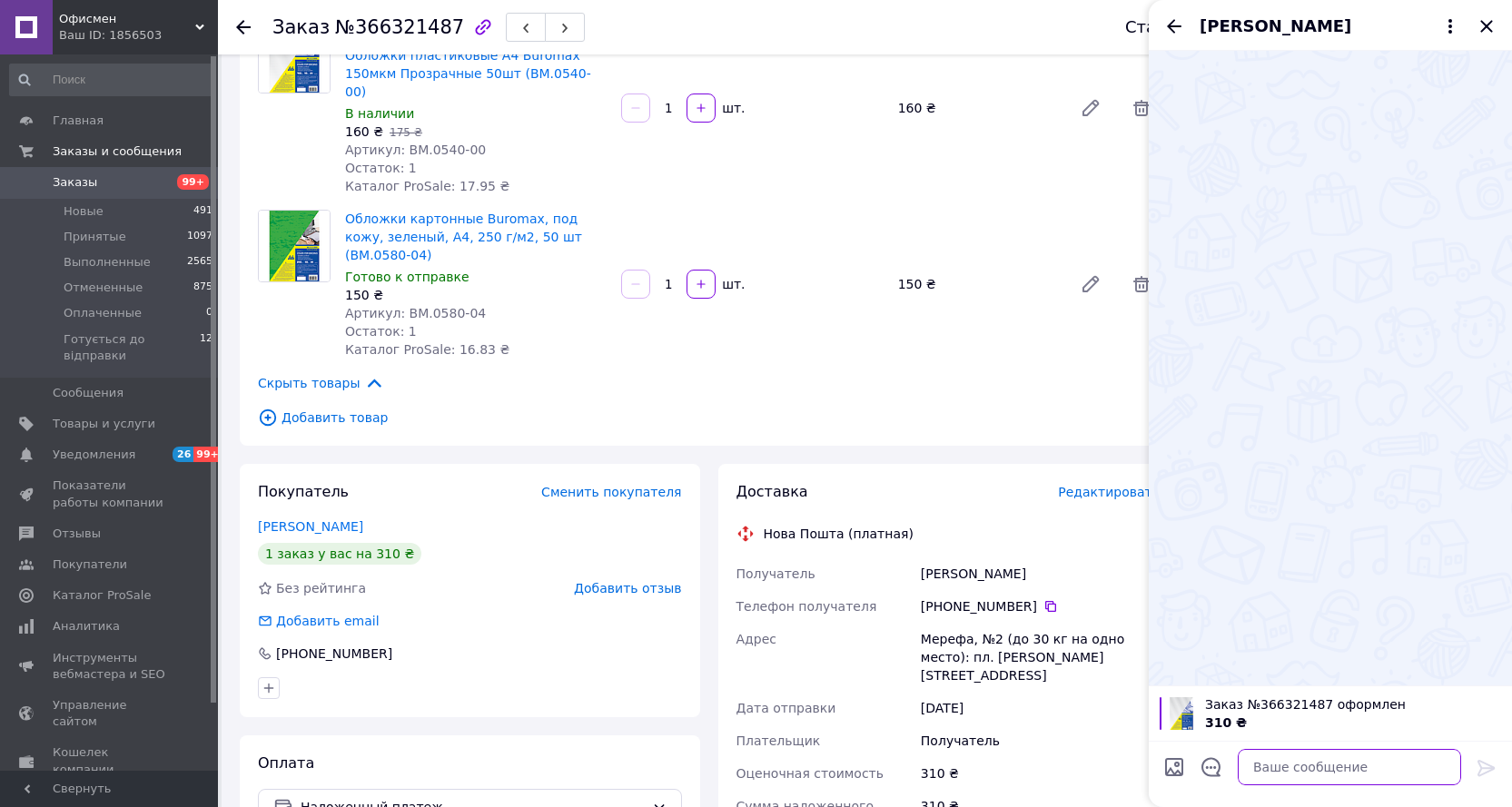
paste textarea "Доброго дня. Ваше замовлення комплектується до відправлення. Очікуйте на смс-по…"
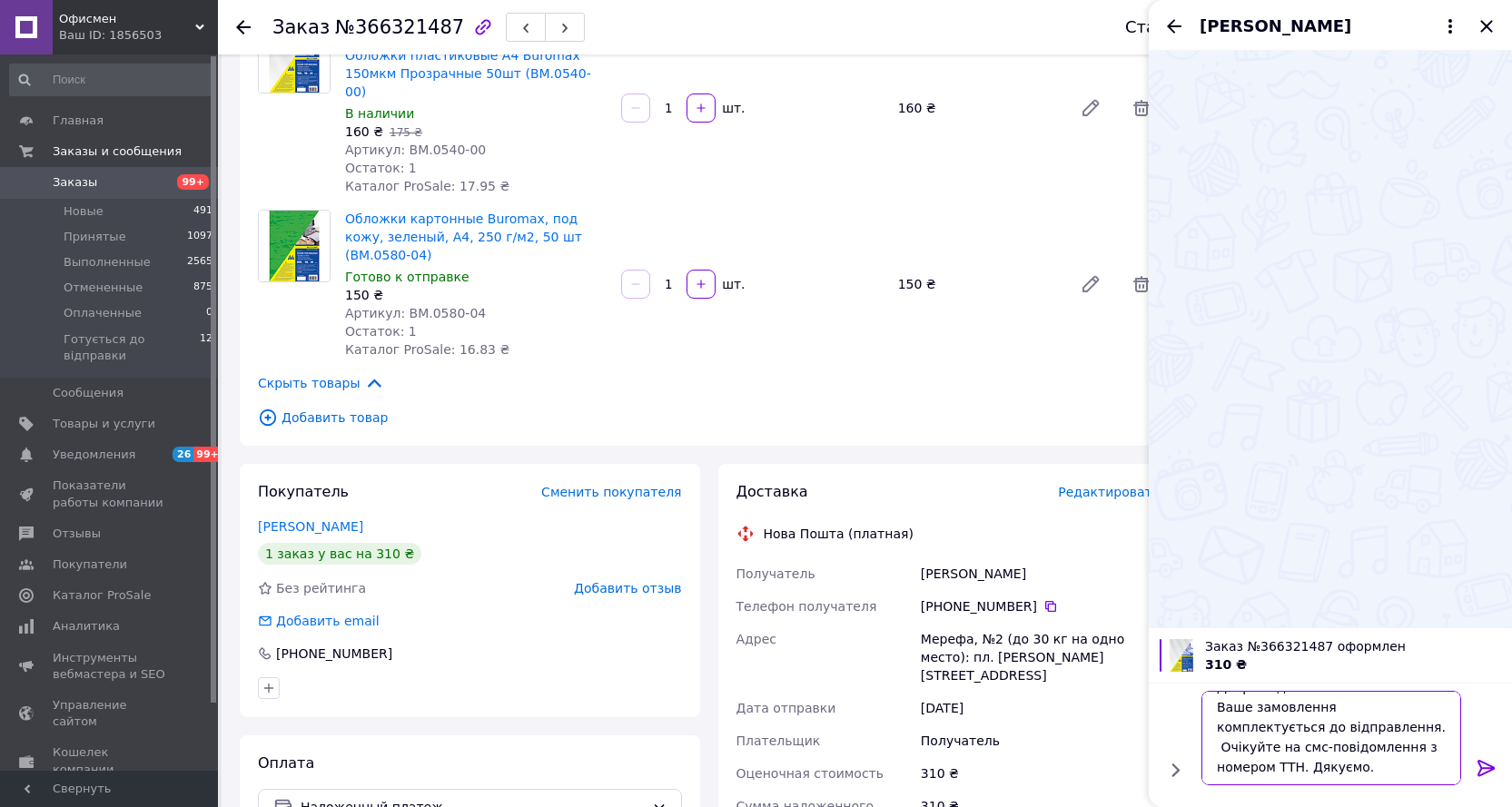
type textarea "Доброго дня. Ваше замовлення комплектується до відправлення. Очікуйте на смс-по…"
click at [1492, 769] on icon at bounding box center [1486, 768] width 18 height 17
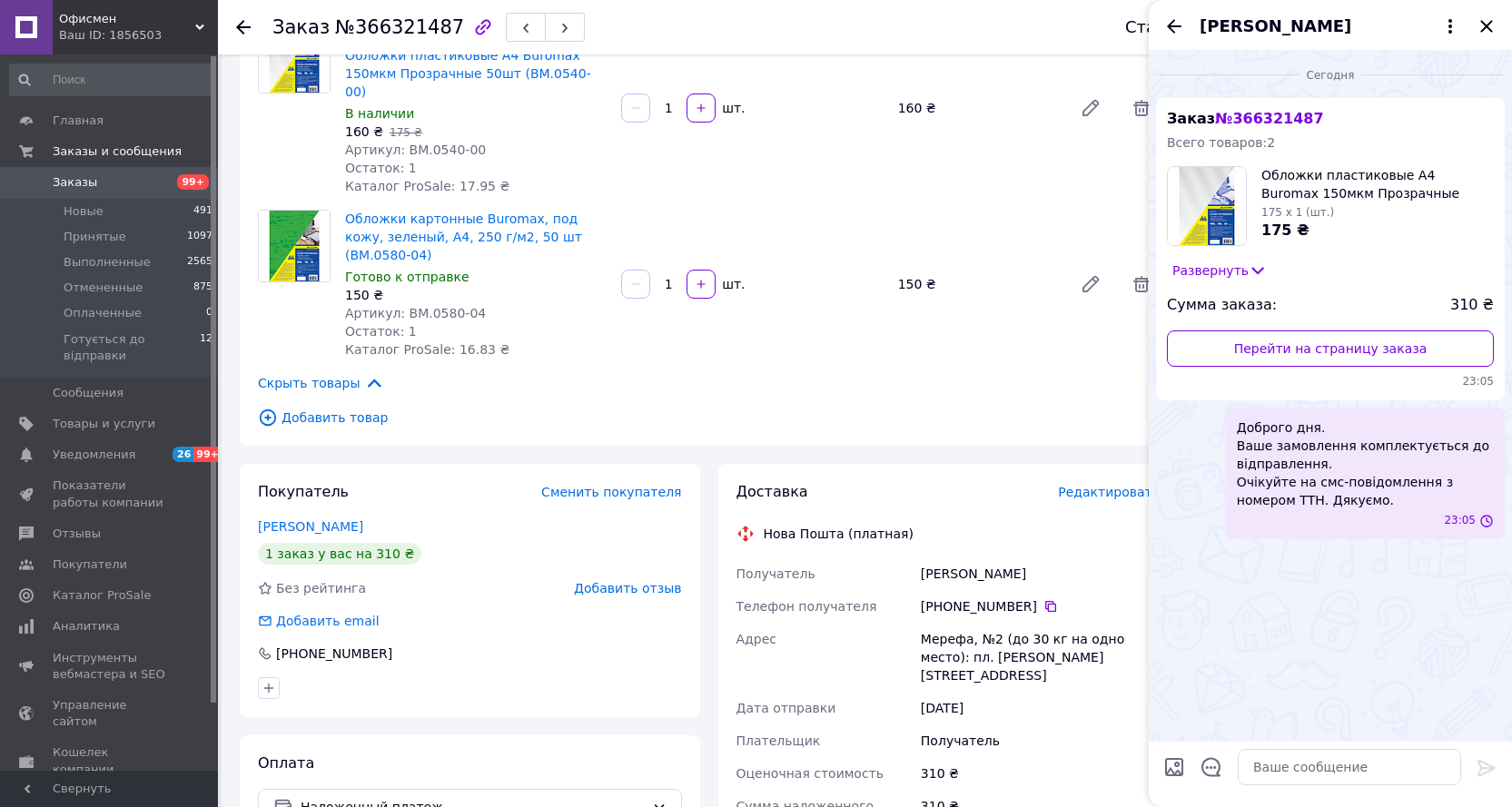
scroll to position [0, 0]
click at [1490, 25] on icon "Закрыть" at bounding box center [1486, 26] width 21 height 21
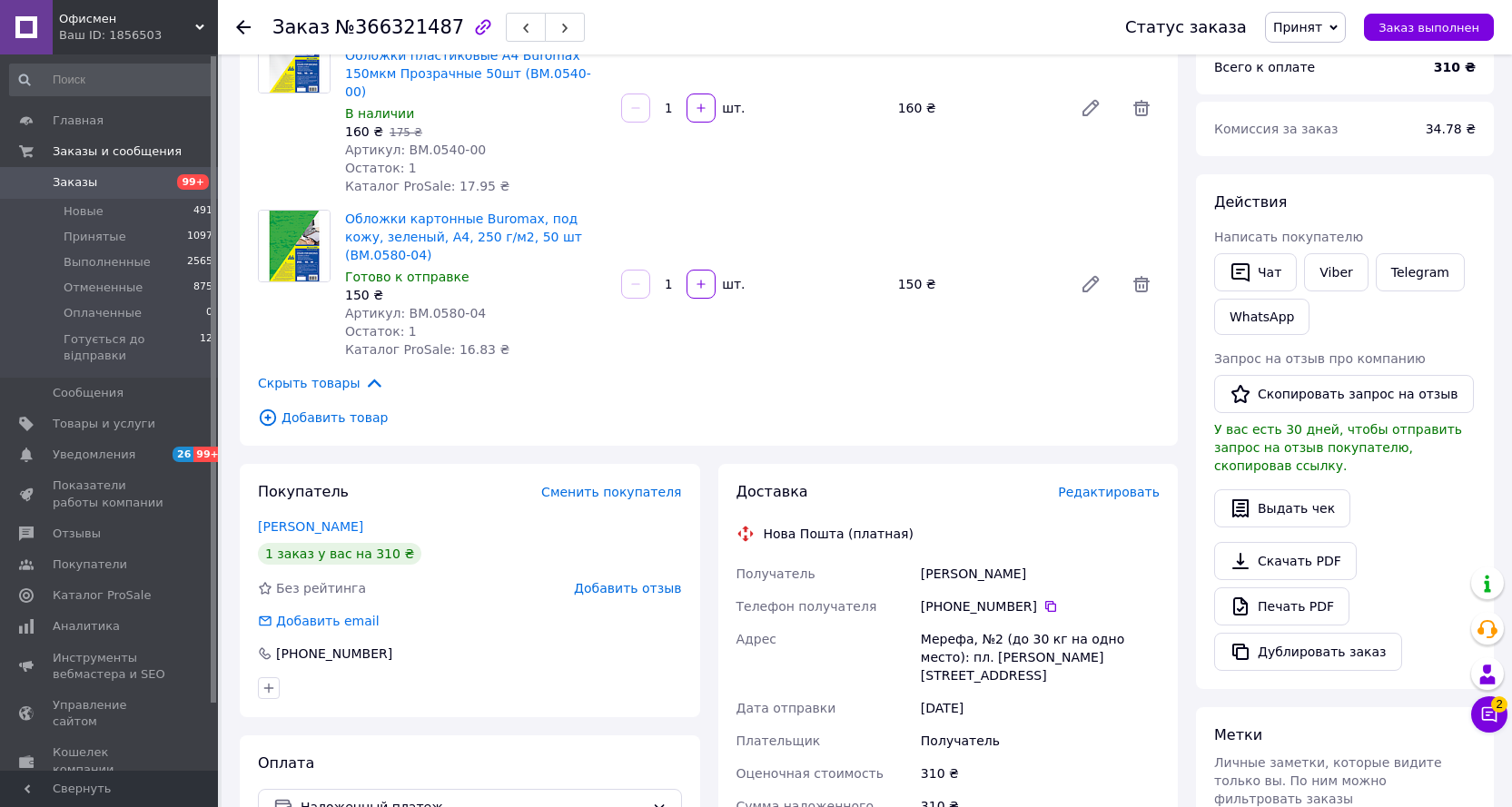
click at [1322, 33] on span "Принят" at bounding box center [1297, 27] width 49 height 15
click at [1331, 147] on li "Готується до відправки" at bounding box center [1348, 144] width 166 height 27
click at [251, 27] on div at bounding box center [254, 27] width 36 height 55
click at [240, 27] on use at bounding box center [244, 27] width 15 height 15
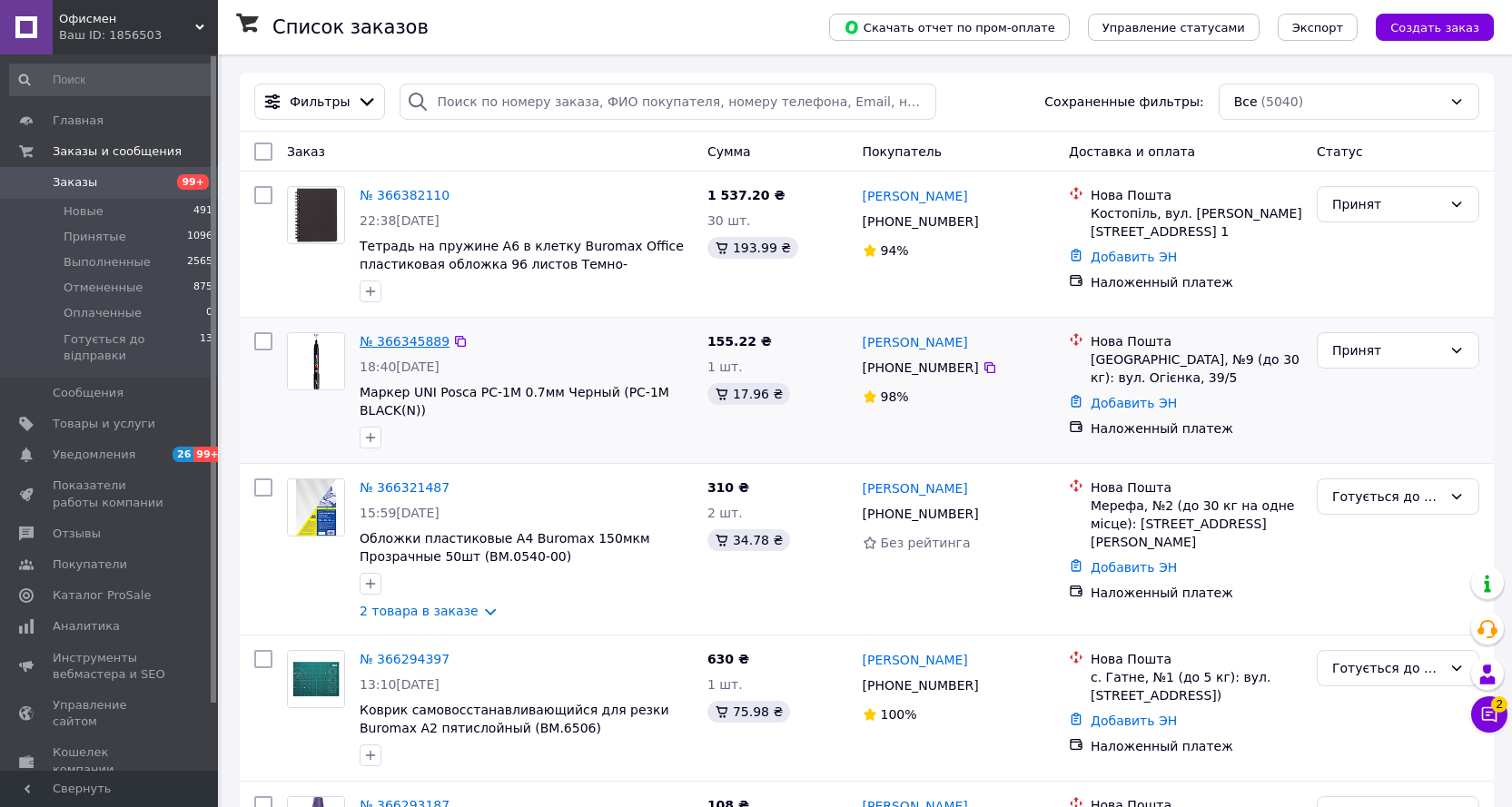
click at [417, 336] on link "№ 366345889" at bounding box center [404, 342] width 90 height 15
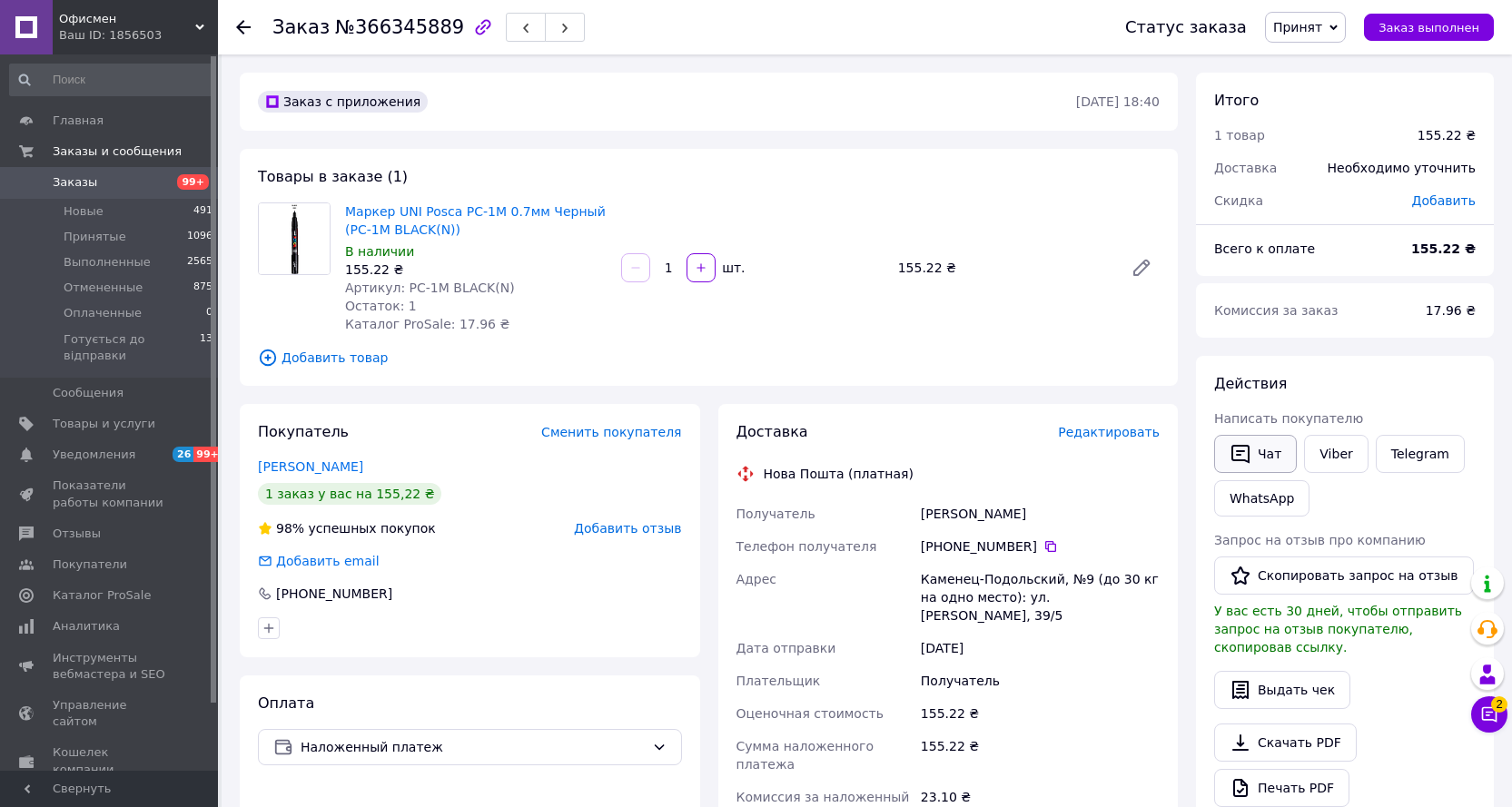
click at [1259, 455] on button "Чат" at bounding box center [1255, 453] width 83 height 38
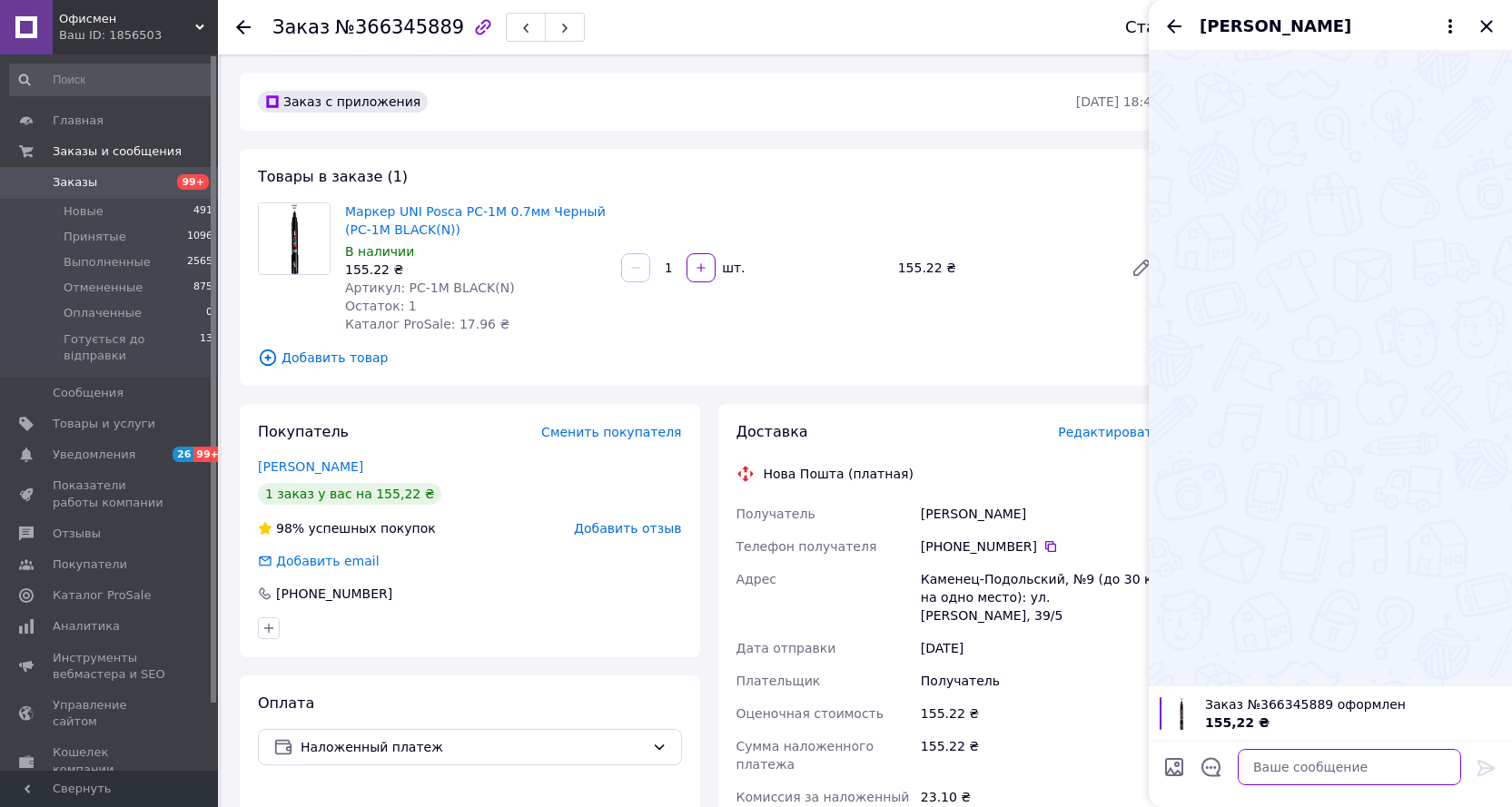
paste textarea "Доброго дня. Ваше замовлення комплектується до відправлення. Очікуйте на смс-по…"
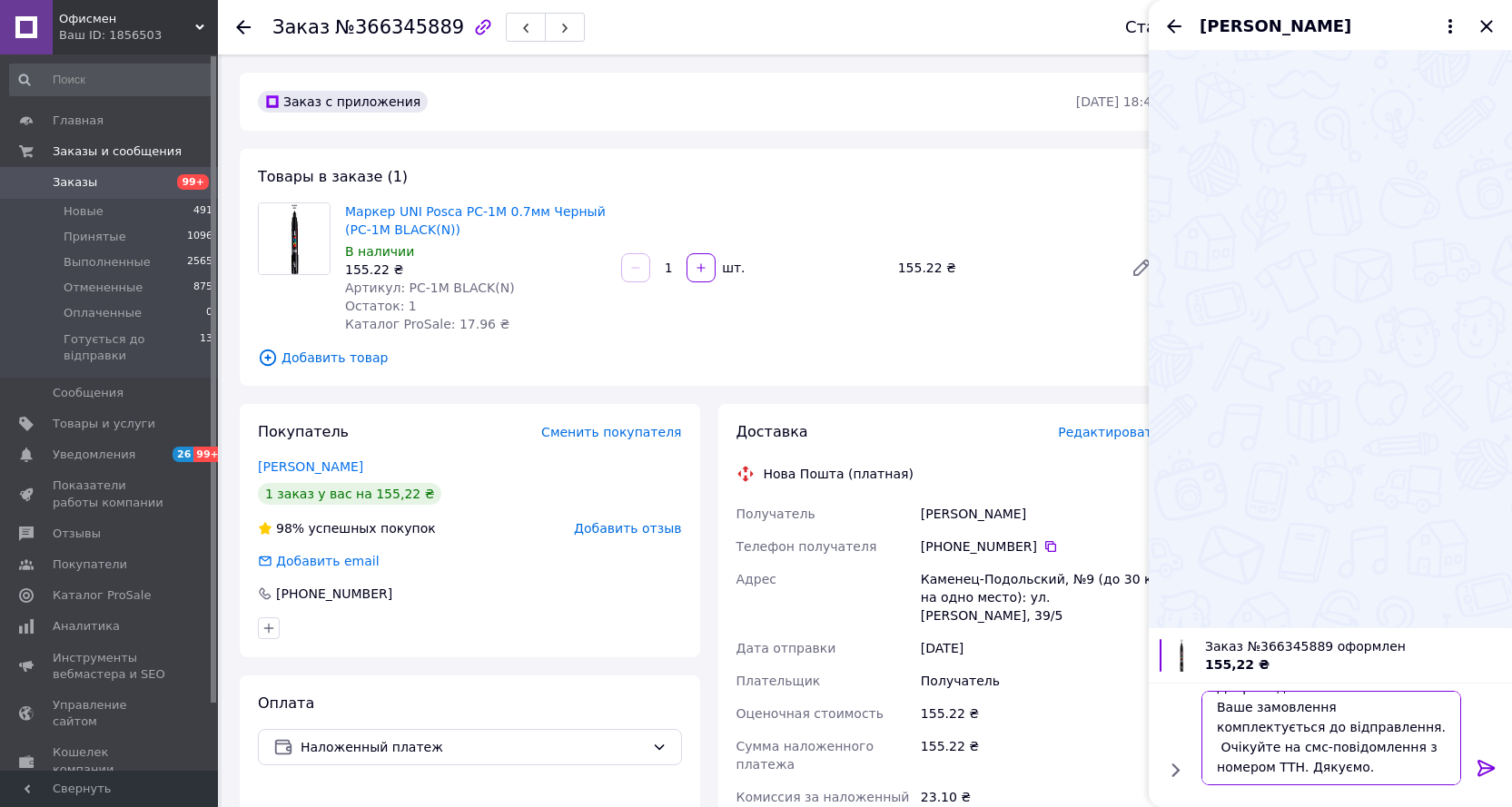
type textarea "Доброго дня. Ваше замовлення комплектується до відправлення. Очікуйте на смс-по…"
click at [1489, 761] on icon at bounding box center [1486, 767] width 21 height 21
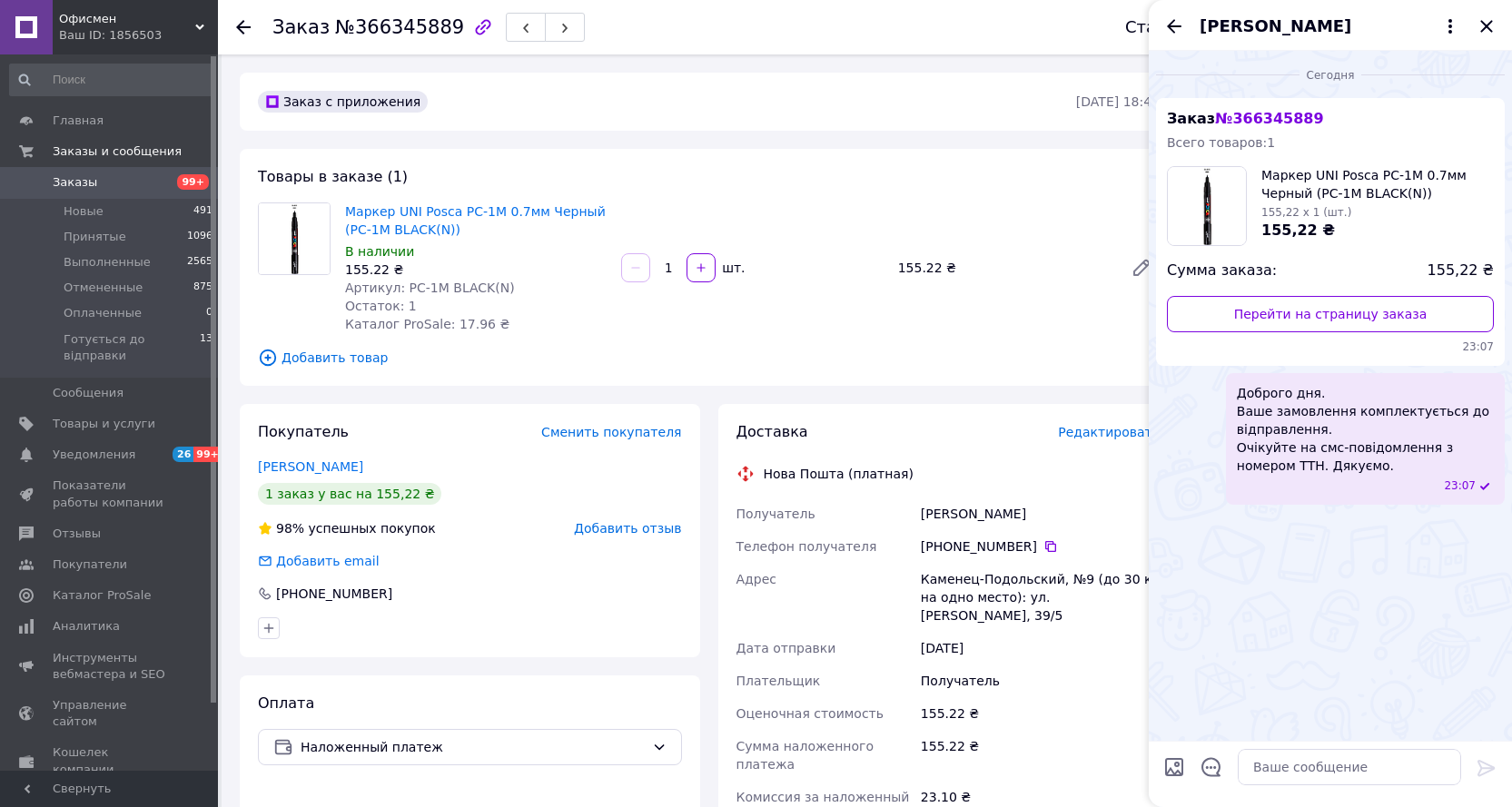
scroll to position [0, 0]
click at [1489, 27] on icon "Закрыть" at bounding box center [1486, 26] width 21 height 21
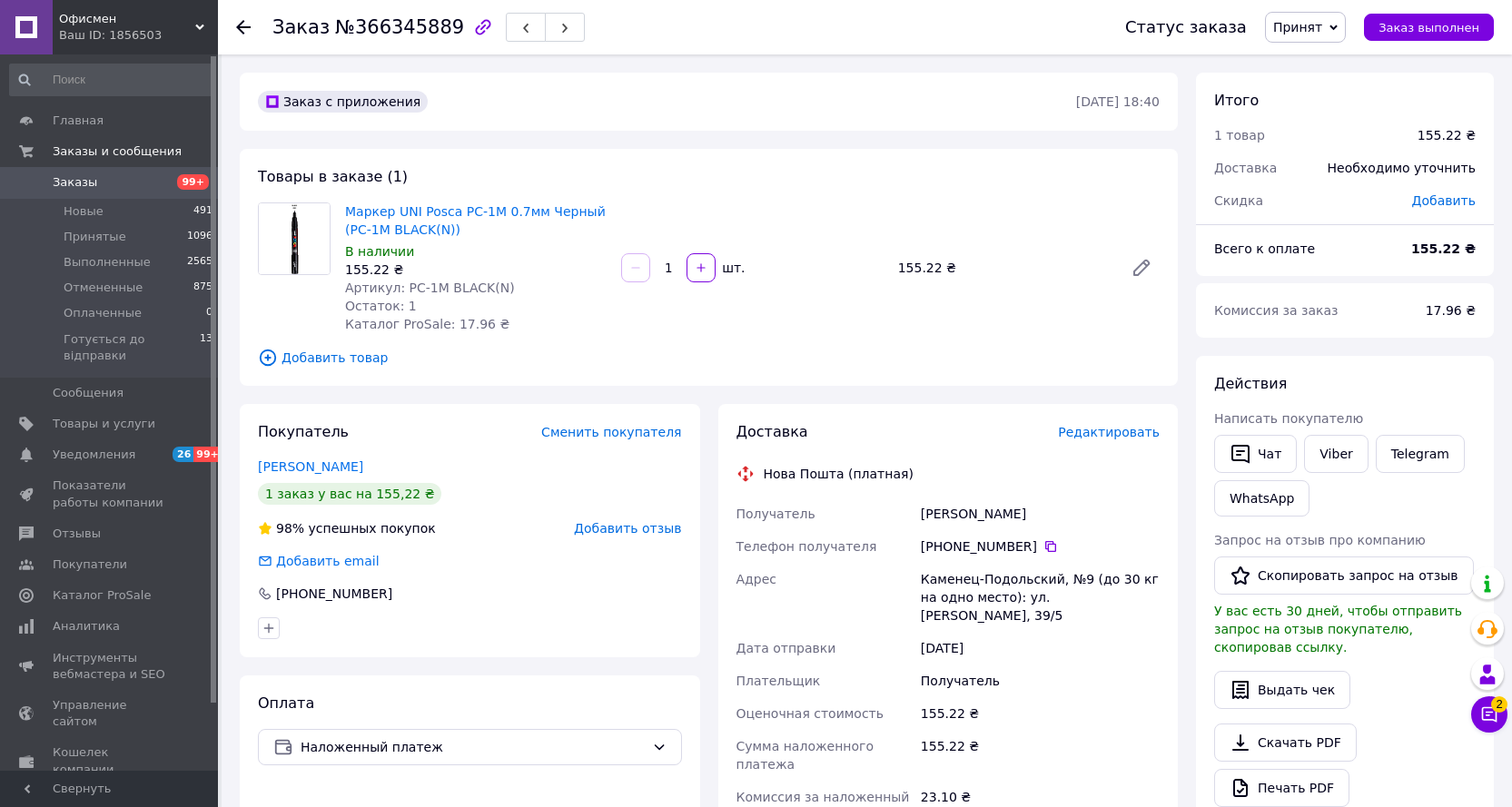
click at [1316, 34] on span "Принят" at bounding box center [1297, 27] width 49 height 15
click at [1316, 142] on li "Готується до відправки" at bounding box center [1348, 144] width 166 height 27
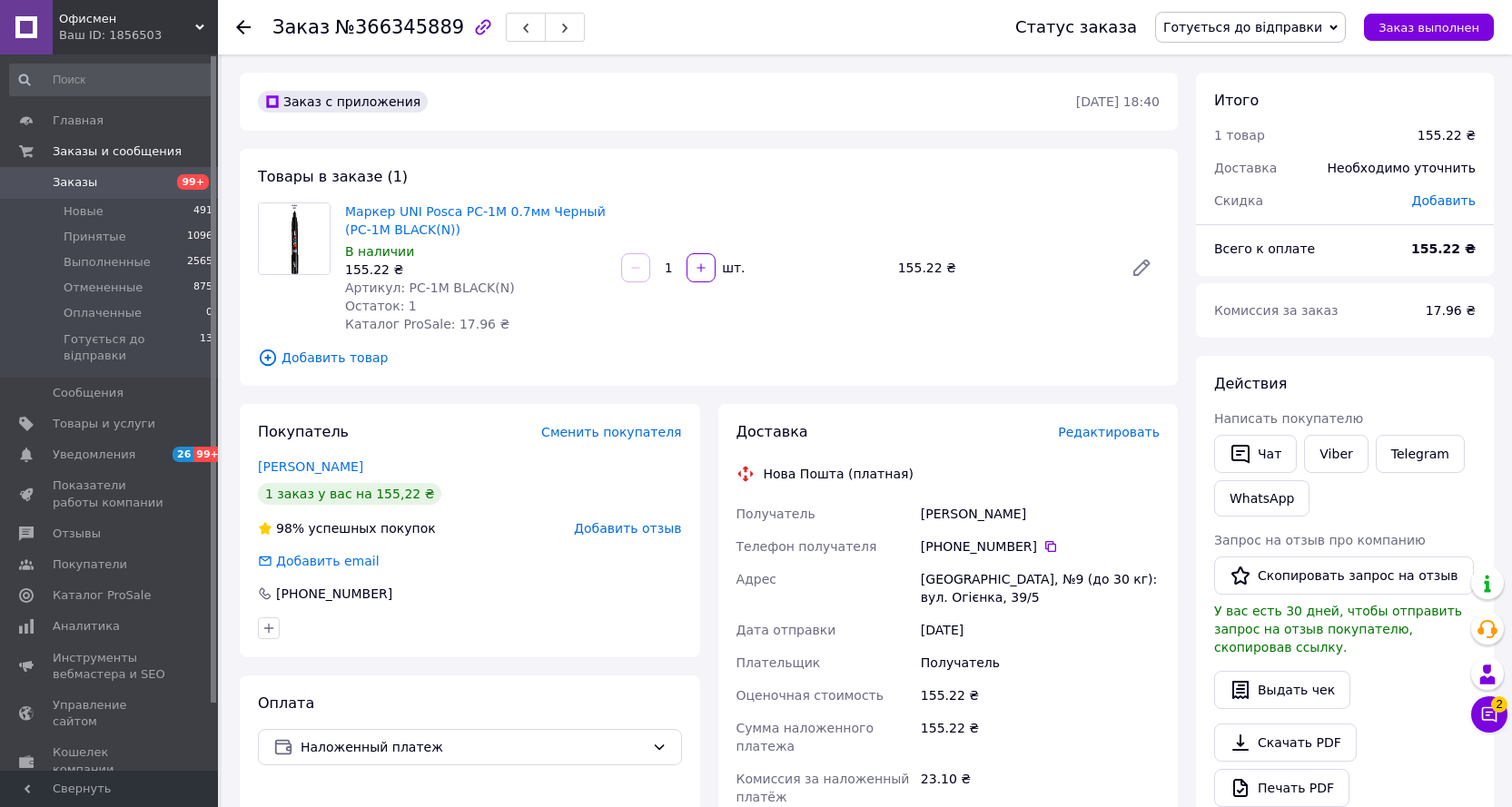
click at [250, 26] on use at bounding box center [244, 27] width 15 height 15
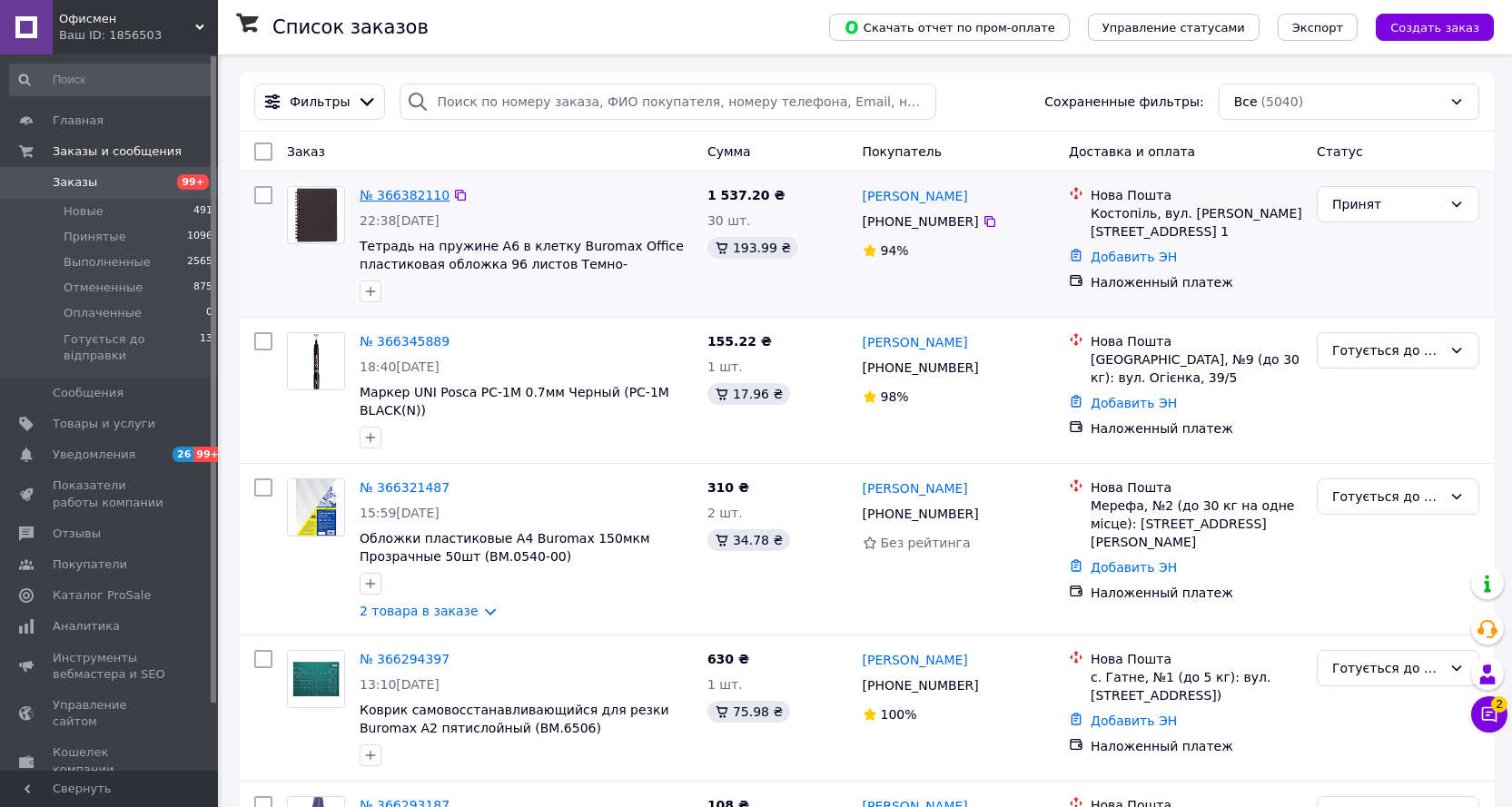
click at [371, 195] on link "№ 366382110" at bounding box center [404, 195] width 90 height 15
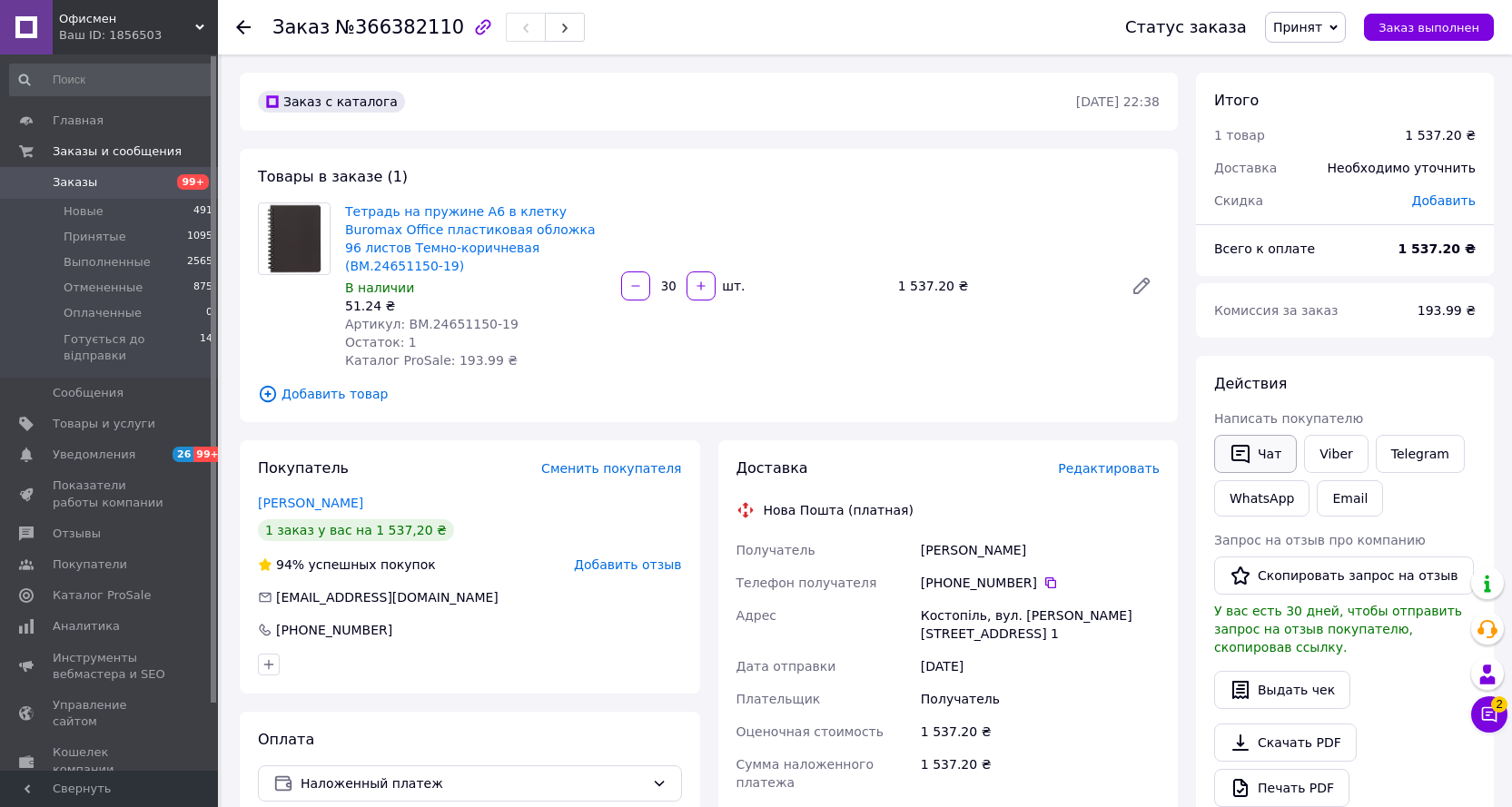
click at [1237, 455] on icon "button" at bounding box center [1240, 454] width 19 height 19
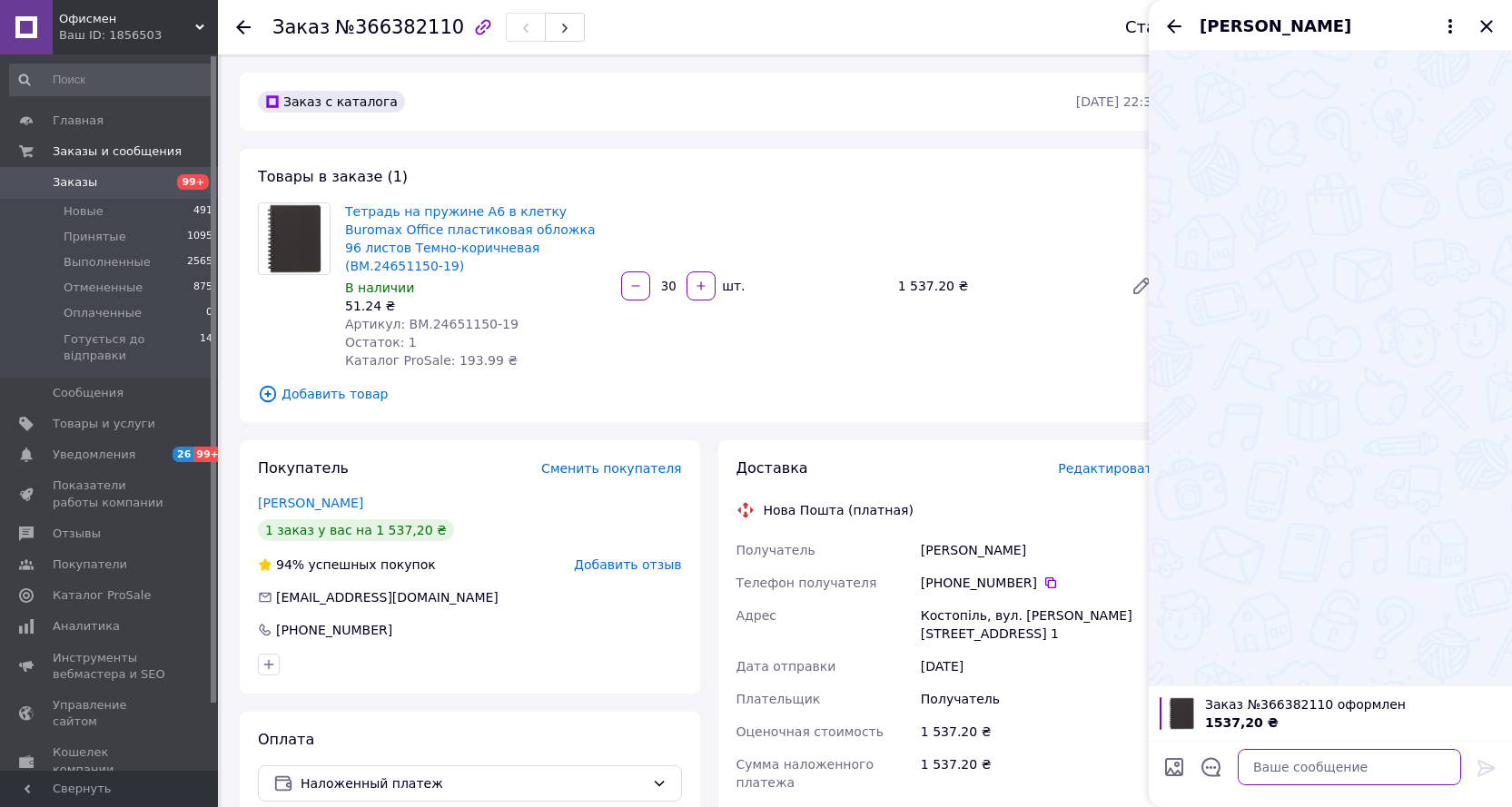
paste textarea "Доброго дня. Ваше замовлення комплектується до відправлення. Очікуйте на смс-по…"
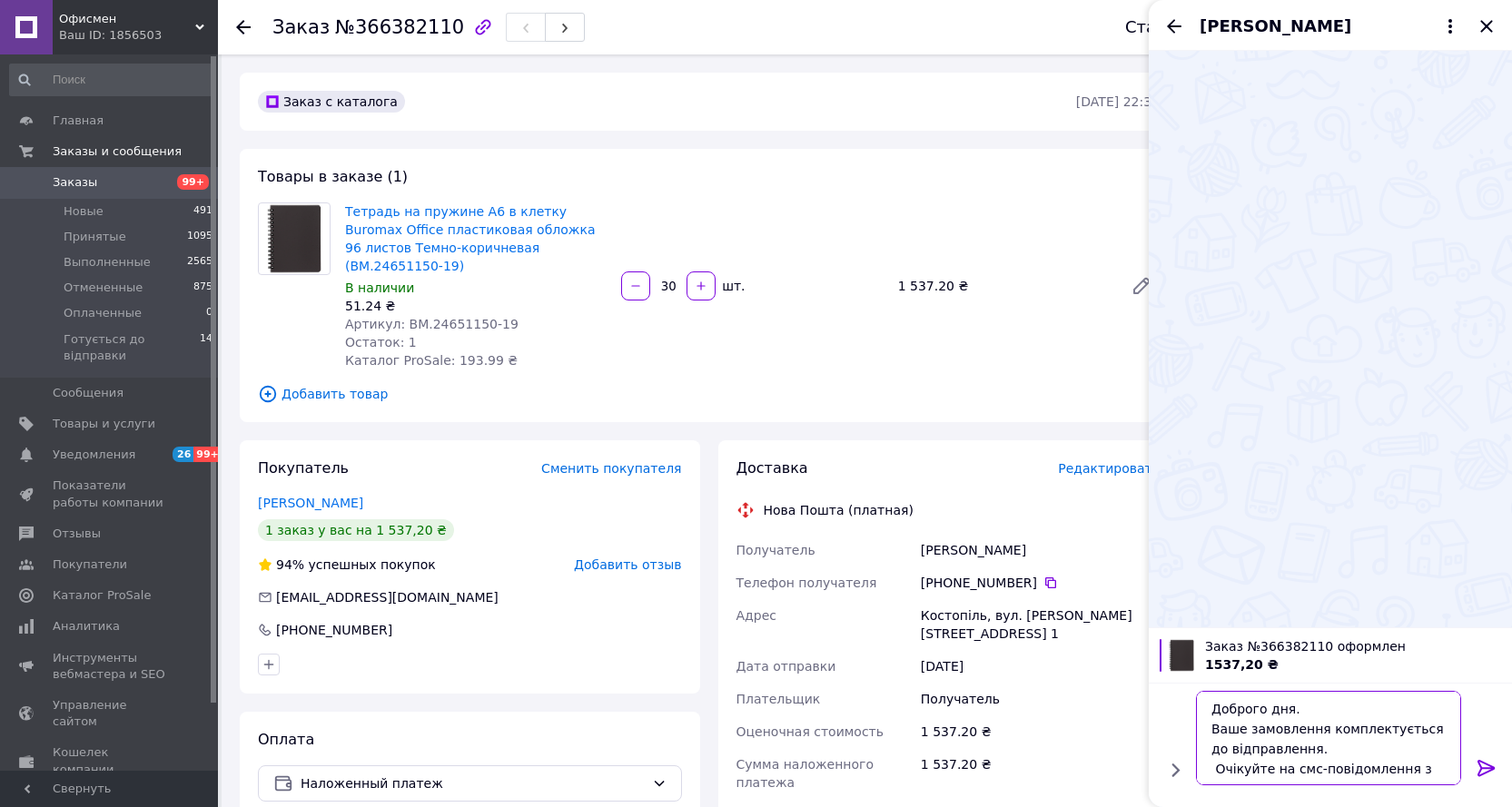
scroll to position [42, 0]
type textarea "Доброго дня. Ваше замовлення комплектується до відправлення. Очікуйте на смс-по…"
click at [1497, 776] on div at bounding box center [1486, 771] width 36 height 43
click at [1491, 757] on icon at bounding box center [1486, 767] width 21 height 21
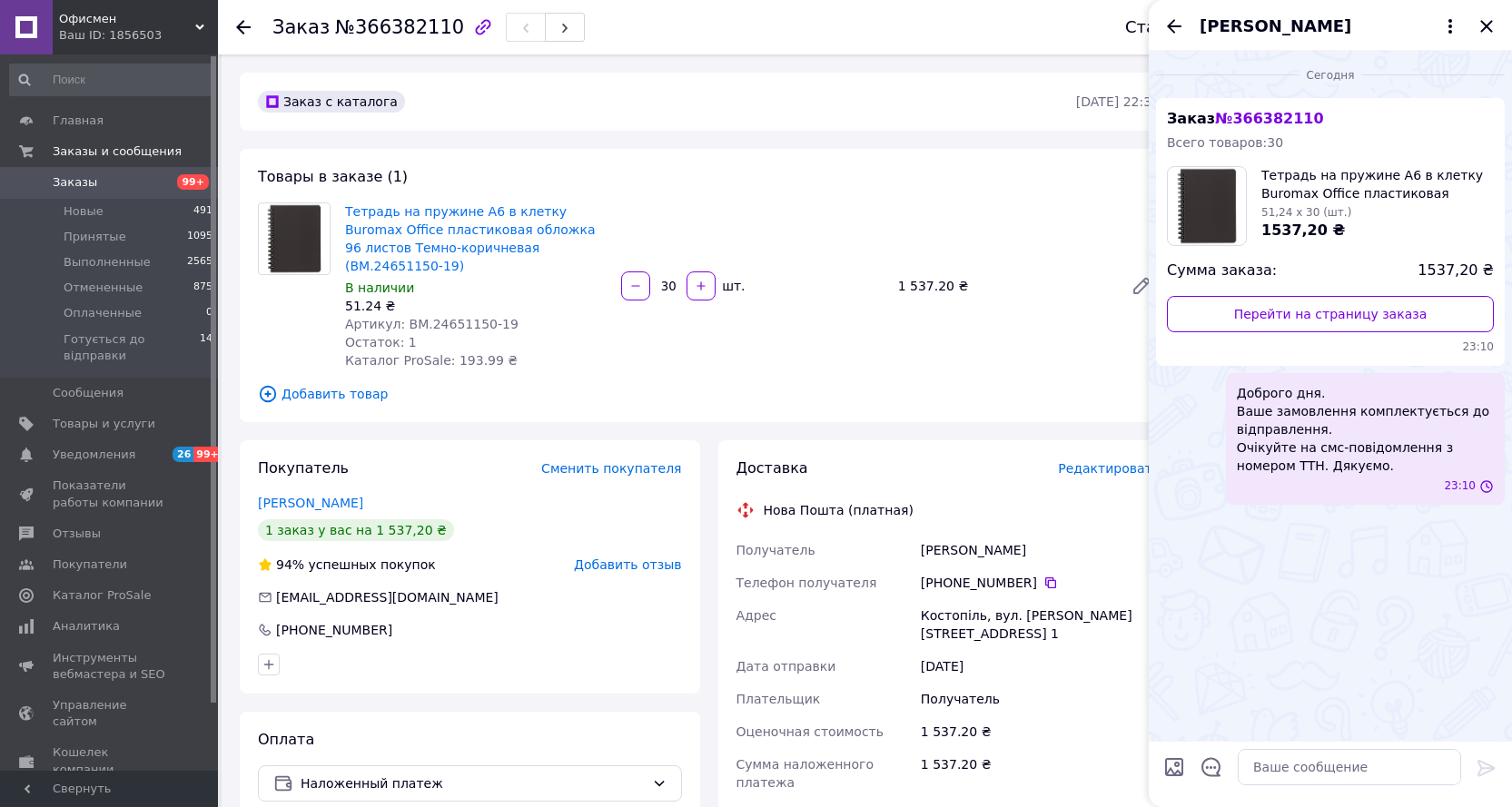
scroll to position [0, 0]
click at [1492, 28] on icon "Закрыть" at bounding box center [1486, 26] width 21 height 21
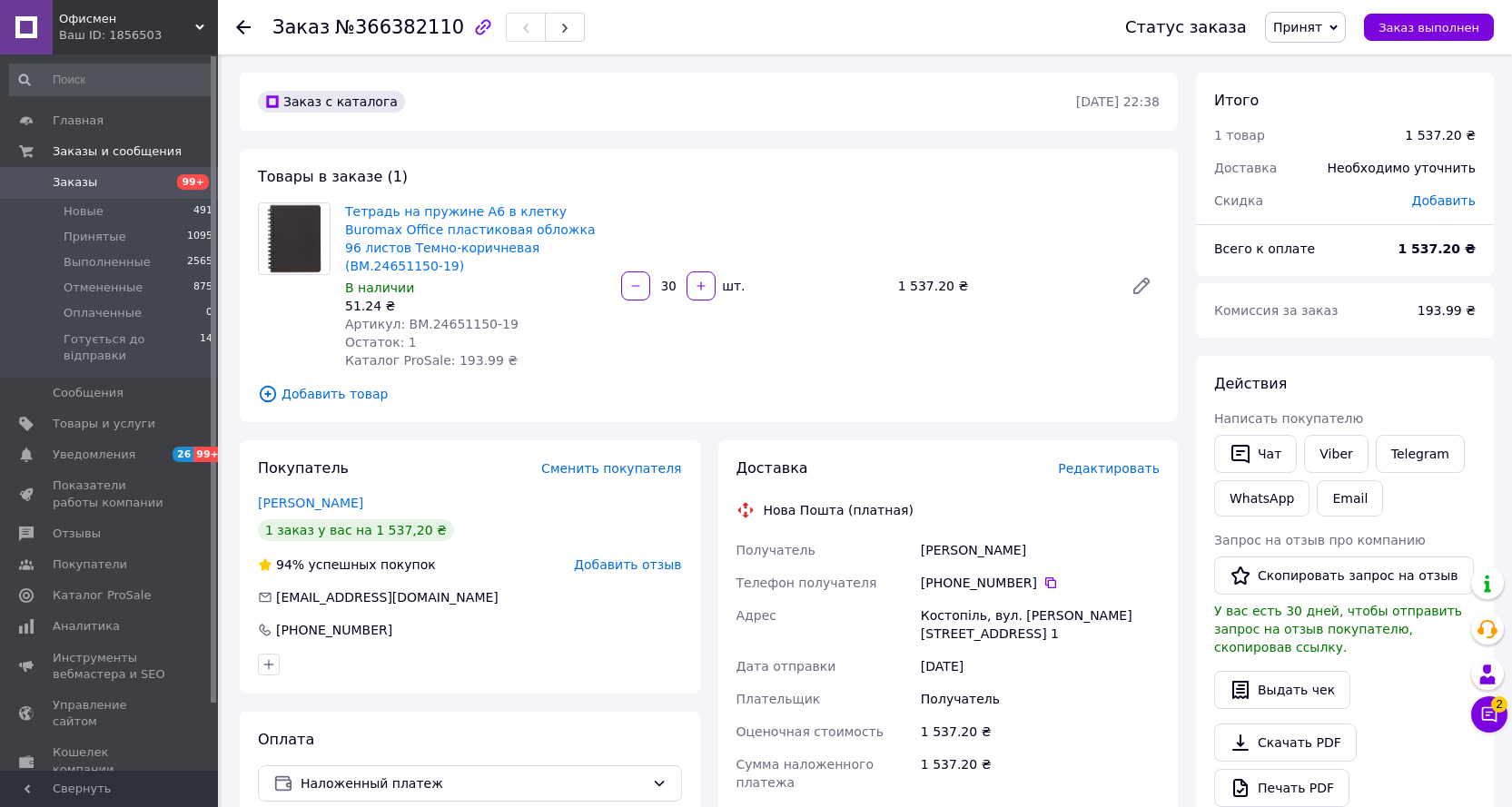
click at [1337, 28] on span "Принят" at bounding box center [1304, 27] width 81 height 31
click at [1324, 145] on li "Готується до відправки" at bounding box center [1348, 144] width 166 height 27
